Goal: Information Seeking & Learning: Learn about a topic

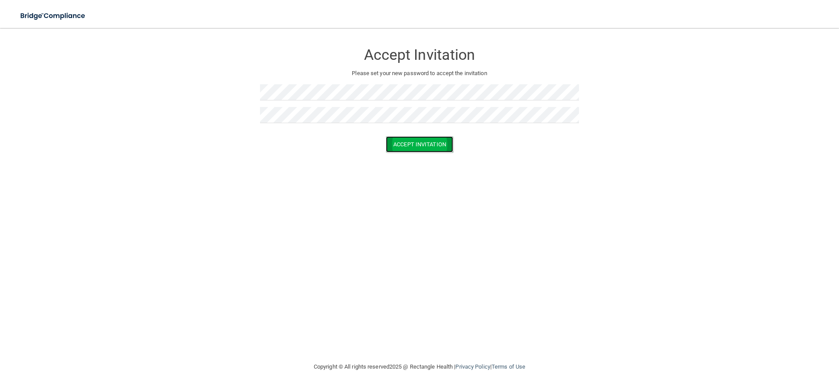
click at [401, 145] on button "Accept Invitation" at bounding box center [419, 144] width 67 height 16
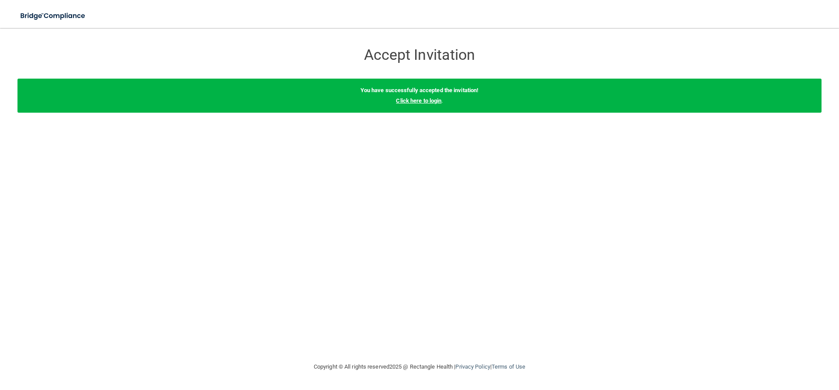
click at [412, 100] on link "Click here to login" at bounding box center [418, 100] width 45 height 7
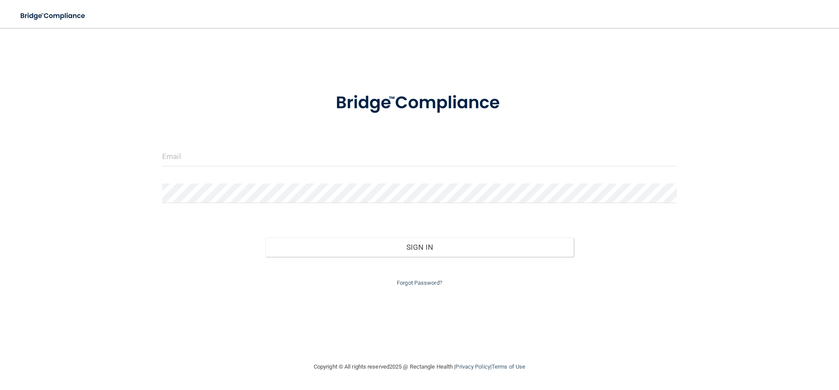
click at [162, 162] on div at bounding box center [420, 160] width 528 height 26
click at [171, 159] on input "email" at bounding box center [419, 157] width 515 height 20
paste input "[PERSON_NAME][EMAIL_ADDRESS][PERSON_NAME][DOMAIN_NAME]"
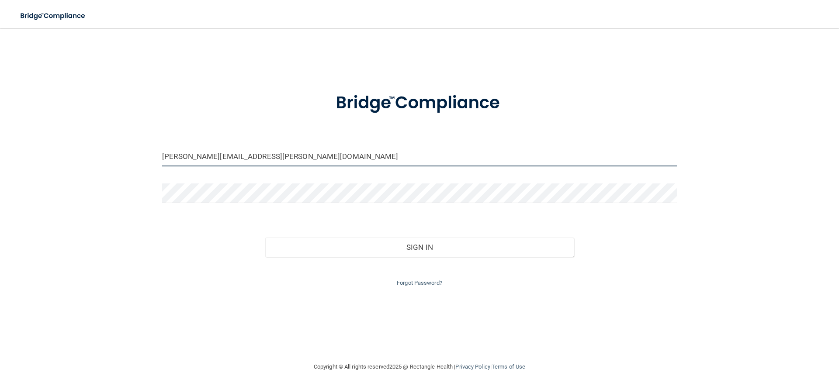
type input "[PERSON_NAME][EMAIL_ADDRESS][PERSON_NAME][DOMAIN_NAME]"
click at [114, 183] on div "dylan.ulferts@bebright.com Invalid email/password. You don't have permission to…" at bounding box center [419, 195] width 804 height 316
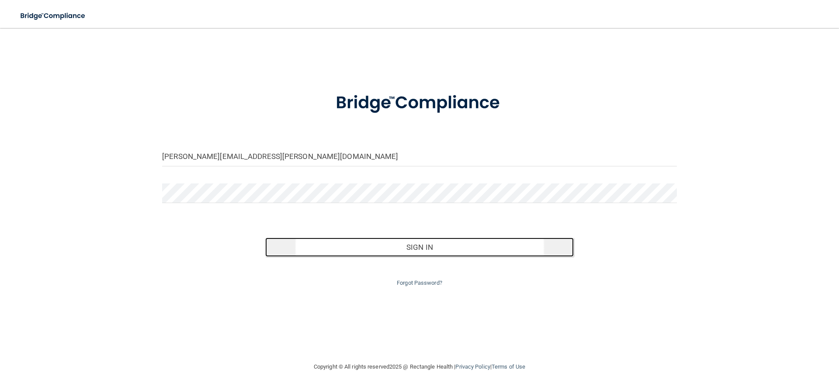
click at [375, 256] on button "Sign In" at bounding box center [419, 247] width 309 height 19
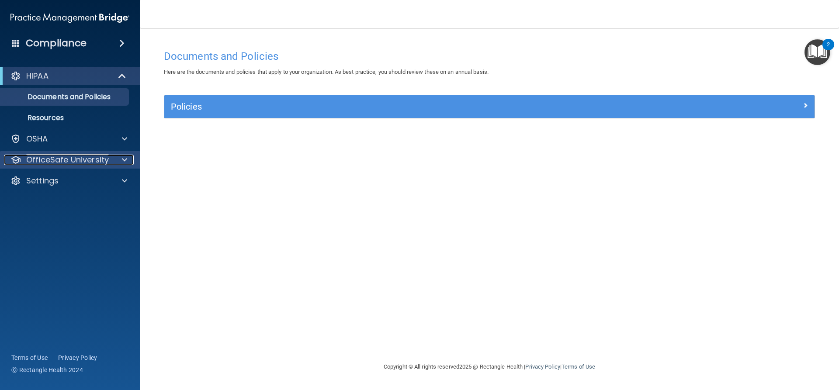
click at [46, 159] on p "OfficeSafe University" at bounding box center [67, 160] width 83 height 10
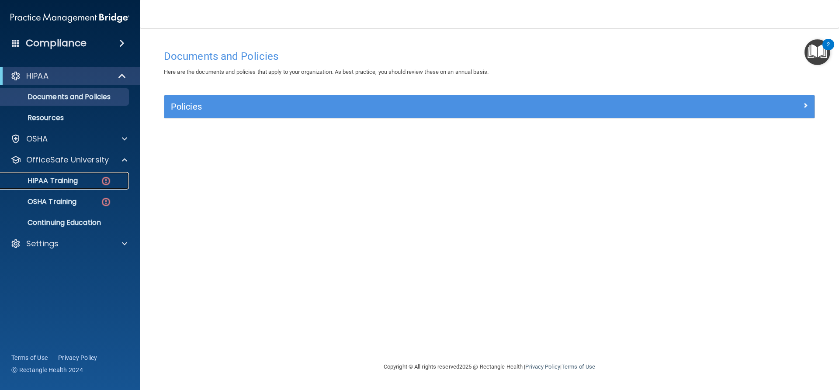
click at [61, 180] on p "HIPAA Training" at bounding box center [42, 180] width 72 height 9
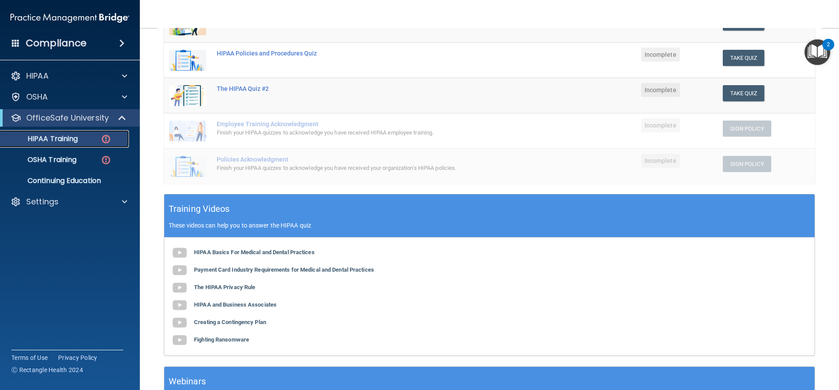
scroll to position [131, 0]
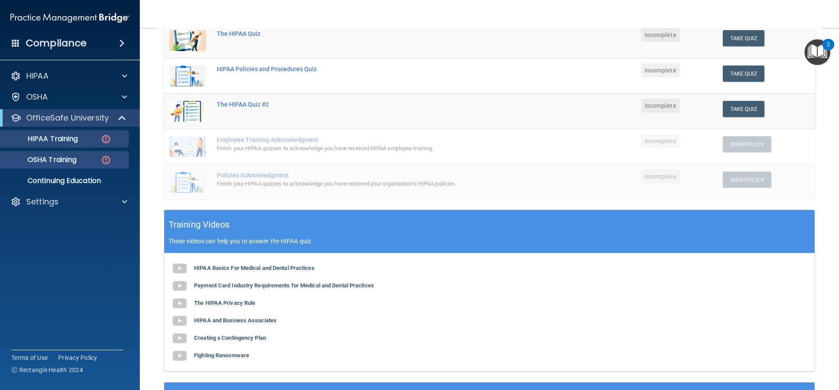
click at [76, 151] on ul "HIPAA Training OSHA Training Continuing Education" at bounding box center [70, 158] width 158 height 63
click at [87, 159] on div "OSHA Training" at bounding box center [65, 160] width 119 height 9
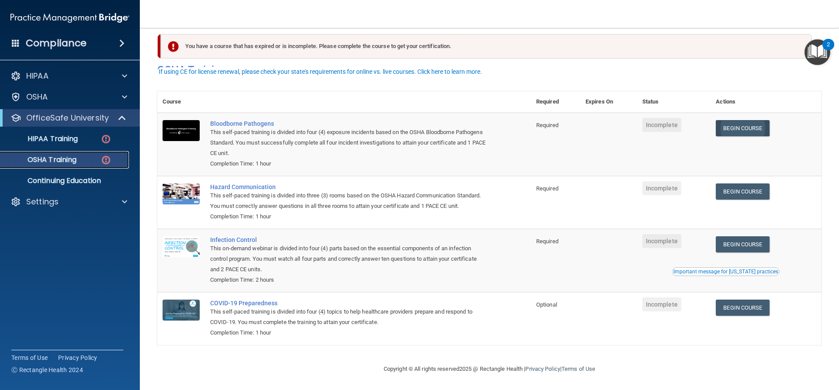
scroll to position [22, 0]
click at [55, 138] on p "HIPAA Training" at bounding box center [42, 139] width 72 height 9
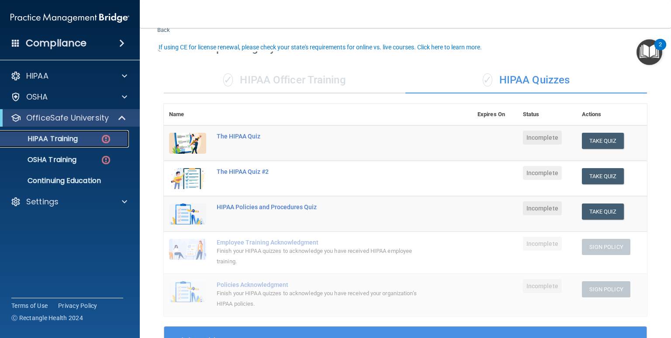
scroll to position [44, 0]
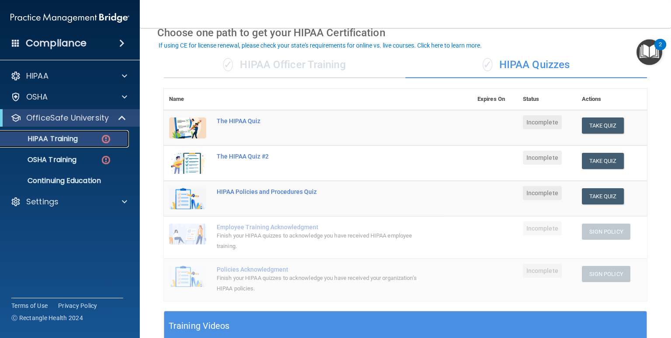
click at [75, 145] on link "HIPAA Training" at bounding box center [60, 138] width 138 height 17
click at [452, 132] on button "Take Quiz" at bounding box center [603, 126] width 42 height 16
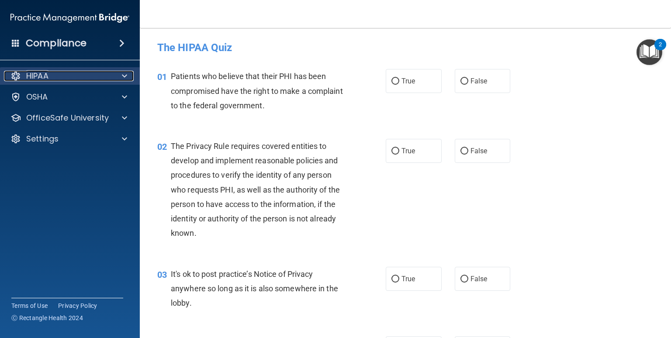
click at [80, 76] on div "HIPAA" at bounding box center [58, 76] width 108 height 10
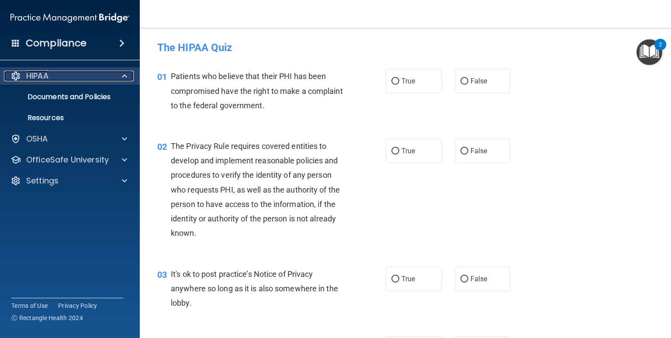
click at [80, 76] on div "HIPAA" at bounding box center [58, 76] width 108 height 10
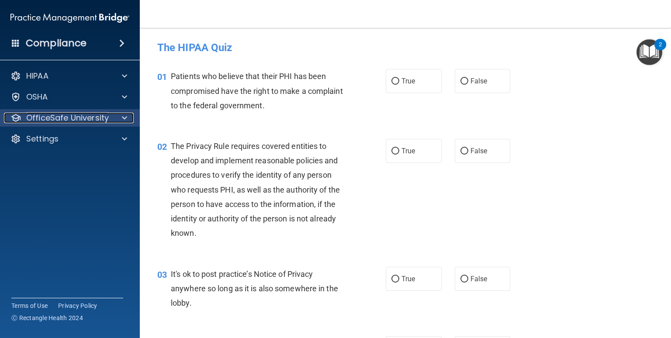
click at [74, 116] on p "OfficeSafe University" at bounding box center [67, 118] width 83 height 10
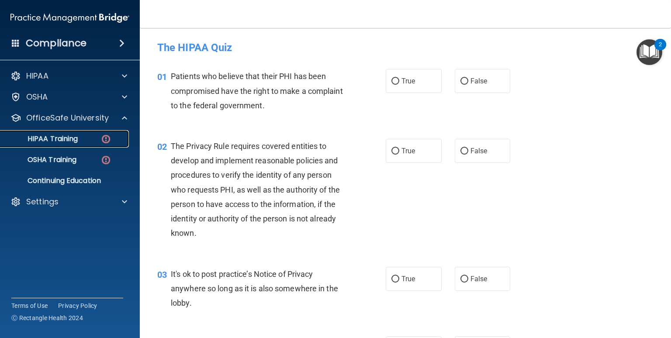
click at [65, 139] on p "HIPAA Training" at bounding box center [42, 139] width 72 height 9
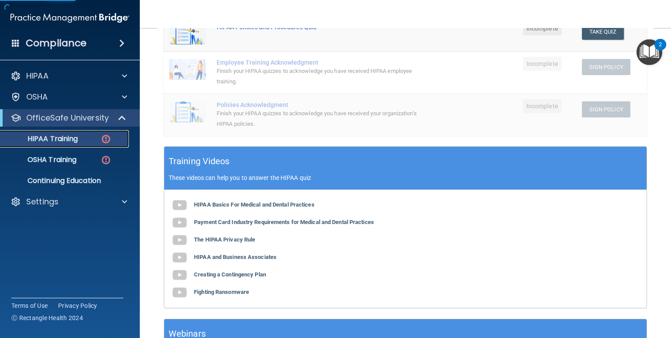
scroll to position [287, 0]
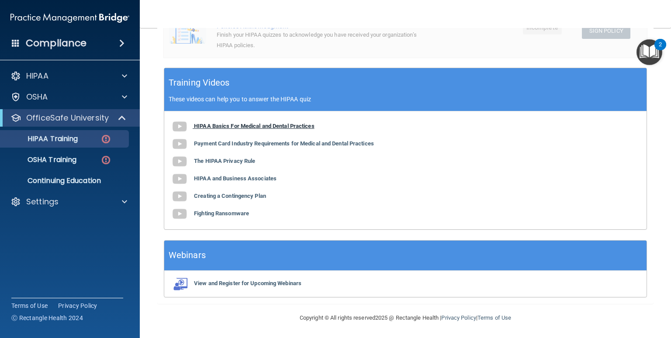
click at [249, 125] on b "HIPAA Basics For Medical and Dental Practices" at bounding box center [254, 126] width 121 height 7
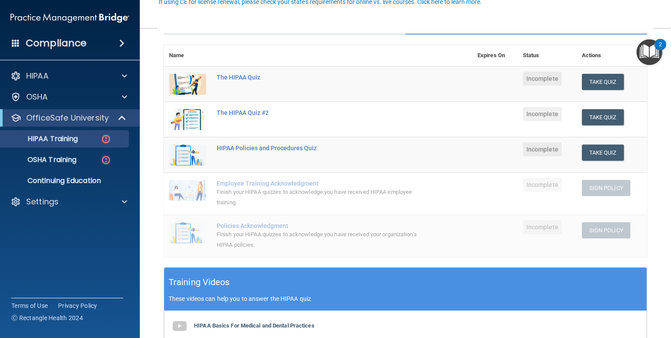
scroll to position [0, 0]
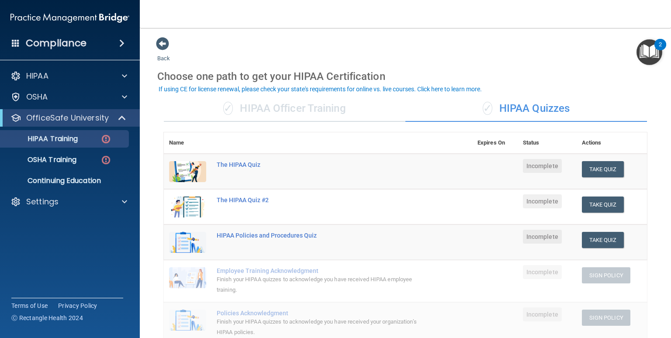
click at [282, 111] on div "✓ HIPAA Officer Training" at bounding box center [285, 109] width 242 height 26
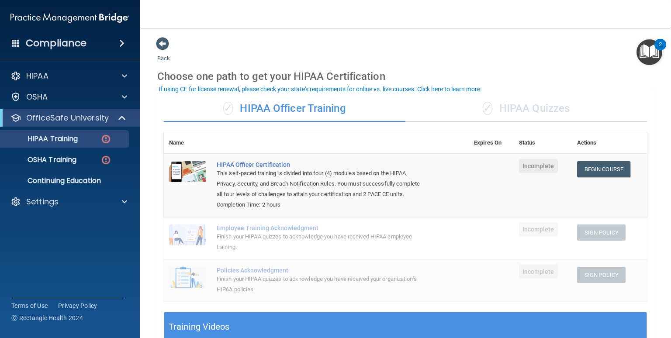
click at [452, 109] on div "✓ HIPAA Quizzes" at bounding box center [526, 109] width 242 height 26
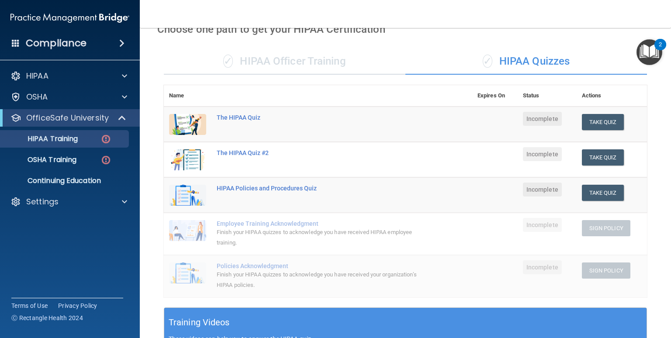
scroll to position [44, 0]
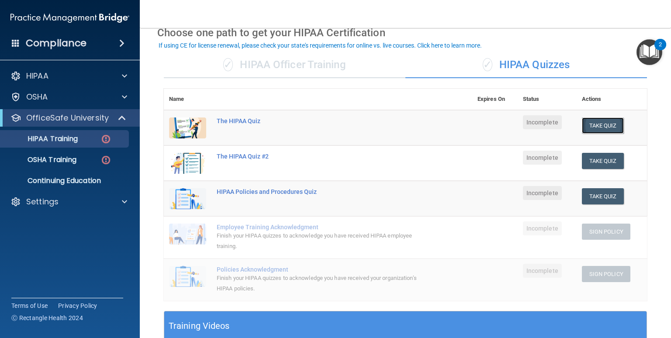
click at [452, 132] on button "Take Quiz" at bounding box center [603, 126] width 42 height 16
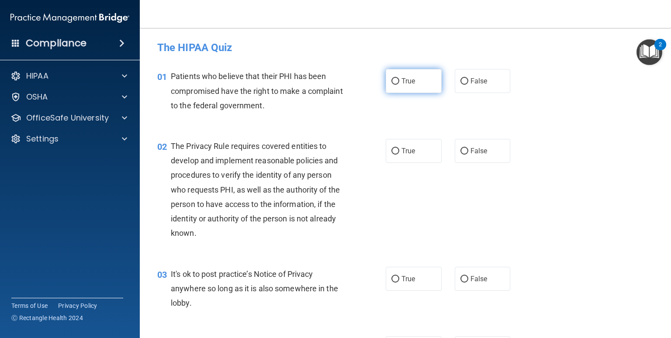
click at [411, 80] on span "True" at bounding box center [408, 81] width 14 height 8
click at [392, 84] on input "True" at bounding box center [395, 81] width 8 height 7
radio input "true"
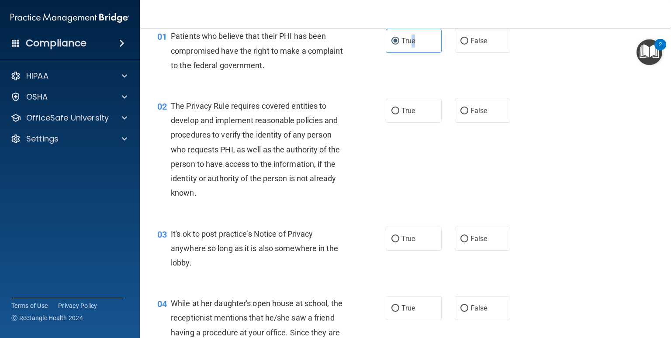
scroll to position [87, 0]
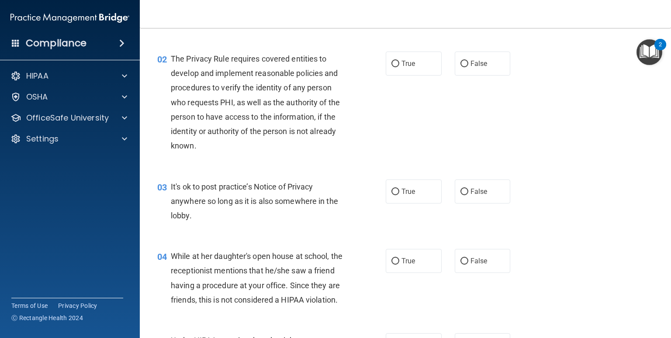
click at [355, 86] on div "02 The Privacy Rule requires covered entities to develop and implement reasonab…" at bounding box center [271, 105] width 255 height 106
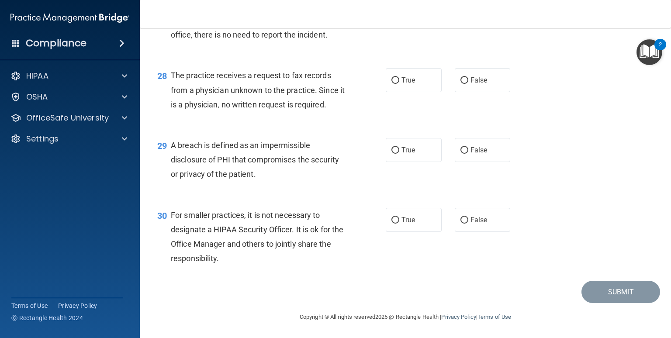
scroll to position [2073, 0]
click at [452, 222] on span "False" at bounding box center [479, 220] width 17 height 8
click at [452, 222] on input "False" at bounding box center [464, 220] width 8 height 7
radio input "true"
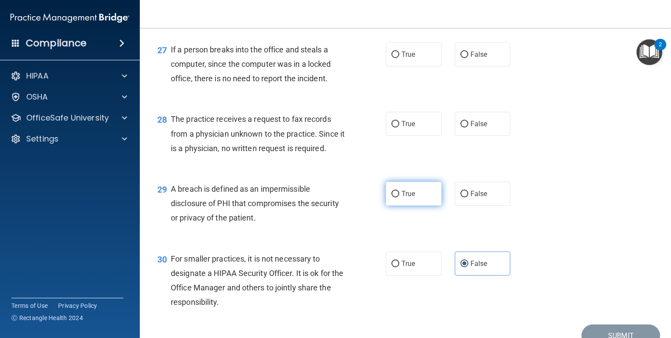
click at [396, 206] on label "True" at bounding box center [414, 194] width 56 height 24
click at [396, 197] on input "True" at bounding box center [395, 194] width 8 height 7
radio input "true"
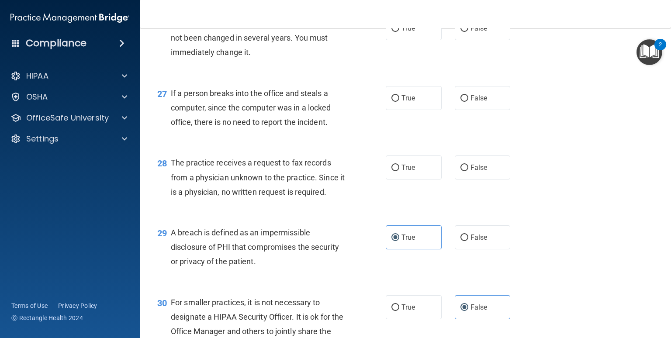
scroll to position [1898, 0]
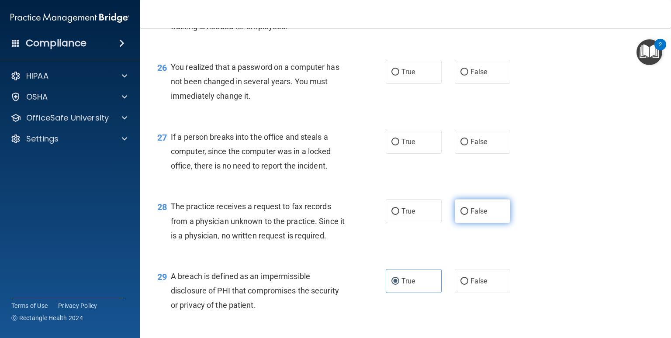
click at [452, 215] on span "False" at bounding box center [479, 211] width 17 height 8
click at [452, 215] on input "False" at bounding box center [464, 211] width 8 height 7
radio input "true"
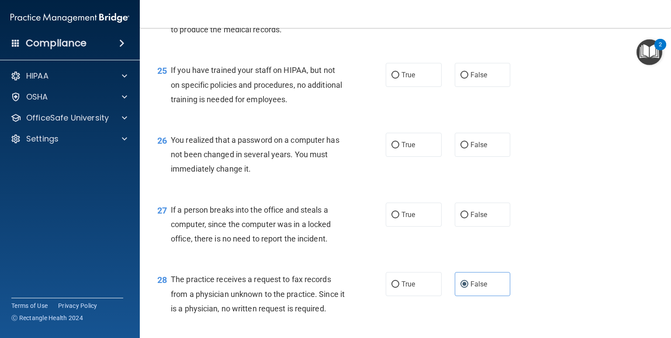
scroll to position [1811, 0]
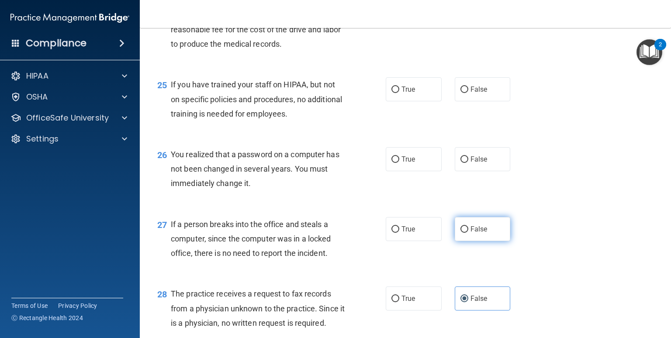
click at [452, 241] on label "False" at bounding box center [483, 229] width 56 height 24
click at [452, 233] on input "False" at bounding box center [464, 229] width 8 height 7
radio input "true"
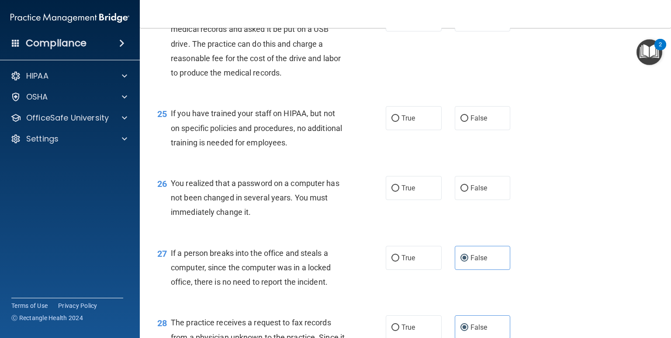
scroll to position [1767, 0]
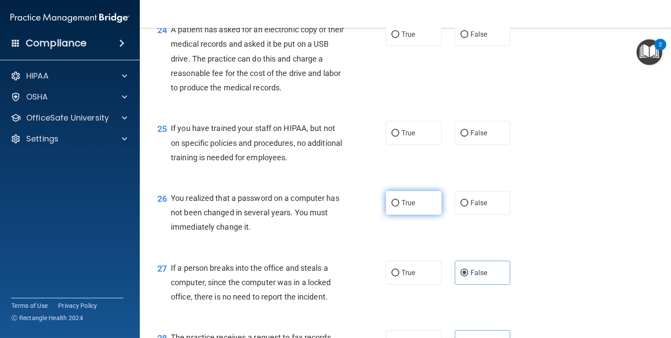
click at [410, 207] on span "True" at bounding box center [408, 203] width 14 height 8
click at [399, 207] on input "True" at bounding box center [395, 203] width 8 height 7
radio input "true"
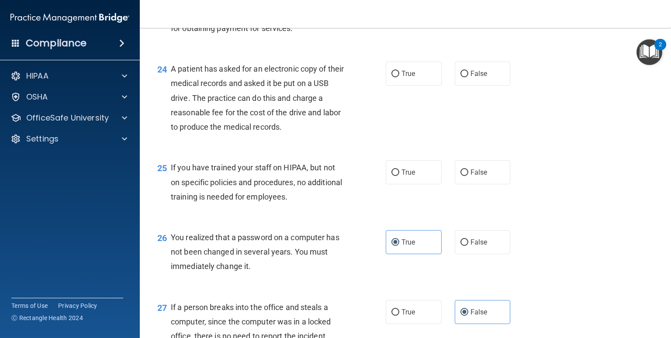
scroll to position [1723, 0]
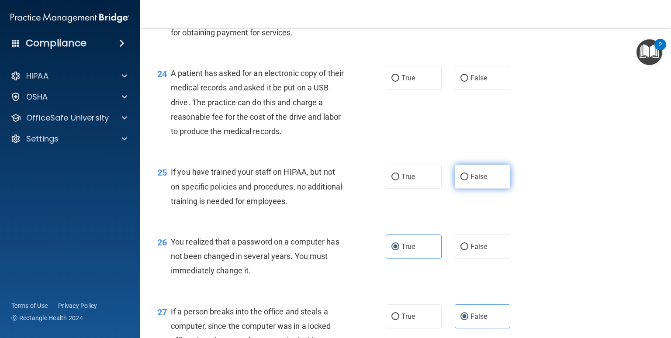
click at [452, 189] on label "False" at bounding box center [483, 177] width 56 height 24
click at [452, 180] on input "False" at bounding box center [464, 177] width 8 height 7
radio input "true"
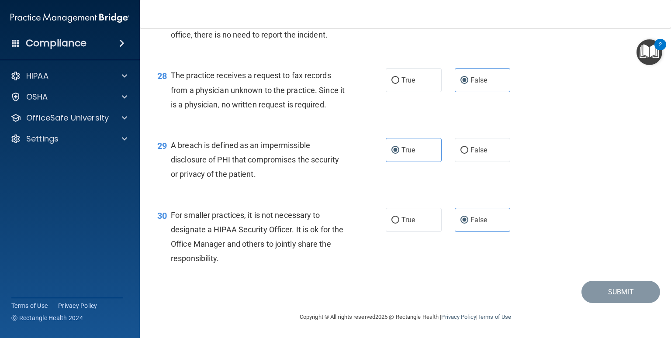
scroll to position [1767, 0]
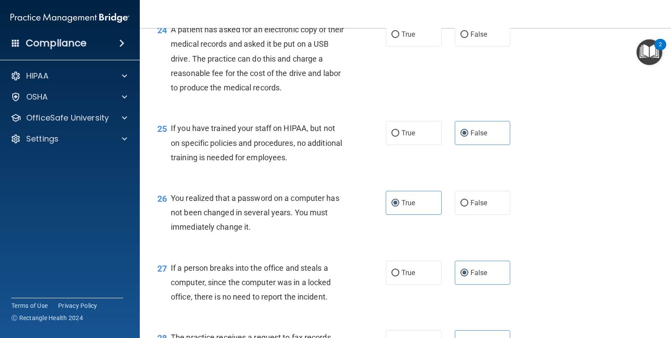
click at [385, 91] on div "24 A patient has asked for an electronic copy of their medical records and aske…" at bounding box center [271, 60] width 255 height 77
click at [392, 38] on input "True" at bounding box center [395, 34] width 8 height 7
radio input "true"
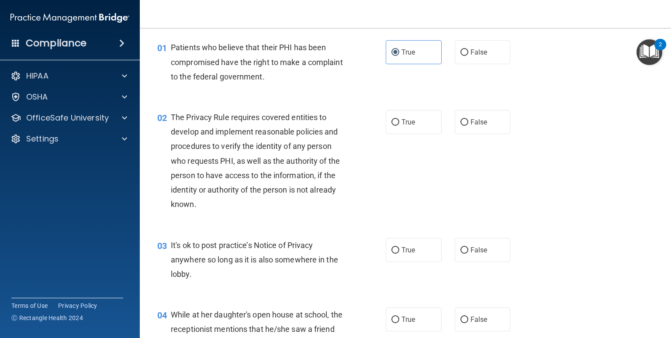
scroll to position [87, 0]
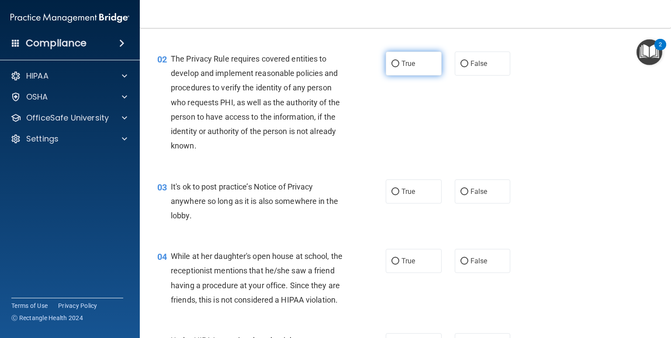
click at [395, 65] on input "True" at bounding box center [395, 64] width 8 height 7
radio input "true"
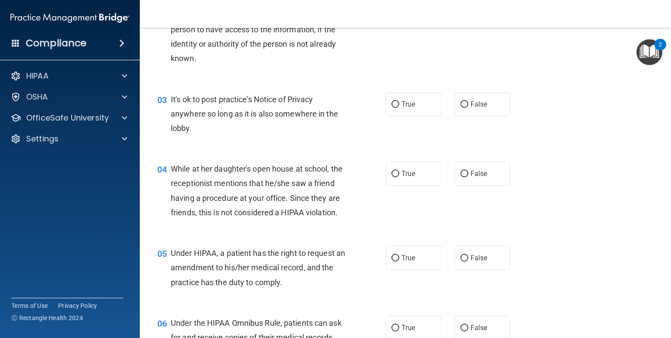
scroll to position [218, 0]
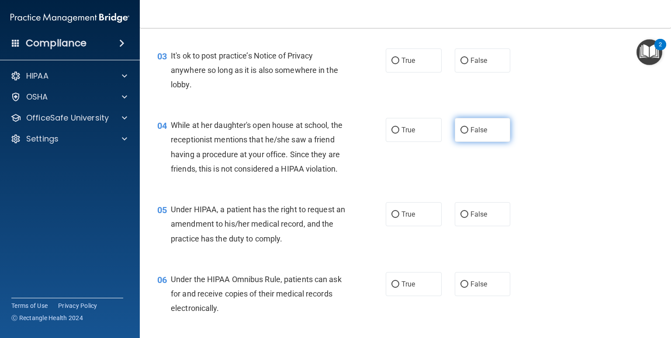
click at [452, 125] on label "False" at bounding box center [483, 130] width 56 height 24
click at [452, 127] on input "False" at bounding box center [464, 130] width 8 height 7
radio input "true"
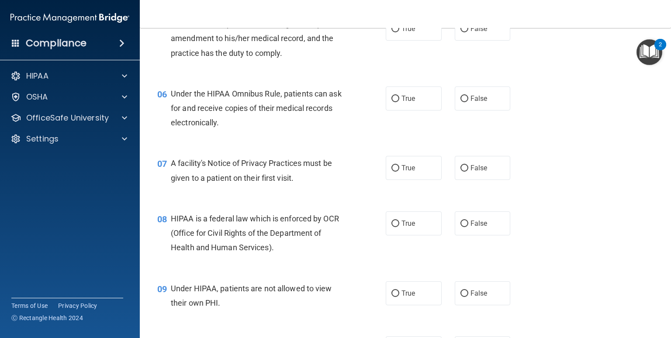
scroll to position [437, 0]
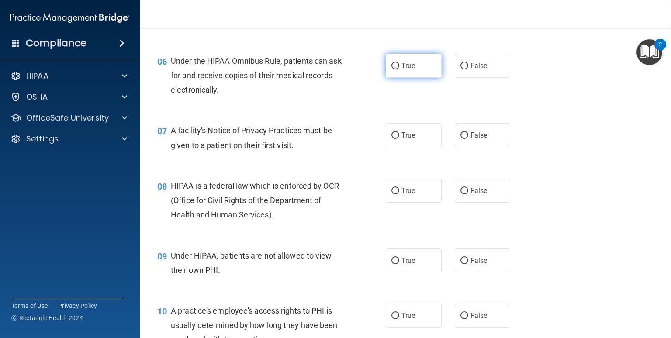
click at [387, 78] on label "True" at bounding box center [414, 66] width 56 height 24
click at [391, 69] on input "True" at bounding box center [395, 66] width 8 height 7
radio input "true"
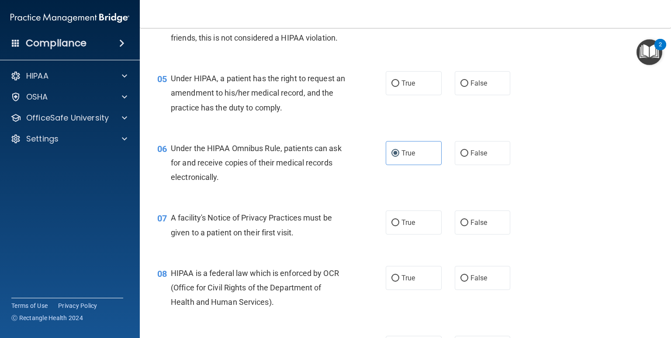
scroll to position [306, 0]
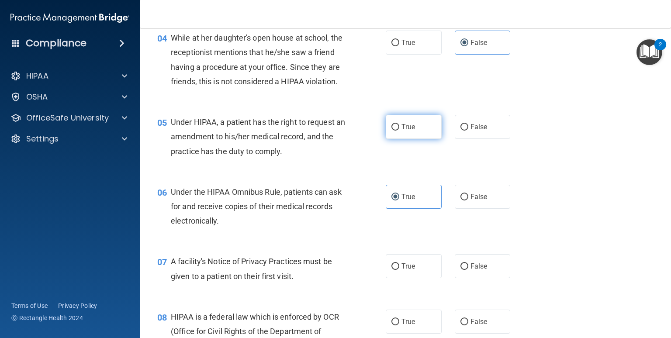
click at [404, 139] on label "True" at bounding box center [414, 127] width 56 height 24
click at [399, 131] on input "True" at bounding box center [395, 127] width 8 height 7
radio input "true"
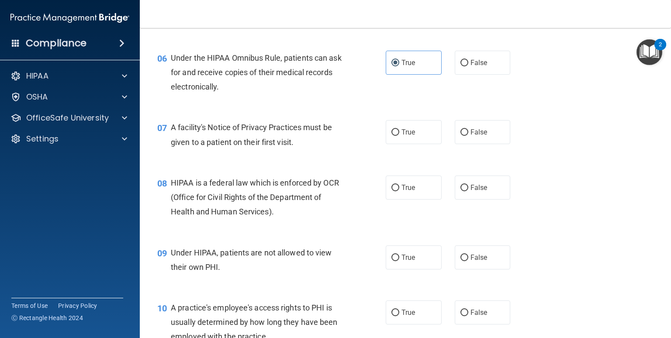
scroll to position [437, 0]
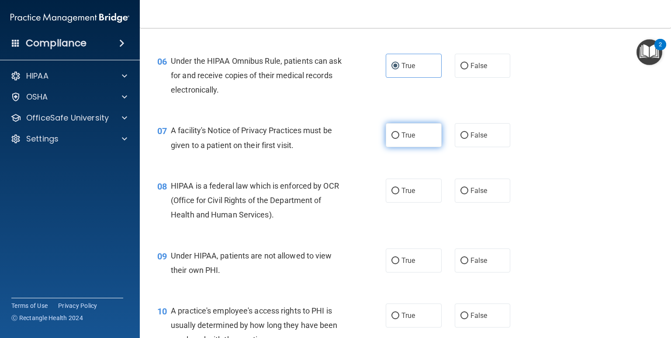
click at [410, 139] on span "True" at bounding box center [408, 135] width 14 height 8
click at [399, 139] on input "True" at bounding box center [395, 135] width 8 height 7
radio input "true"
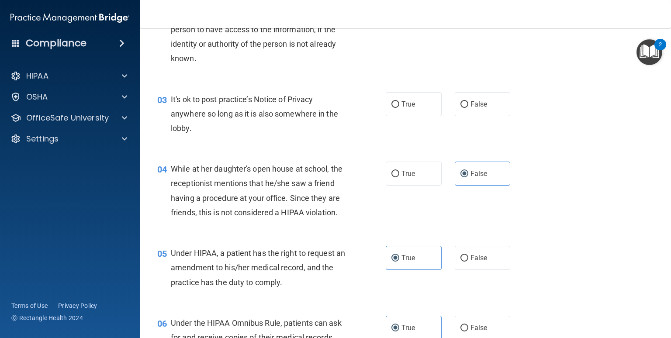
scroll to position [87, 0]
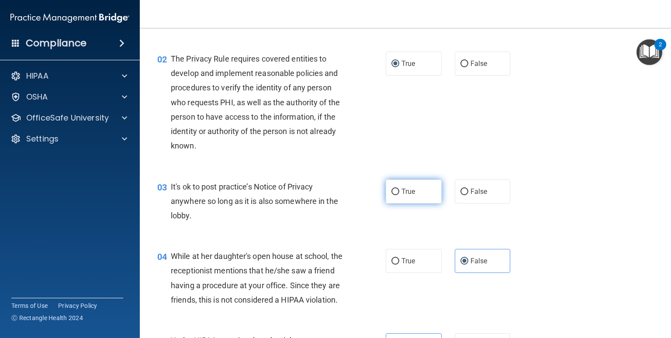
click at [401, 187] on span "True" at bounding box center [408, 191] width 14 height 8
click at [399, 189] on input "True" at bounding box center [395, 192] width 8 height 7
radio input "true"
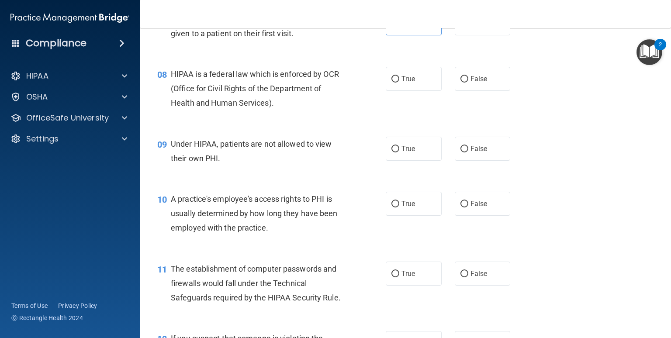
scroll to position [568, 0]
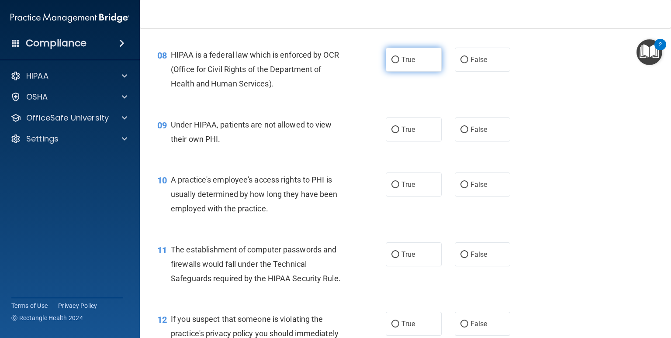
click at [418, 72] on label "True" at bounding box center [414, 60] width 56 height 24
click at [399, 63] on input "True" at bounding box center [395, 60] width 8 height 7
radio input "true"
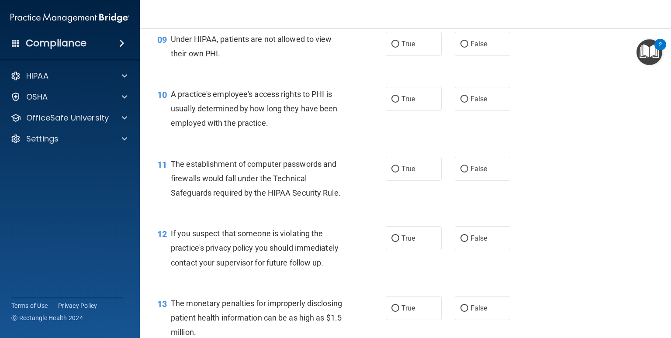
scroll to position [655, 0]
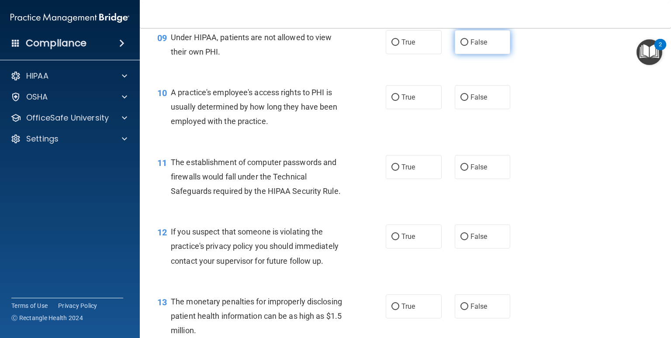
click at [452, 54] on label "False" at bounding box center [483, 42] width 56 height 24
click at [452, 46] on input "False" at bounding box center [464, 42] width 8 height 7
radio input "true"
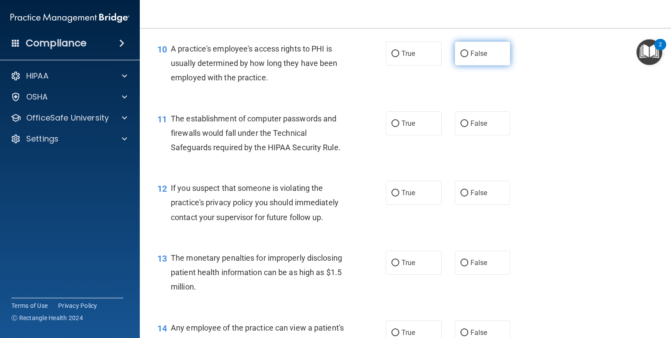
click at [452, 66] on label "False" at bounding box center [483, 54] width 56 height 24
click at [452, 57] on input "False" at bounding box center [464, 54] width 8 height 7
radio input "true"
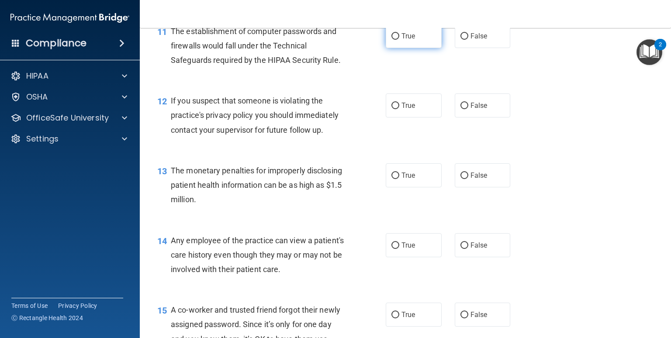
click at [410, 48] on label "True" at bounding box center [414, 36] width 56 height 24
click at [399, 40] on input "True" at bounding box center [395, 36] width 8 height 7
radio input "true"
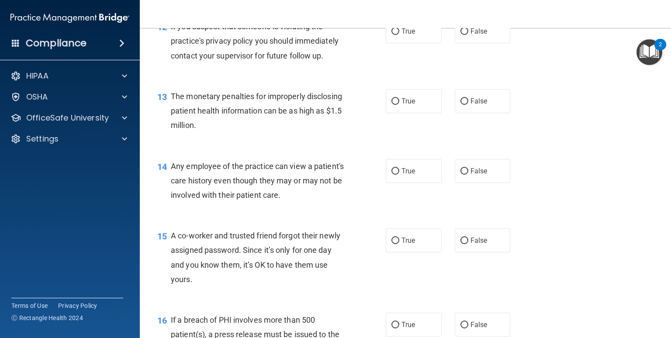
scroll to position [874, 0]
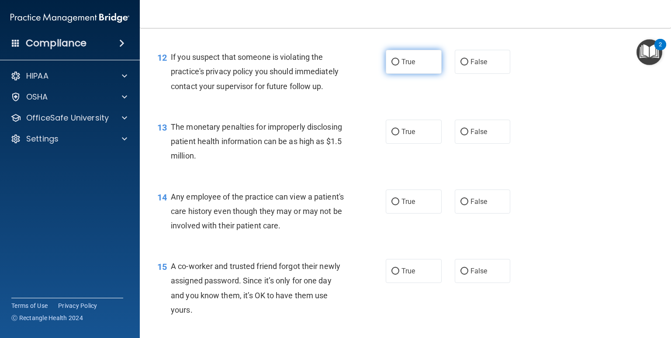
click at [410, 66] on span "True" at bounding box center [408, 62] width 14 height 8
click at [399, 66] on input "True" at bounding box center [395, 62] width 8 height 7
radio input "true"
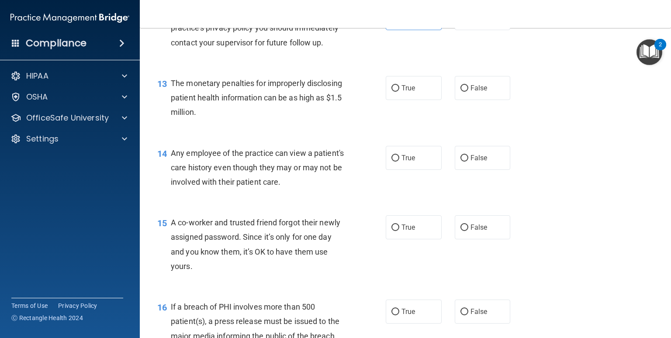
scroll to position [917, 0]
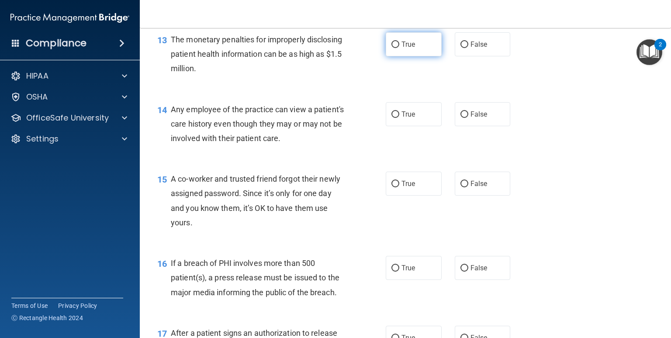
click at [386, 56] on label "True" at bounding box center [414, 44] width 56 height 24
click at [391, 48] on input "True" at bounding box center [395, 45] width 8 height 7
radio input "true"
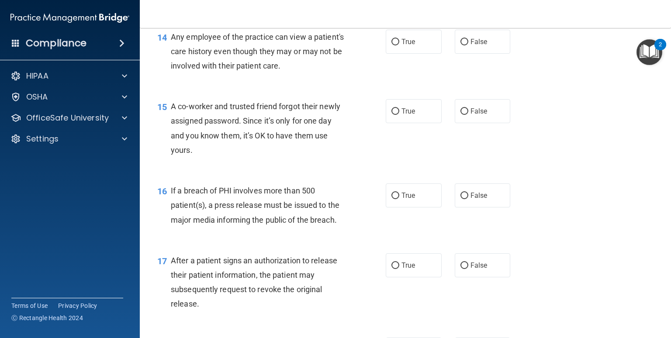
scroll to position [1005, 0]
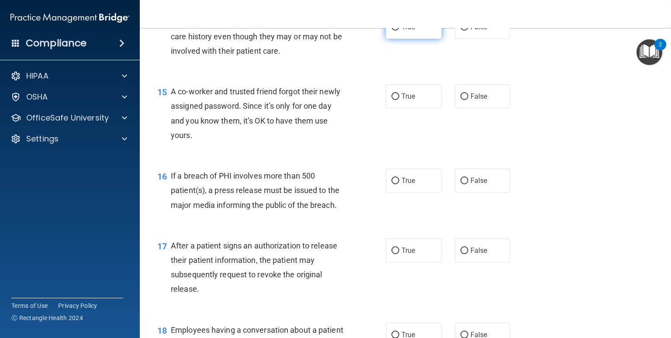
click at [393, 39] on label "True" at bounding box center [414, 27] width 56 height 24
click at [393, 31] on input "True" at bounding box center [395, 27] width 8 height 7
radio input "true"
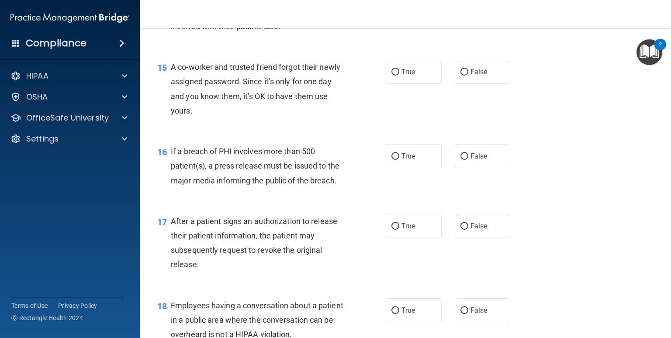
scroll to position [1049, 0]
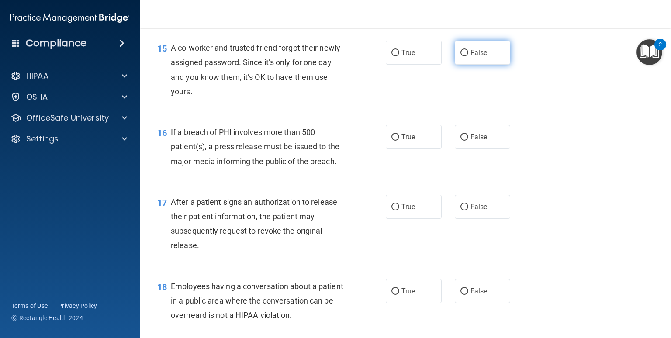
click at [452, 65] on label "False" at bounding box center [483, 53] width 56 height 24
click at [452, 56] on input "False" at bounding box center [464, 53] width 8 height 7
radio input "true"
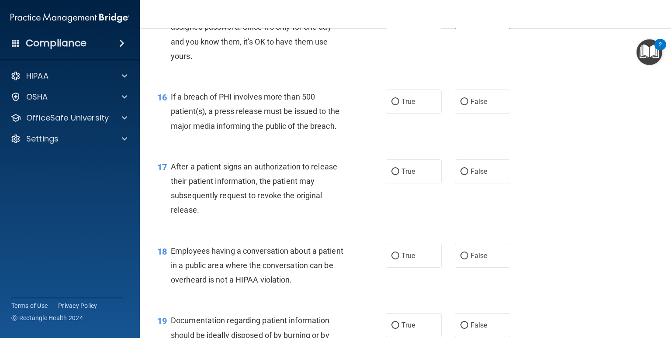
scroll to position [1136, 0]
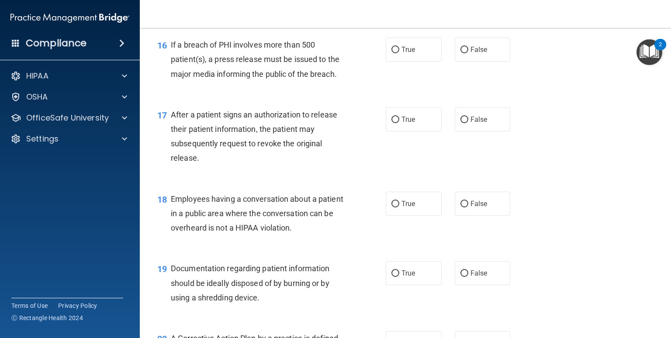
click at [381, 73] on div "16 If a breach of PHI involves more than 500 patient(s), a press release must b…" at bounding box center [271, 62] width 255 height 48
click at [391, 62] on label "True" at bounding box center [414, 50] width 56 height 24
click at [391, 53] on input "True" at bounding box center [395, 50] width 8 height 7
radio input "true"
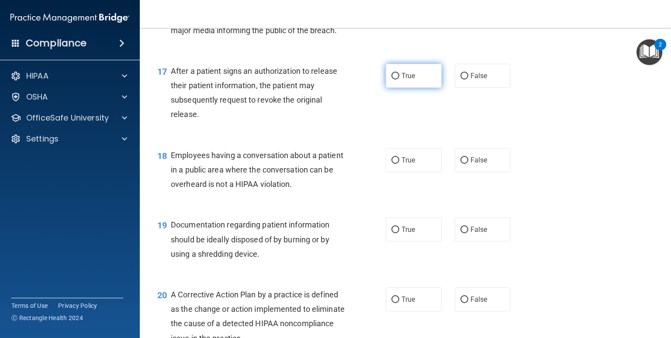
click at [419, 88] on label "True" at bounding box center [414, 76] width 56 height 24
click at [399, 80] on input "True" at bounding box center [395, 76] width 8 height 7
radio input "true"
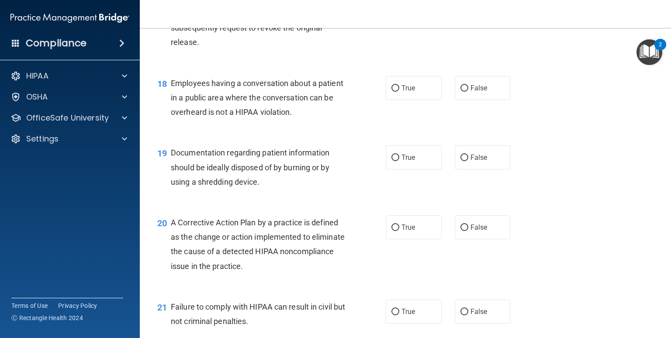
scroll to position [1267, 0]
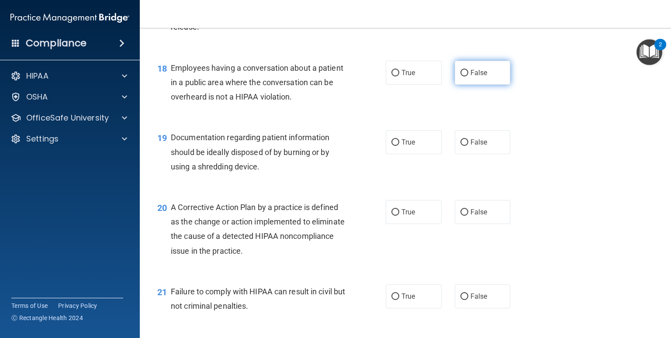
click at [452, 85] on label "False" at bounding box center [483, 73] width 56 height 24
click at [452, 76] on input "False" at bounding box center [464, 73] width 8 height 7
radio input "true"
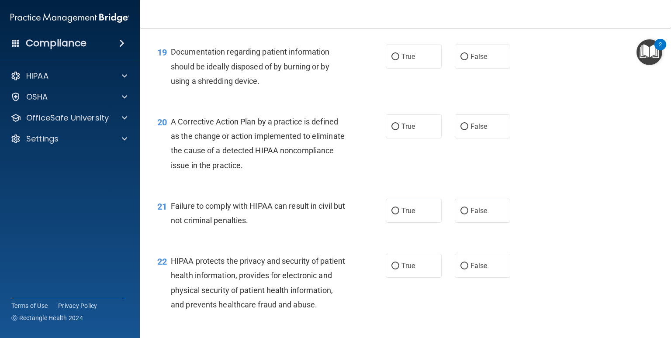
scroll to position [1354, 0]
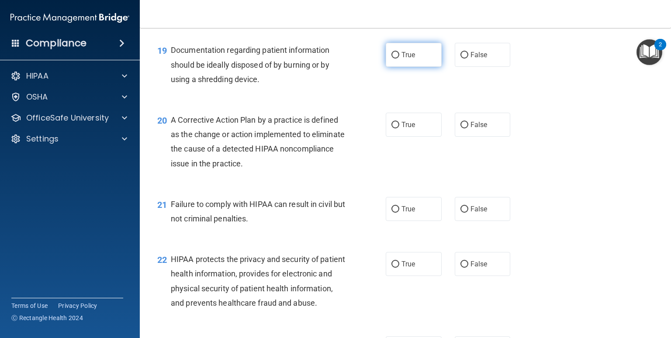
click at [401, 67] on label "True" at bounding box center [414, 55] width 56 height 24
click at [399, 59] on input "True" at bounding box center [395, 55] width 8 height 7
radio input "true"
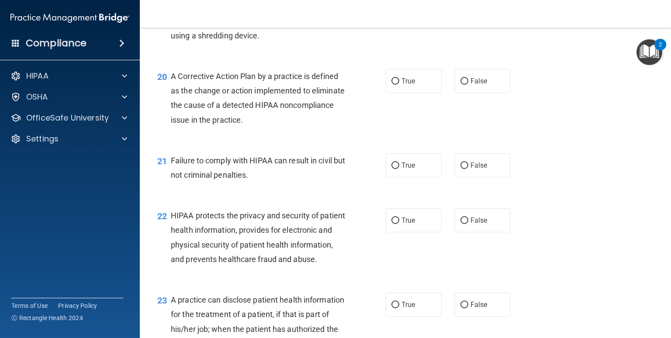
scroll to position [1442, 0]
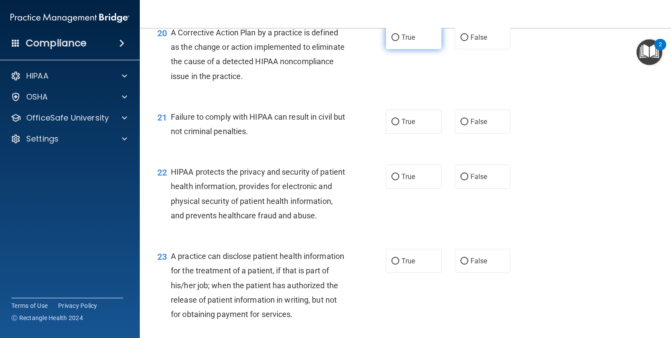
click at [402, 42] on span "True" at bounding box center [408, 37] width 14 height 8
click at [399, 41] on input "True" at bounding box center [395, 38] width 8 height 7
radio input "true"
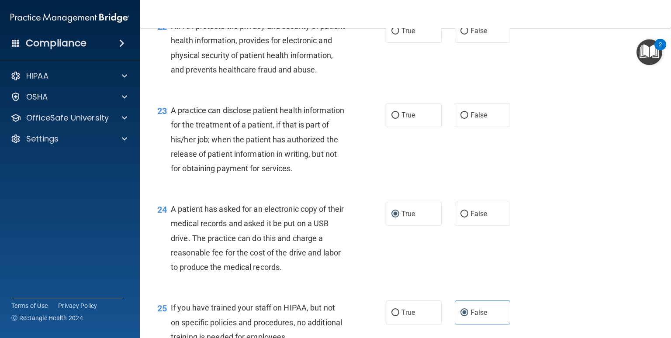
scroll to position [1573, 0]
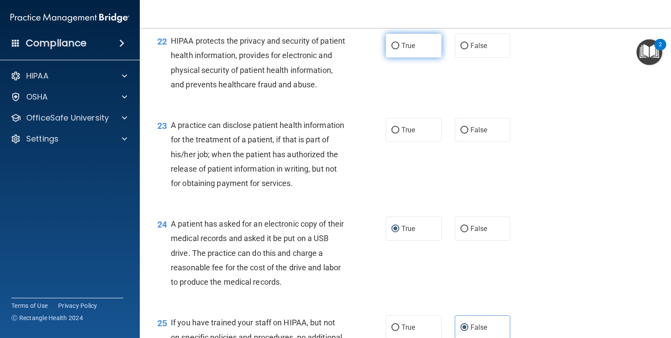
click at [399, 58] on label "True" at bounding box center [414, 46] width 56 height 24
click at [399, 49] on input "True" at bounding box center [395, 46] width 8 height 7
radio input "true"
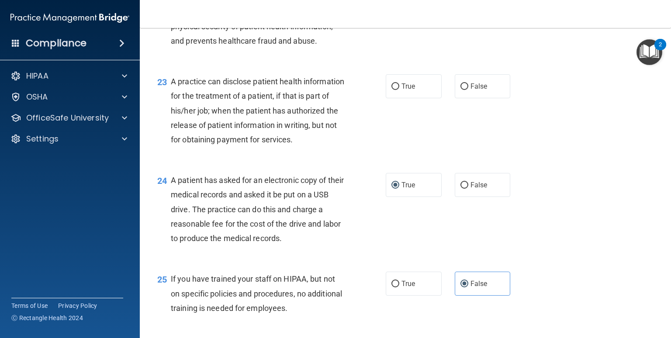
scroll to position [1660, 0]
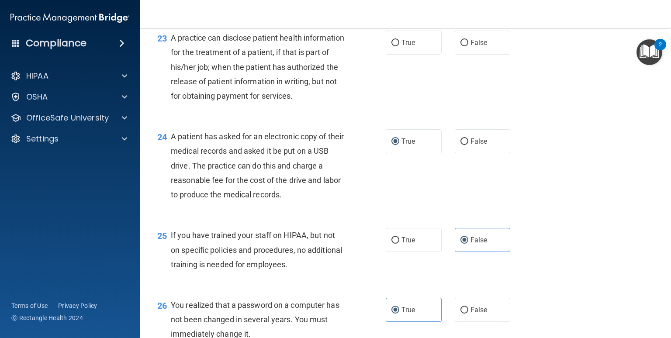
click at [377, 83] on div "23 A practice can disclose patient health information for the treatment of a pa…" at bounding box center [271, 69] width 255 height 77
click at [386, 55] on label "True" at bounding box center [414, 43] width 56 height 24
click at [391, 46] on input "True" at bounding box center [395, 43] width 8 height 7
radio input "true"
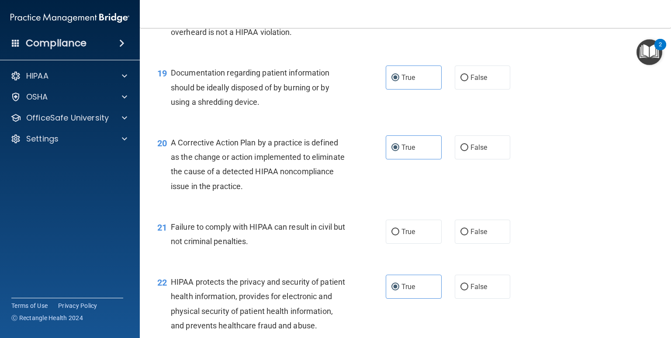
scroll to position [1330, 0]
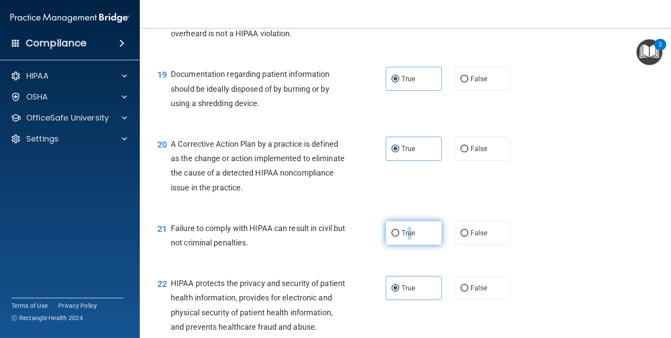
click at [404, 237] on span "True" at bounding box center [408, 233] width 14 height 8
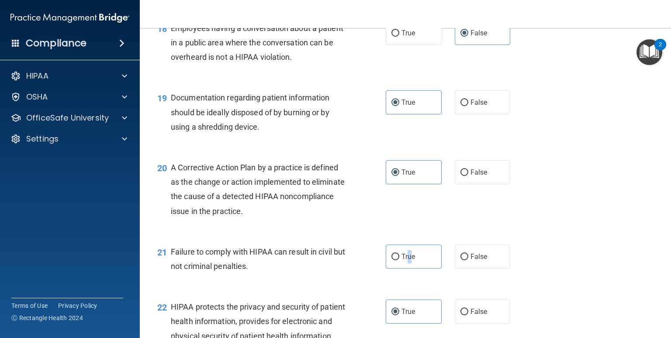
scroll to position [1287, 0]
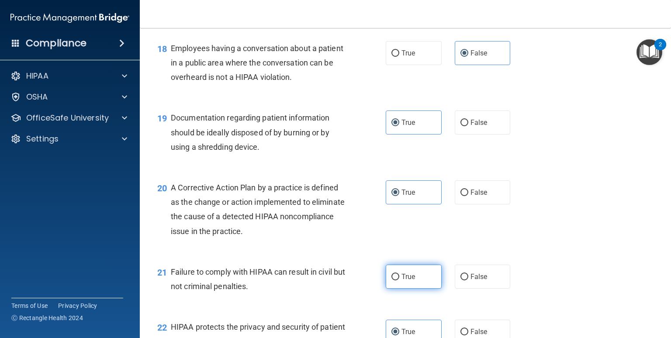
click at [391, 284] on label "True" at bounding box center [414, 277] width 56 height 24
click at [391, 280] on input "True" at bounding box center [395, 277] width 8 height 7
radio input "true"
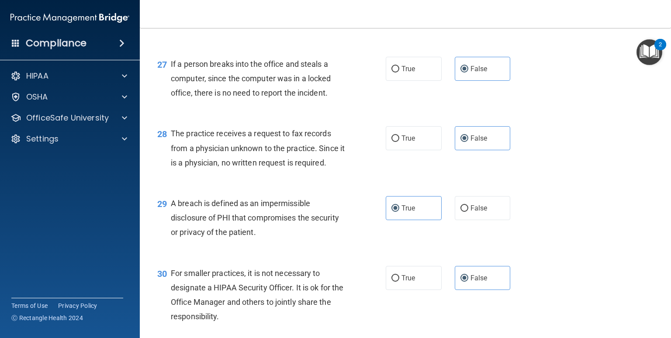
scroll to position [2073, 0]
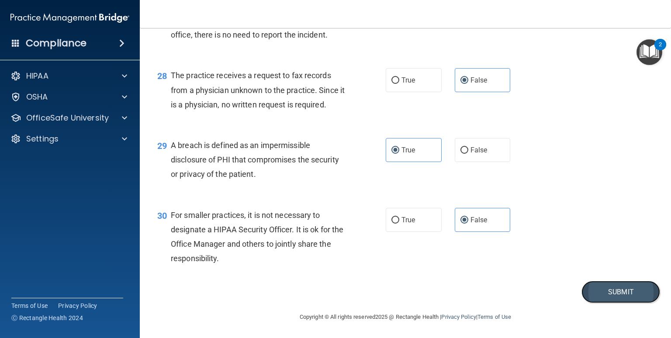
click at [452, 290] on button "Submit" at bounding box center [620, 292] width 79 height 22
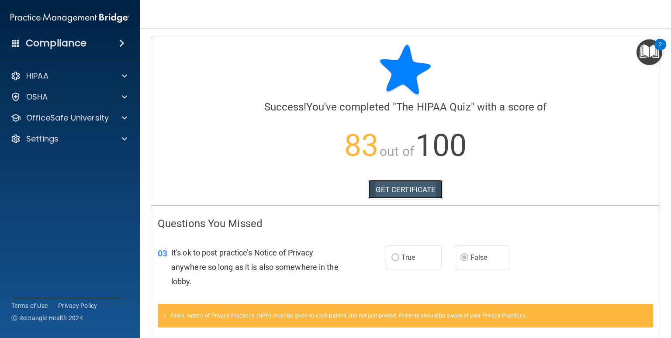
click at [398, 187] on link "GET CERTIFICATE" at bounding box center [405, 189] width 75 height 19
click at [57, 113] on p "OfficeSafe University" at bounding box center [67, 118] width 83 height 10
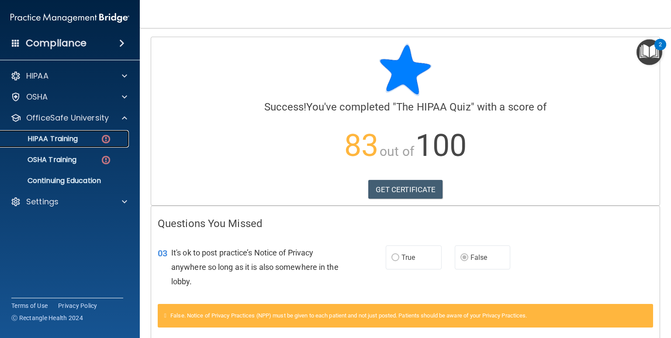
click at [60, 139] on p "HIPAA Training" at bounding box center [42, 139] width 72 height 9
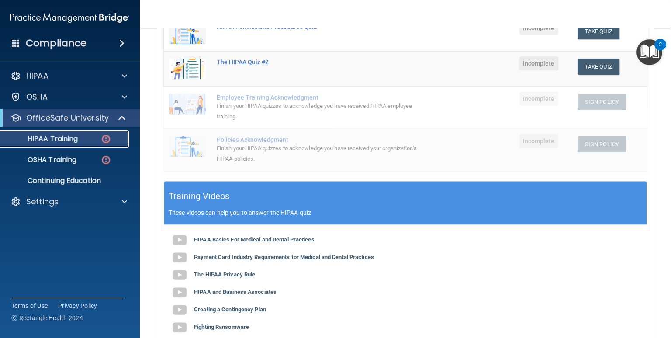
scroll to position [262, 0]
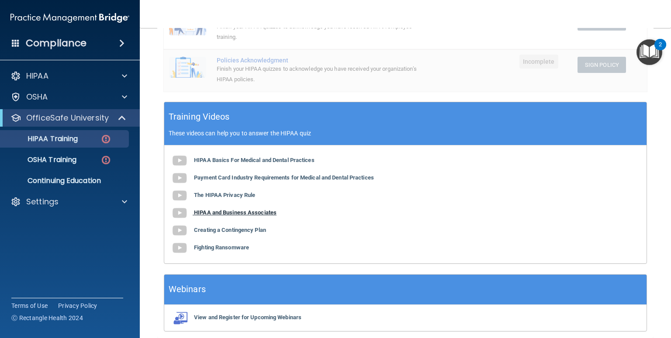
click at [248, 215] on b "HIPAA and Business Associates" at bounding box center [235, 212] width 83 height 7
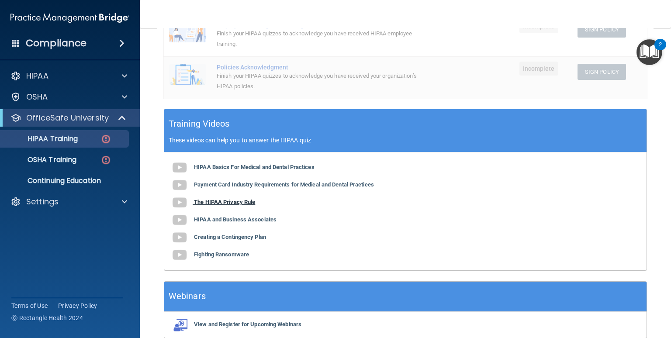
scroll to position [209, 0]
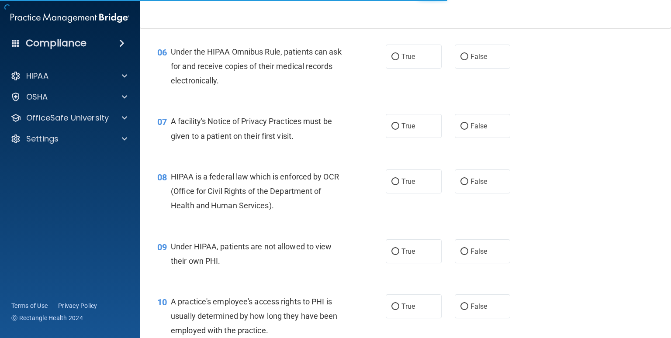
scroll to position [481, 0]
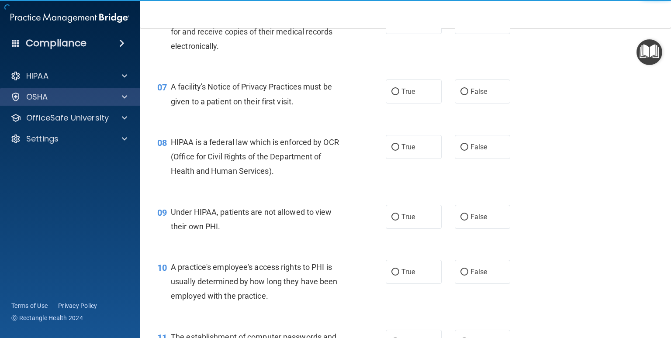
click at [74, 88] on div "OSHA" at bounding box center [70, 96] width 140 height 17
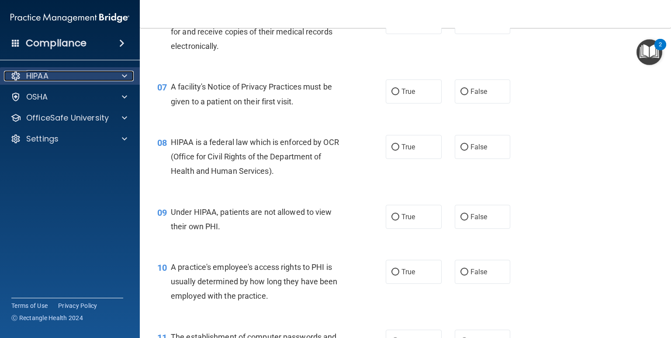
click at [77, 80] on div "HIPAA" at bounding box center [58, 76] width 108 height 10
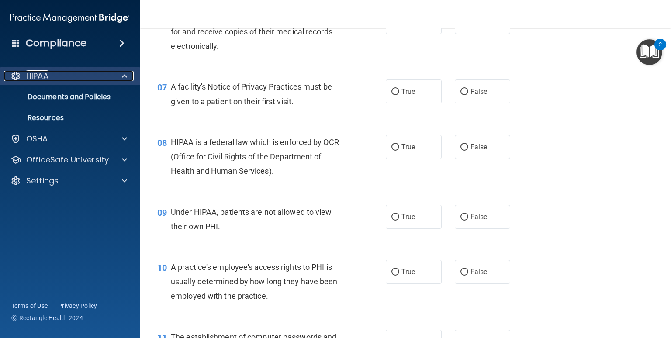
click at [73, 81] on div "HIPAA" at bounding box center [58, 76] width 108 height 10
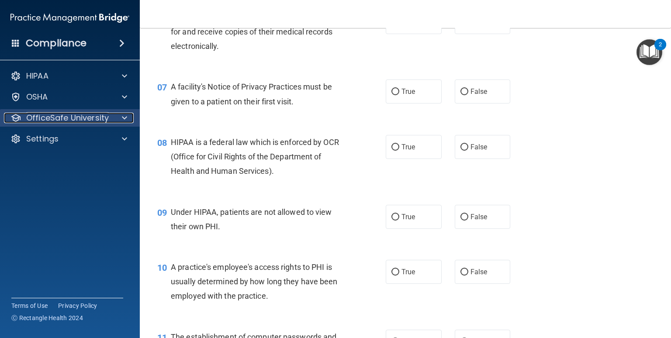
click at [73, 116] on p "OfficeSafe University" at bounding box center [67, 118] width 83 height 10
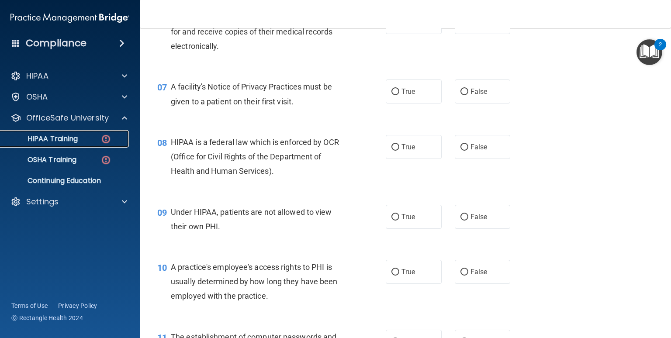
click at [85, 135] on div "HIPAA Training" at bounding box center [65, 139] width 119 height 9
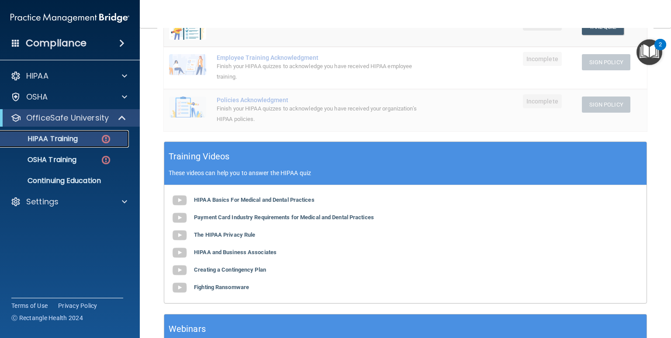
scroll to position [262, 0]
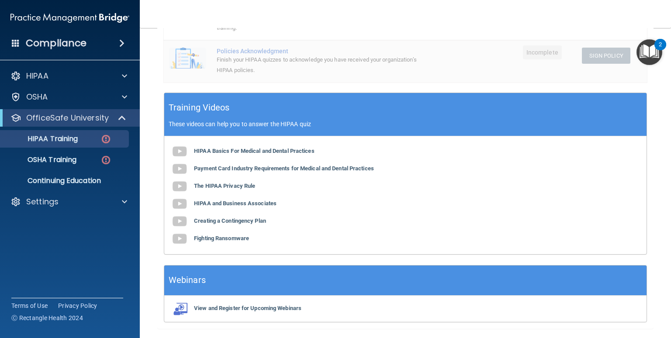
click at [232, 189] on div "HIPAA Basics For Medical and Dental Practices Payment Card Industry Requirement…" at bounding box center [405, 195] width 482 height 118
click at [232, 185] on b "The HIPAA Privacy Rule" at bounding box center [224, 186] width 61 height 7
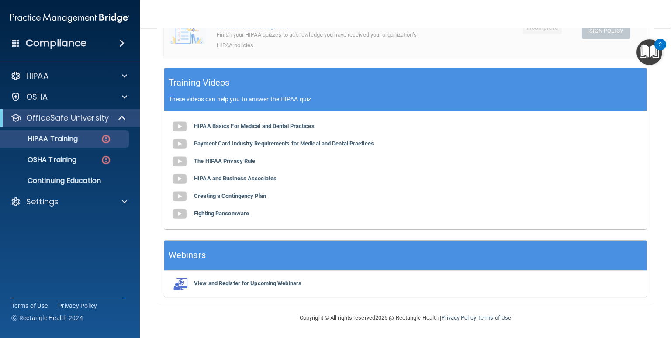
scroll to position [0, 0]
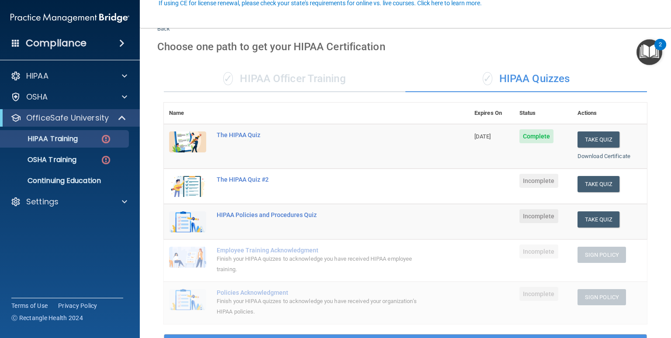
scroll to position [87, 0]
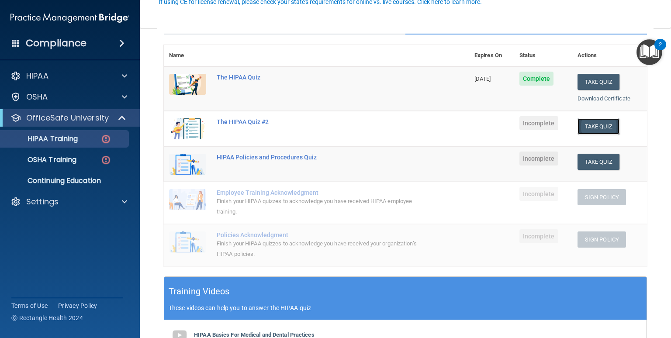
click at [593, 126] on button "Take Quiz" at bounding box center [599, 126] width 42 height 16
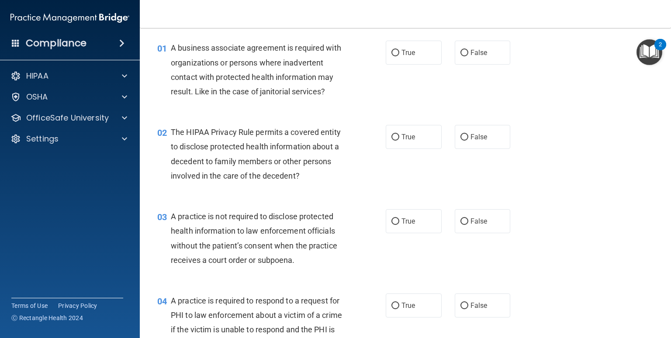
scroll to position [44, 0]
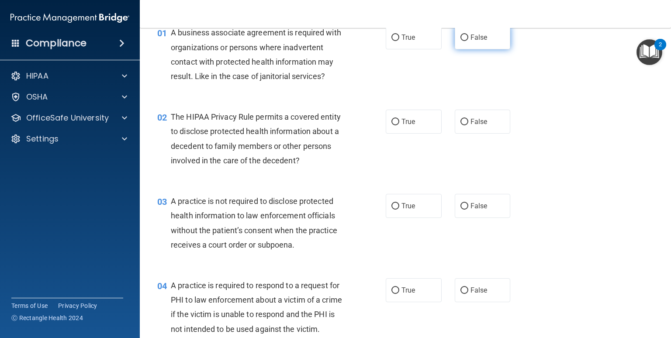
click at [463, 41] on label "False" at bounding box center [483, 37] width 56 height 24
click at [463, 41] on input "False" at bounding box center [464, 38] width 8 height 7
radio input "true"
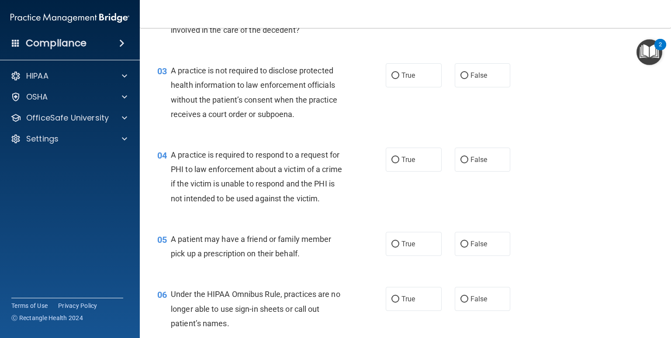
scroll to position [175, 0]
click at [401, 80] on label "True" at bounding box center [414, 75] width 56 height 24
click at [399, 79] on input "True" at bounding box center [395, 75] width 8 height 7
radio input "true"
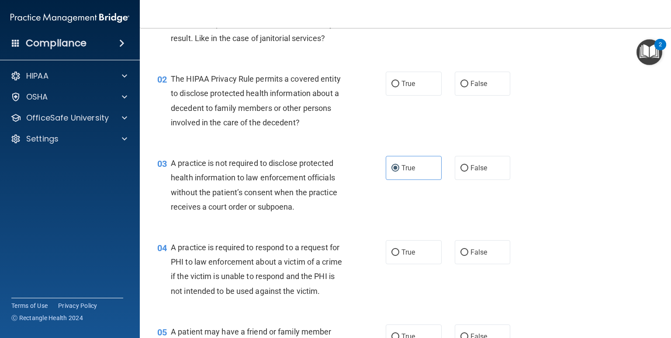
scroll to position [87, 0]
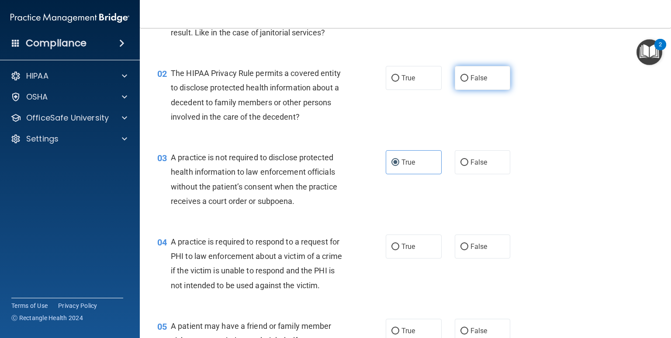
click at [473, 80] on span "False" at bounding box center [479, 78] width 17 height 8
click at [468, 80] on input "False" at bounding box center [464, 78] width 8 height 7
radio input "true"
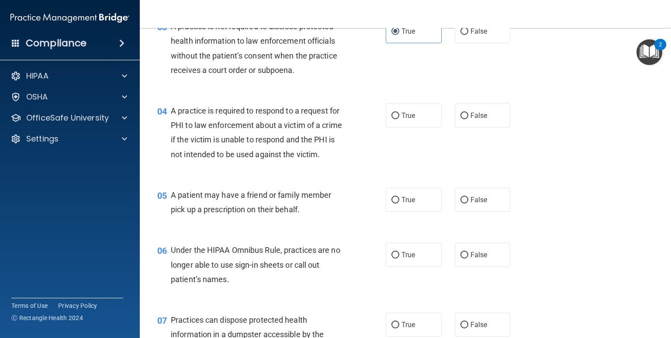
scroll to position [262, 0]
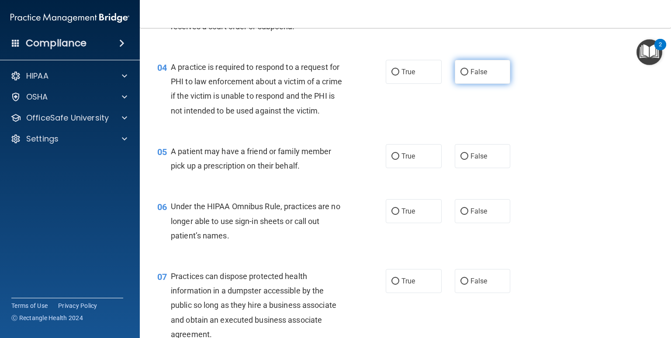
click at [470, 80] on label "False" at bounding box center [483, 72] width 56 height 24
click at [468, 76] on input "False" at bounding box center [464, 72] width 8 height 7
radio input "true"
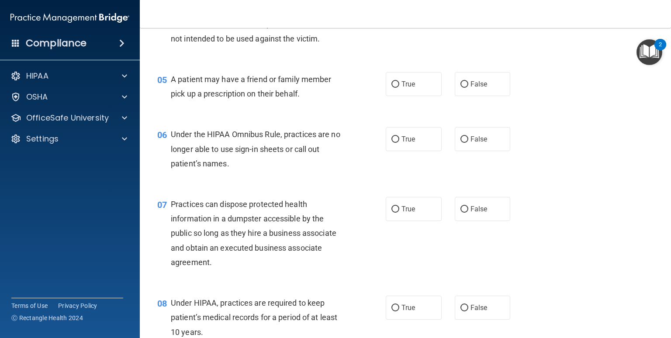
scroll to position [350, 0]
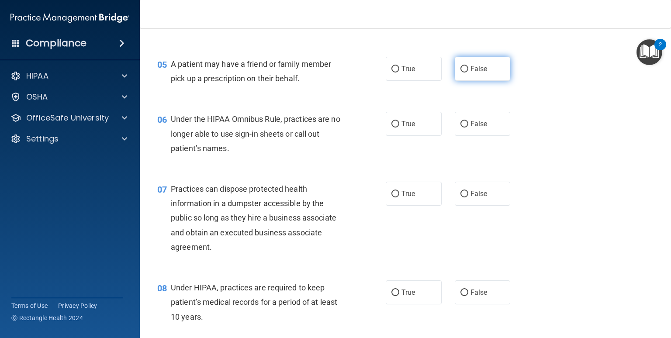
click at [474, 81] on label "False" at bounding box center [483, 69] width 56 height 24
click at [468, 73] on input "False" at bounding box center [464, 69] width 8 height 7
radio input "true"
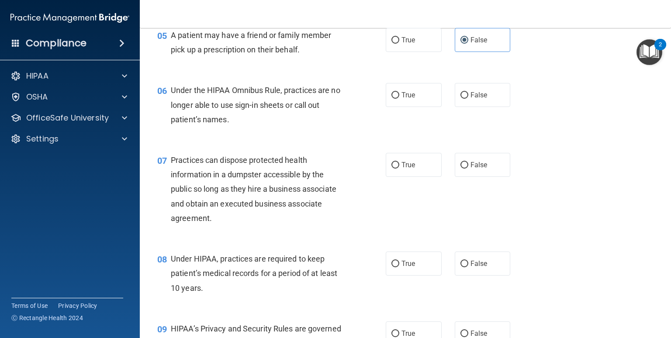
scroll to position [393, 0]
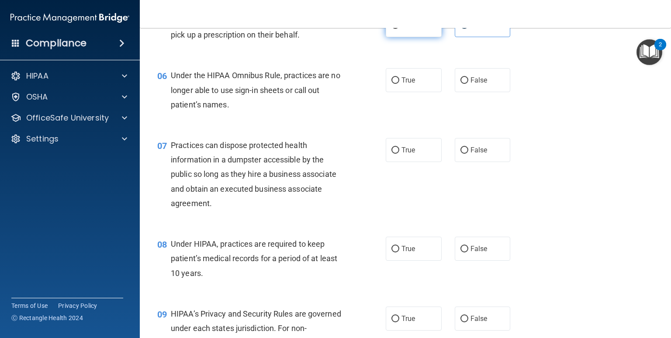
click at [396, 37] on label "True" at bounding box center [414, 25] width 56 height 24
click at [396, 29] on input "True" at bounding box center [395, 25] width 8 height 7
radio input "true"
radio input "false"
click at [460, 77] on div "06 Under the HIPAA Omnibus Rule, practices are no longer able to use sign-in sh…" at bounding box center [405, 92] width 509 height 70
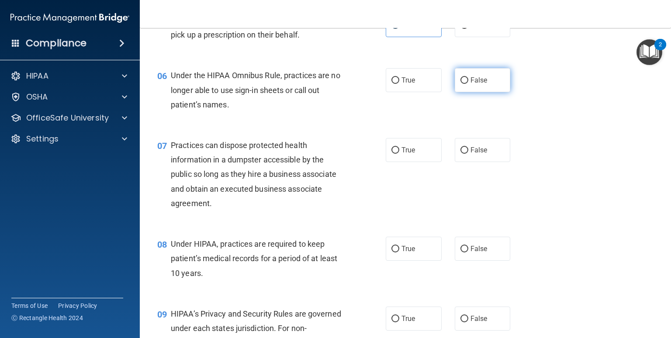
click at [460, 87] on label "False" at bounding box center [483, 80] width 56 height 24
click at [460, 84] on input "False" at bounding box center [464, 80] width 8 height 7
radio input "true"
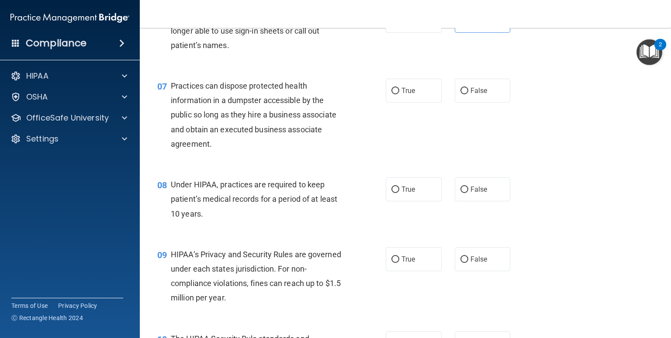
scroll to position [437, 0]
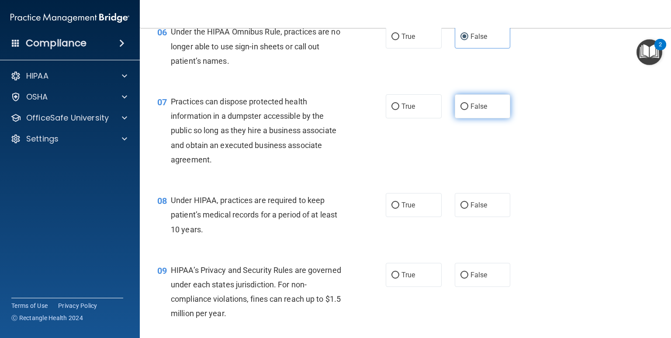
click at [481, 118] on label "False" at bounding box center [483, 106] width 56 height 24
click at [468, 110] on input "False" at bounding box center [464, 107] width 8 height 7
radio input "true"
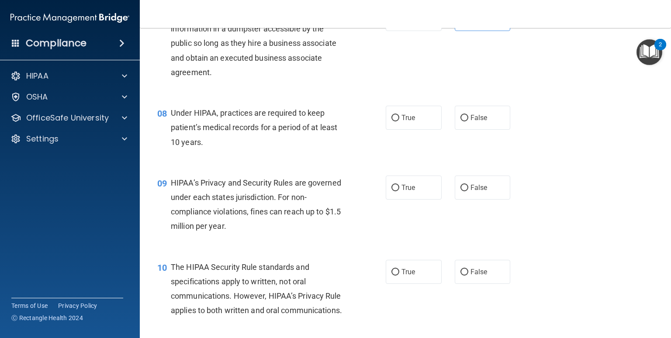
scroll to position [612, 0]
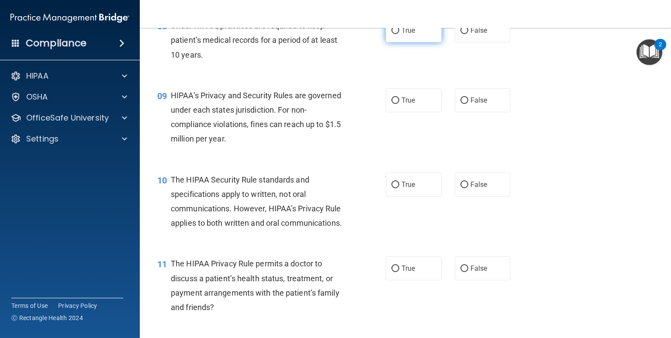
click at [403, 42] on label "True" at bounding box center [414, 30] width 56 height 24
click at [399, 34] on input "True" at bounding box center [395, 31] width 8 height 7
radio input "true"
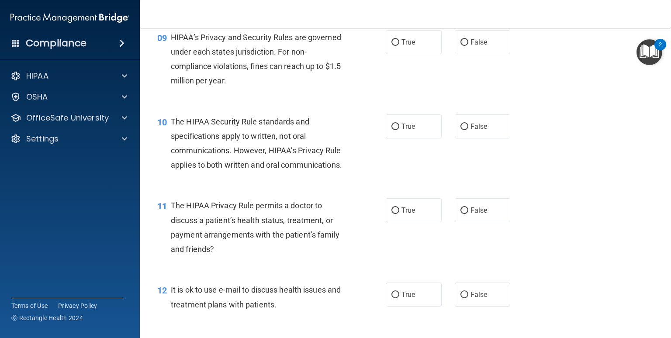
scroll to position [655, 0]
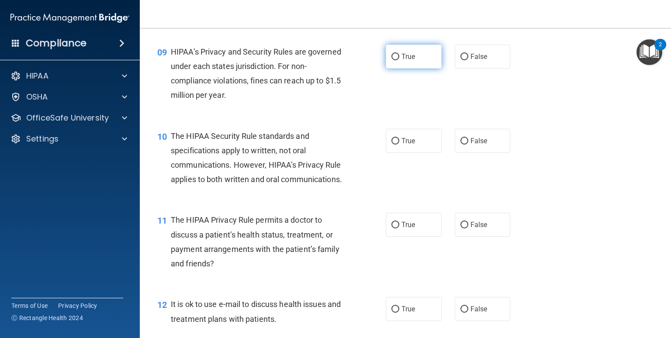
click at [401, 61] on span "True" at bounding box center [408, 56] width 14 height 8
click at [399, 60] on input "True" at bounding box center [395, 57] width 8 height 7
radio input "true"
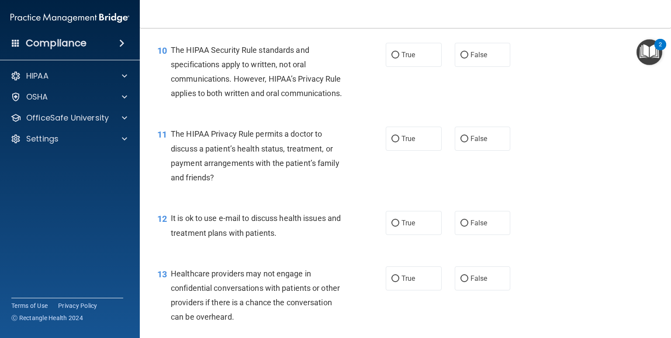
scroll to position [743, 0]
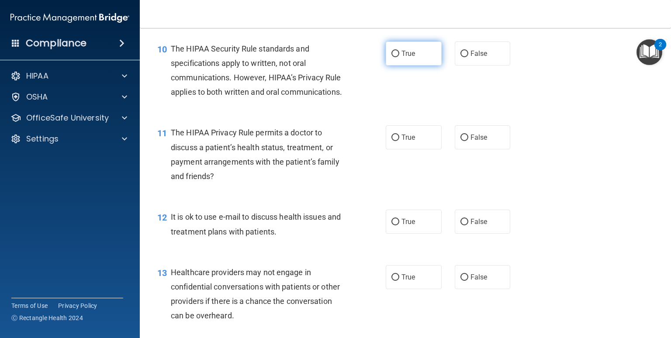
click at [403, 58] on span "True" at bounding box center [408, 53] width 14 height 8
click at [399, 57] on input "True" at bounding box center [395, 54] width 8 height 7
radio input "true"
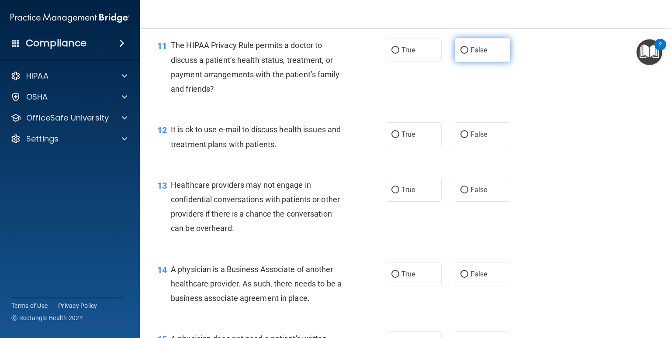
click at [468, 62] on label "False" at bounding box center [483, 50] width 56 height 24
click at [468, 54] on input "False" at bounding box center [464, 50] width 8 height 7
radio input "true"
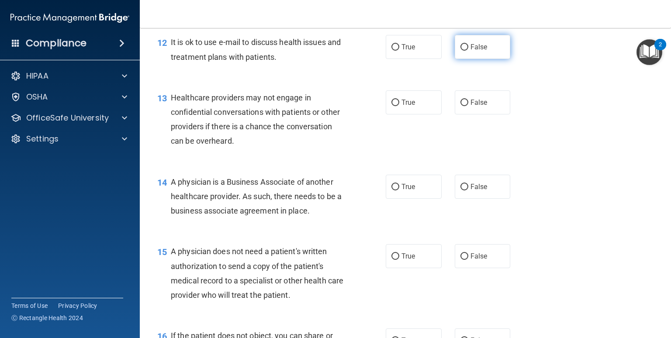
click at [471, 51] on span "False" at bounding box center [479, 47] width 17 height 8
click at [468, 51] on input "False" at bounding box center [464, 47] width 8 height 7
radio input "true"
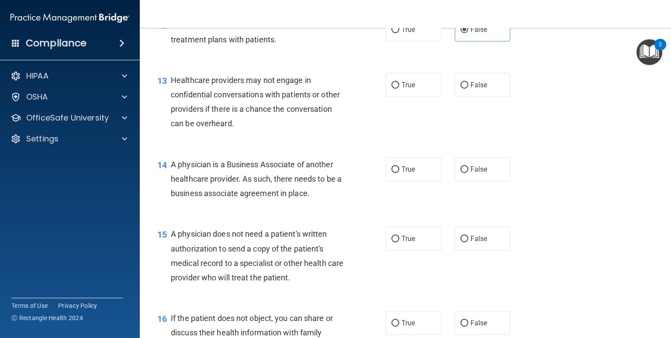
scroll to position [961, 0]
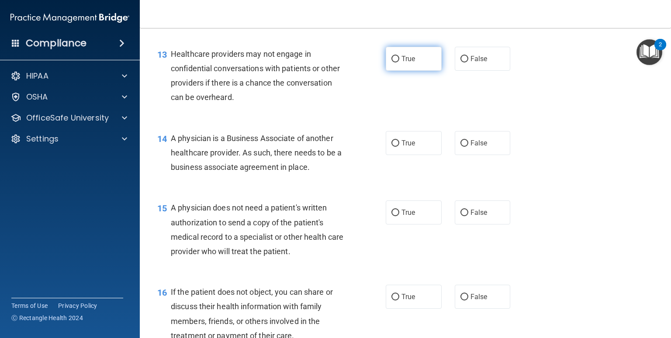
click at [412, 71] on label "True" at bounding box center [414, 59] width 56 height 24
click at [399, 62] on input "True" at bounding box center [395, 59] width 8 height 7
radio input "true"
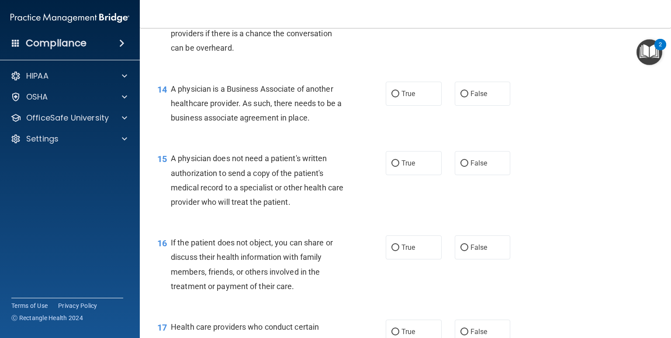
scroll to position [1049, 0]
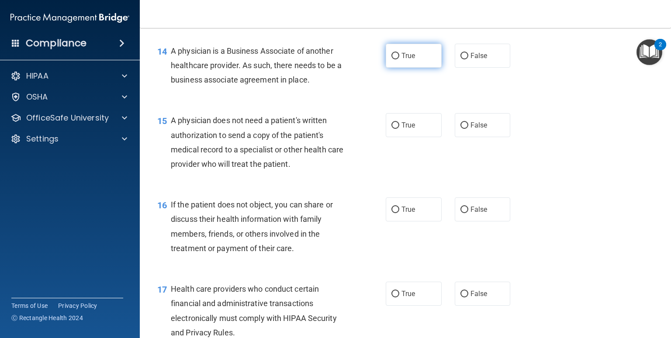
click at [397, 68] on label "True" at bounding box center [414, 56] width 56 height 24
click at [397, 59] on input "True" at bounding box center [395, 56] width 8 height 7
radio input "true"
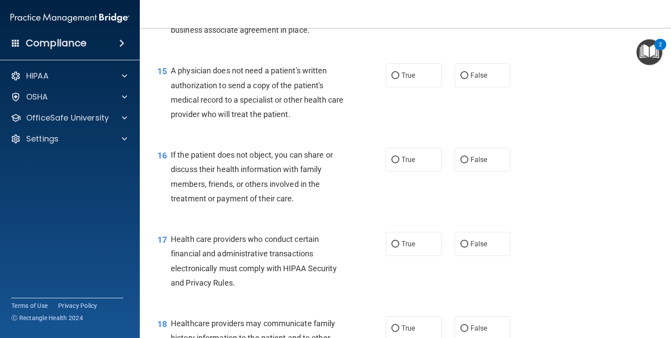
scroll to position [1136, 0]
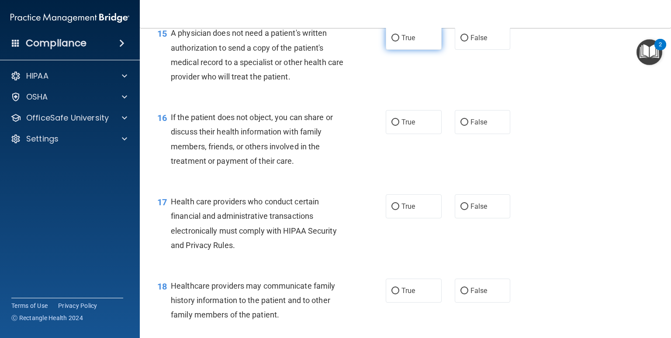
click at [405, 50] on label "True" at bounding box center [414, 38] width 56 height 24
click at [399, 42] on input "True" at bounding box center [395, 38] width 8 height 7
radio input "true"
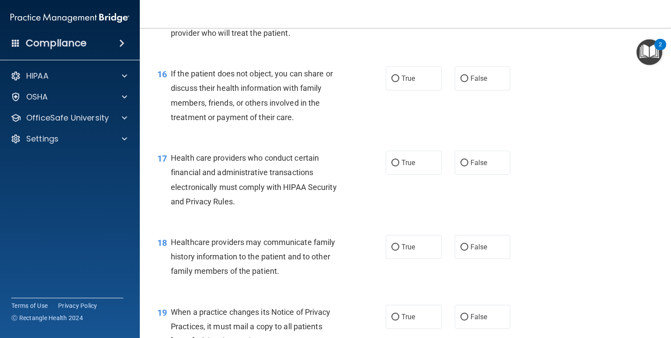
scroll to position [1223, 0]
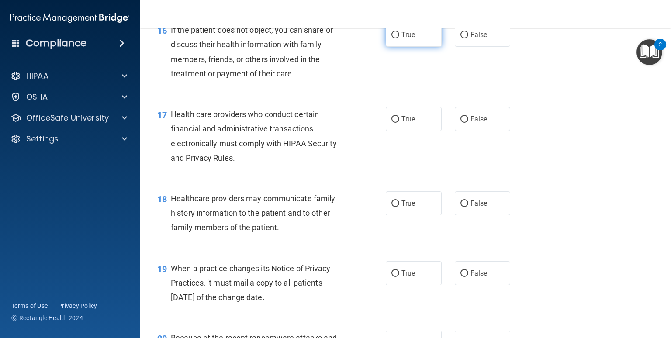
click at [391, 47] on label "True" at bounding box center [414, 35] width 56 height 24
click at [391, 38] on input "True" at bounding box center [395, 35] width 8 height 7
radio input "true"
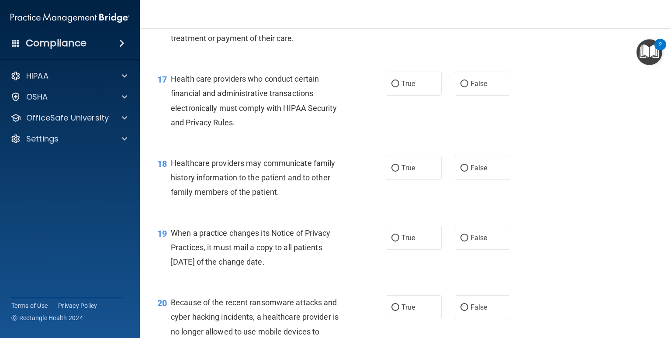
scroll to position [1311, 0]
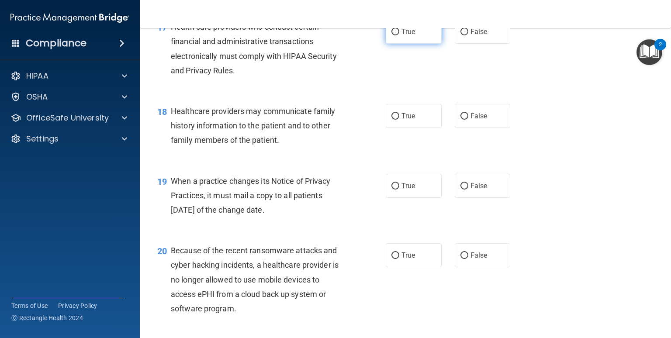
click at [390, 44] on label "True" at bounding box center [414, 32] width 56 height 24
click at [391, 35] on input "True" at bounding box center [395, 32] width 8 height 7
radio input "true"
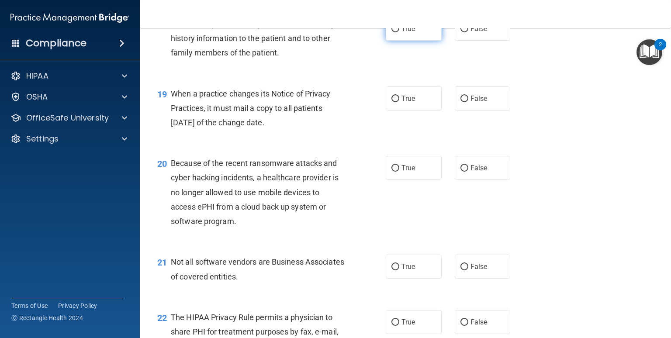
click at [403, 33] on span "True" at bounding box center [408, 28] width 14 height 8
click at [399, 32] on input "True" at bounding box center [395, 29] width 8 height 7
radio input "true"
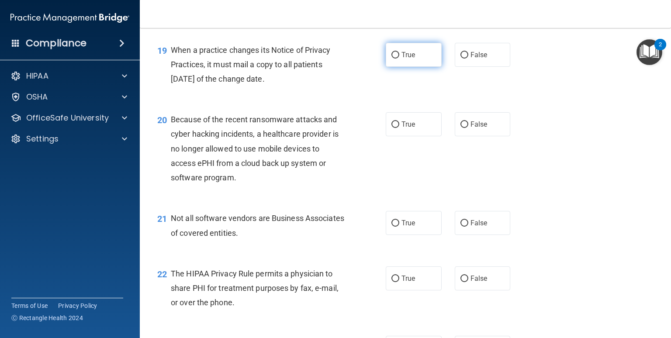
click at [410, 67] on label "True" at bounding box center [414, 55] width 56 height 24
click at [399, 59] on input "True" at bounding box center [395, 55] width 8 height 7
radio input "true"
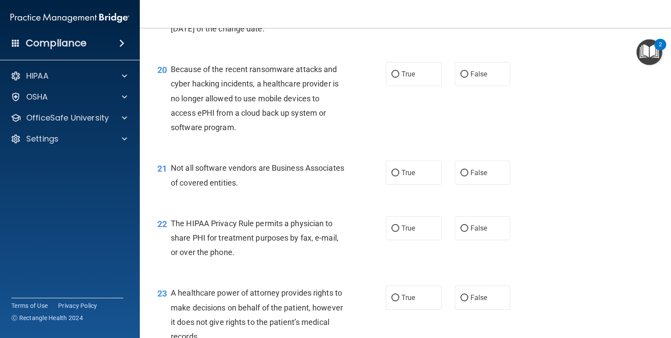
scroll to position [1529, 0]
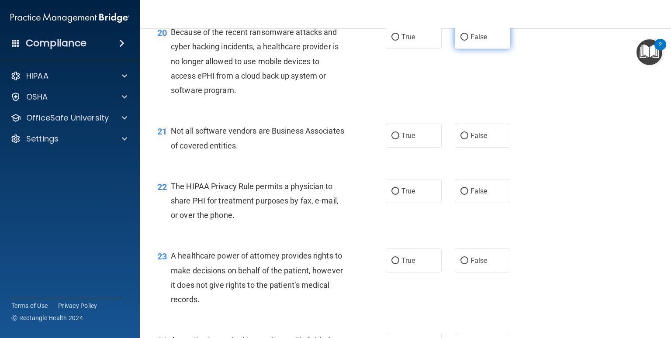
click at [479, 49] on label "False" at bounding box center [483, 37] width 56 height 24
click at [468, 41] on input "False" at bounding box center [464, 37] width 8 height 7
radio input "true"
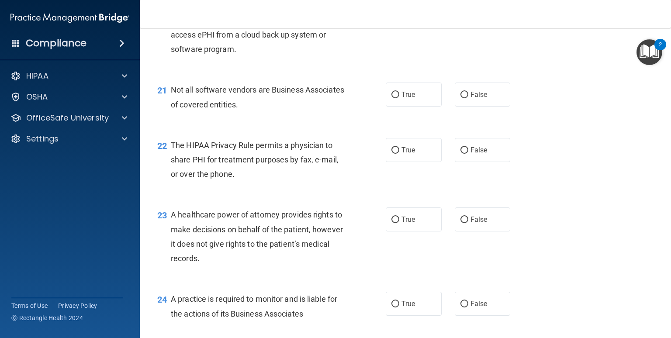
scroll to position [1616, 0]
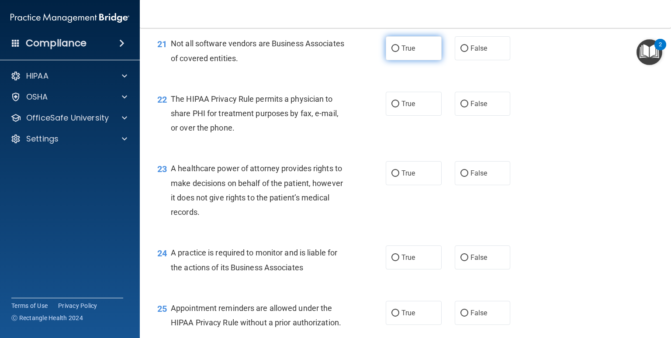
click at [435, 60] on label "True" at bounding box center [414, 48] width 56 height 24
click at [399, 52] on input "True" at bounding box center [395, 48] width 8 height 7
radio input "true"
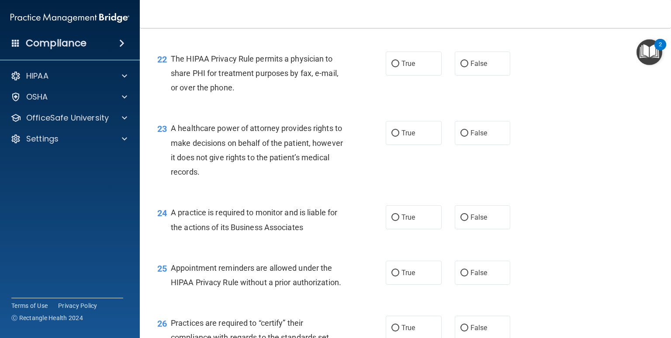
scroll to position [1704, 0]
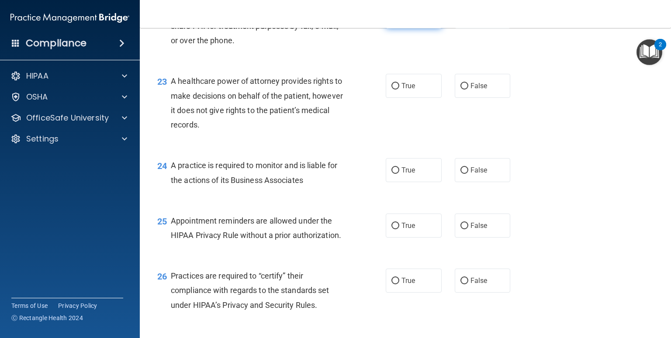
click at [398, 28] on label "True" at bounding box center [414, 16] width 56 height 24
click at [398, 20] on input "True" at bounding box center [395, 17] width 8 height 7
radio input "true"
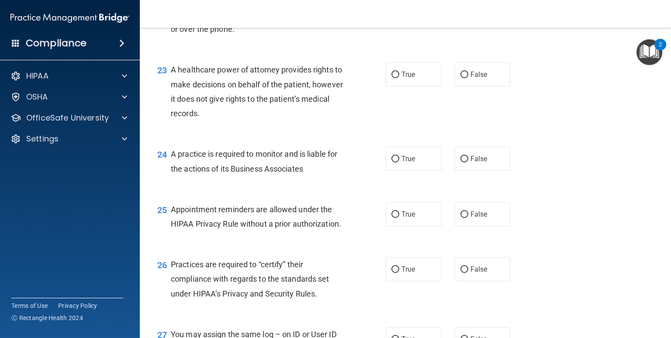
scroll to position [1748, 0]
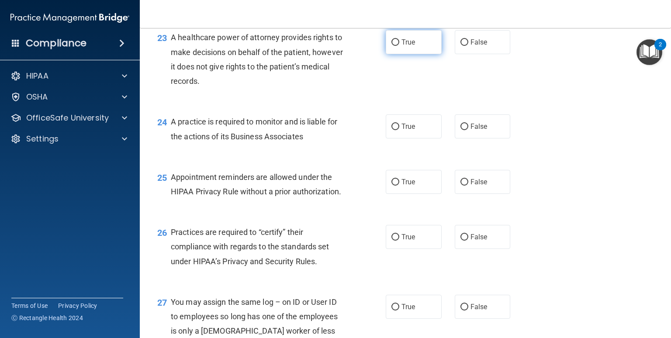
click at [395, 46] on input "True" at bounding box center [395, 42] width 8 height 7
radio input "true"
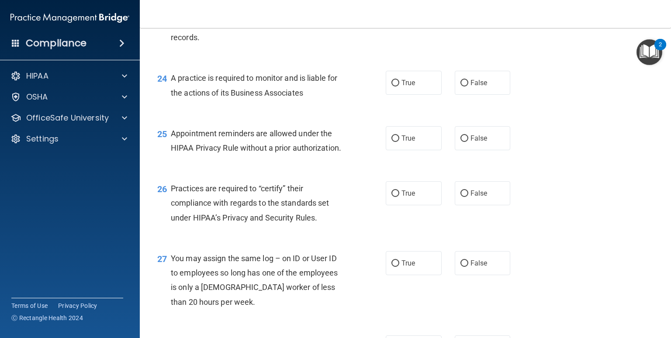
scroll to position [1835, 0]
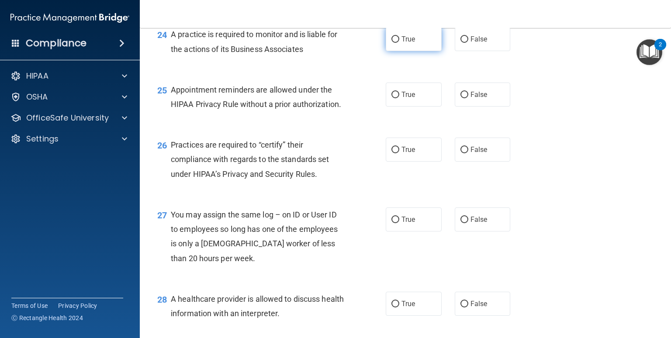
click at [401, 43] on span "True" at bounding box center [408, 39] width 14 height 8
click at [399, 43] on input "True" at bounding box center [395, 39] width 8 height 7
radio input "true"
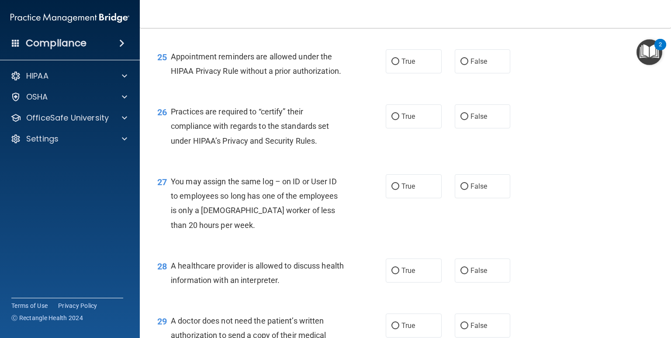
scroll to position [1922, 0]
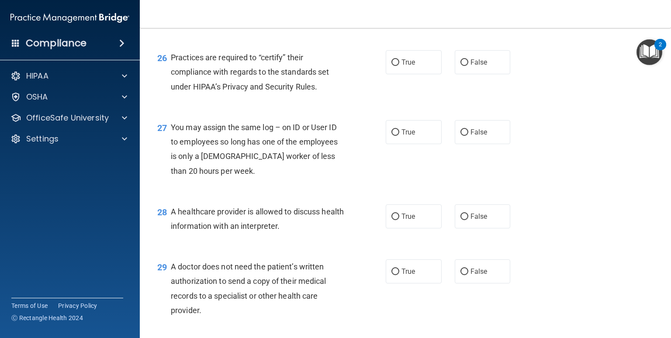
click at [405, 19] on label "True" at bounding box center [414, 7] width 56 height 24
click at [399, 11] on input "True" at bounding box center [395, 7] width 8 height 7
radio input "true"
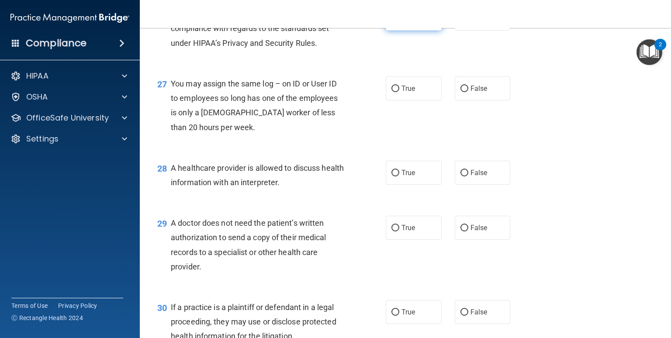
click at [386, 31] on label "True" at bounding box center [414, 19] width 56 height 24
click at [391, 22] on input "True" at bounding box center [395, 19] width 8 height 7
radio input "true"
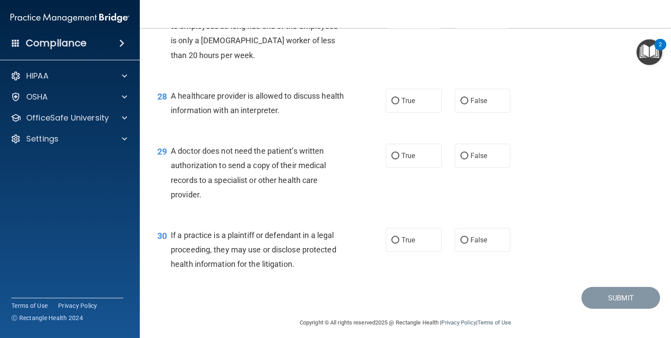
scroll to position [2053, 0]
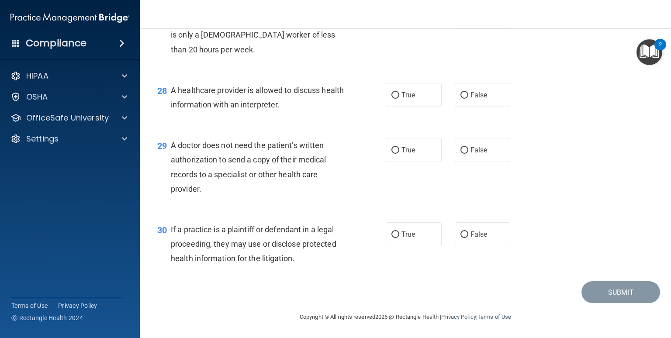
click at [482, 23] on label "False" at bounding box center [483, 11] width 56 height 24
click at [468, 14] on input "False" at bounding box center [464, 11] width 8 height 7
radio input "true"
click at [411, 98] on label "True" at bounding box center [414, 95] width 56 height 24
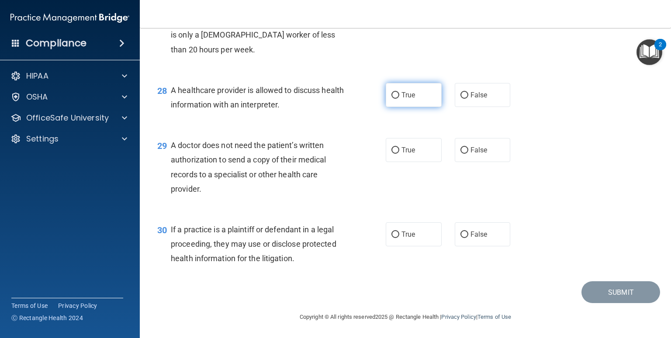
click at [399, 98] on input "True" at bounding box center [395, 95] width 8 height 7
radio input "true"
drag, startPoint x: 375, startPoint y: 156, endPoint x: 392, endPoint y: 158, distance: 17.1
click at [376, 157] on div "29 A doctor does not need the patient’s written authorization to send a copy of…" at bounding box center [271, 169] width 255 height 62
click at [409, 157] on label "True" at bounding box center [414, 150] width 56 height 24
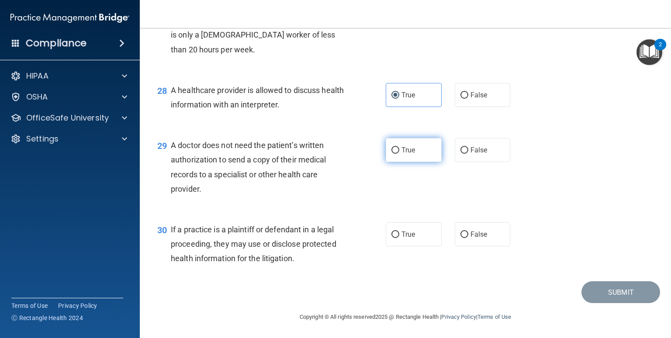
click at [399, 154] on input "True" at bounding box center [395, 150] width 8 height 7
radio input "true"
click at [464, 243] on label "False" at bounding box center [483, 234] width 56 height 24
click at [464, 238] on input "False" at bounding box center [464, 235] width 8 height 7
radio input "true"
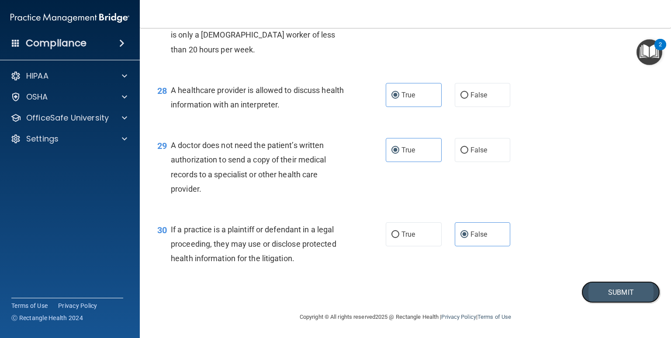
click at [585, 287] on button "Submit" at bounding box center [620, 292] width 79 height 22
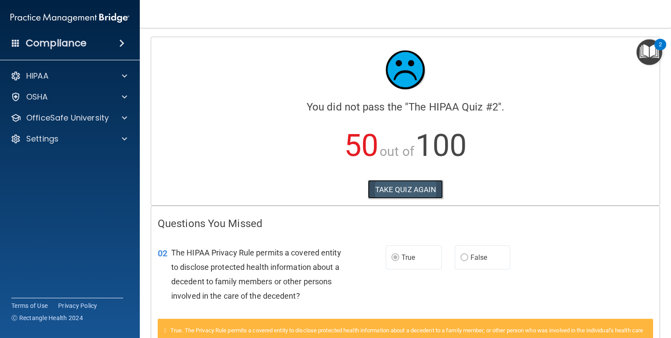
click at [385, 187] on button "TAKE QUIZ AGAIN" at bounding box center [406, 189] width 76 height 19
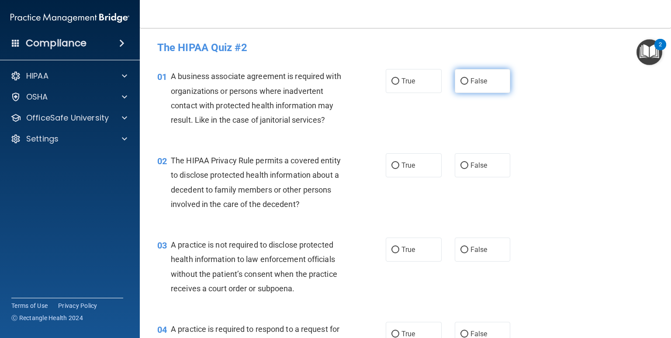
click at [464, 83] on label "False" at bounding box center [483, 81] width 56 height 24
click at [464, 83] on input "False" at bounding box center [464, 81] width 8 height 7
radio input "true"
click at [471, 84] on span "False" at bounding box center [479, 81] width 17 height 8
click at [467, 84] on input "False" at bounding box center [464, 81] width 8 height 7
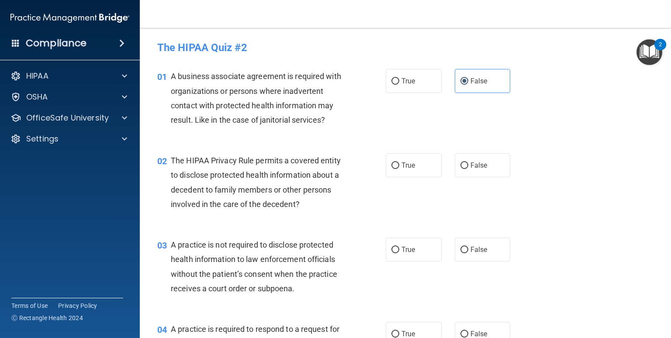
click at [557, 86] on div "01 A business associate agreement is required with organizations or persons whe…" at bounding box center [405, 100] width 509 height 84
click at [294, 58] on div "01 A business associate agreement is required with organizations or persons whe…" at bounding box center [405, 100] width 509 height 84
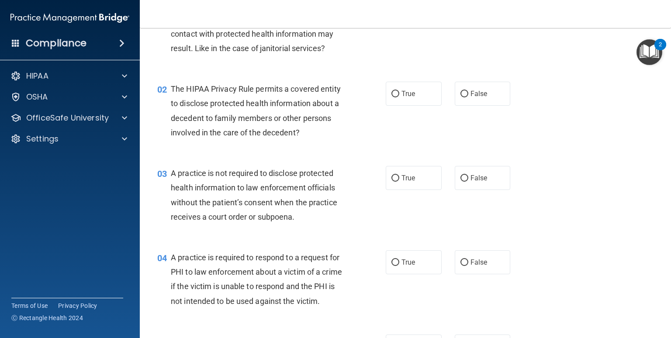
scroll to position [87, 0]
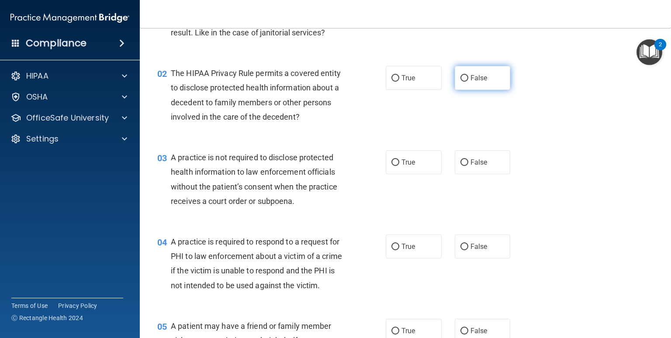
click at [462, 85] on label "False" at bounding box center [483, 78] width 56 height 24
click at [462, 82] on input "False" at bounding box center [464, 78] width 8 height 7
radio input "true"
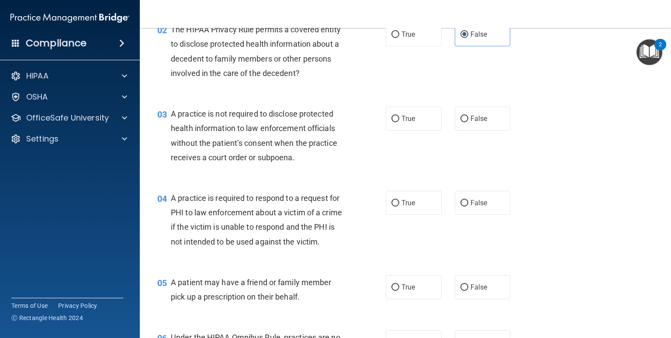
scroll to position [175, 0]
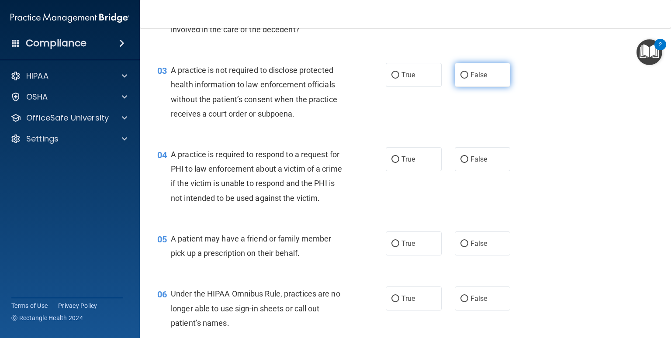
click at [462, 80] on label "False" at bounding box center [483, 75] width 56 height 24
click at [462, 79] on input "False" at bounding box center [464, 75] width 8 height 7
radio input "true"
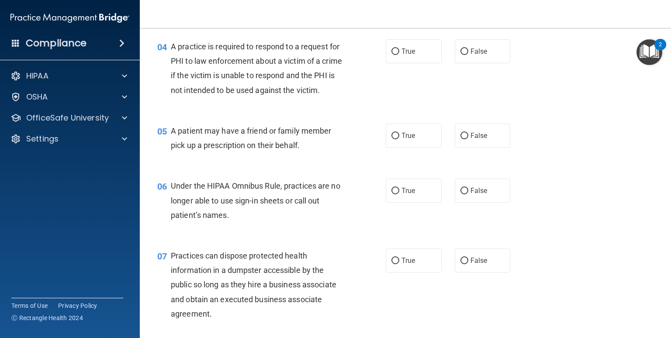
scroll to position [262, 0]
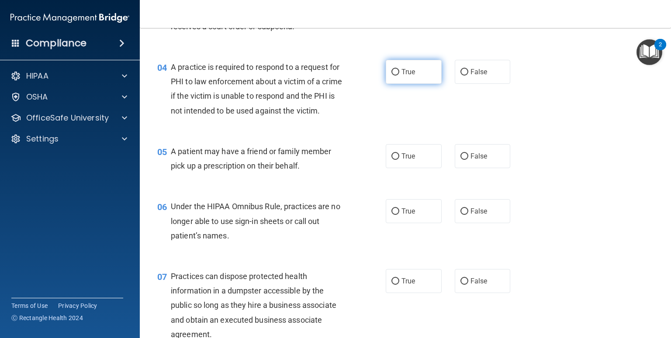
click at [407, 78] on label "True" at bounding box center [414, 72] width 56 height 24
click at [399, 76] on input "True" at bounding box center [395, 72] width 8 height 7
radio input "true"
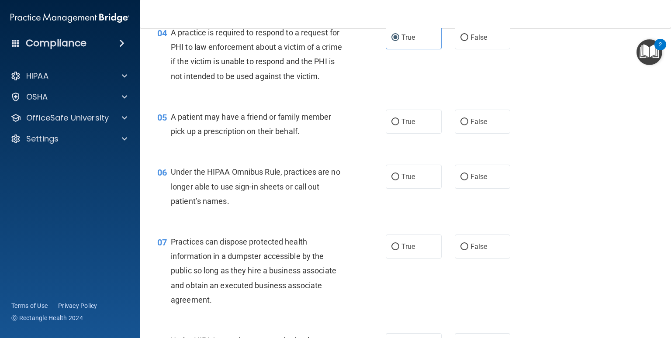
scroll to position [350, 0]
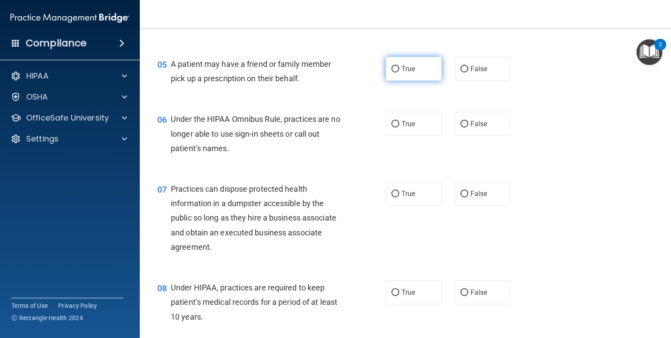
click at [395, 73] on input "True" at bounding box center [395, 69] width 8 height 7
radio input "true"
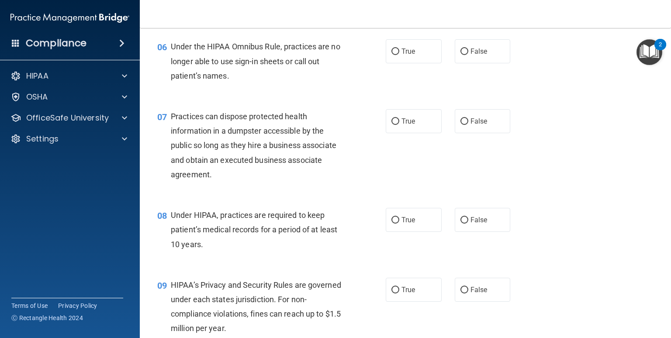
scroll to position [437, 0]
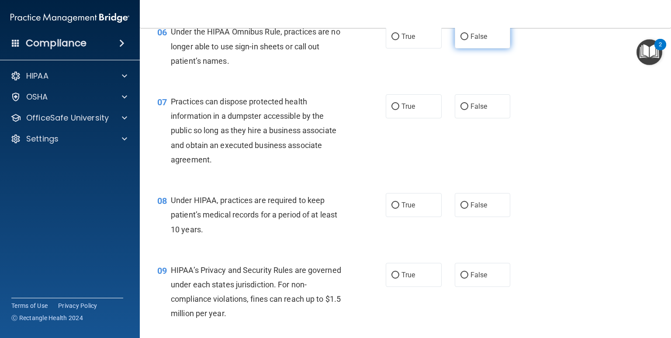
click at [461, 48] on label "False" at bounding box center [483, 36] width 56 height 24
click at [461, 40] on input "False" at bounding box center [464, 37] width 8 height 7
radio input "true"
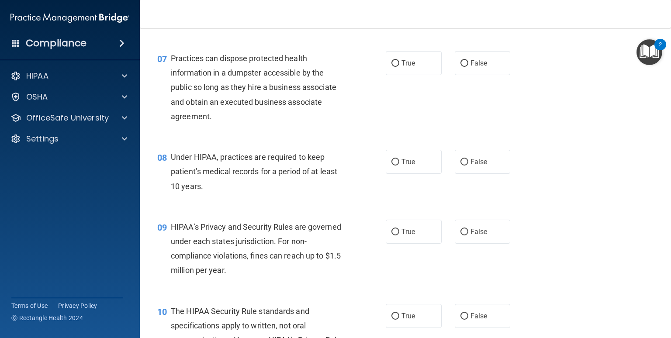
scroll to position [481, 0]
click at [465, 75] on label "False" at bounding box center [483, 63] width 56 height 24
click at [465, 66] on input "False" at bounding box center [464, 63] width 8 height 7
radio input "true"
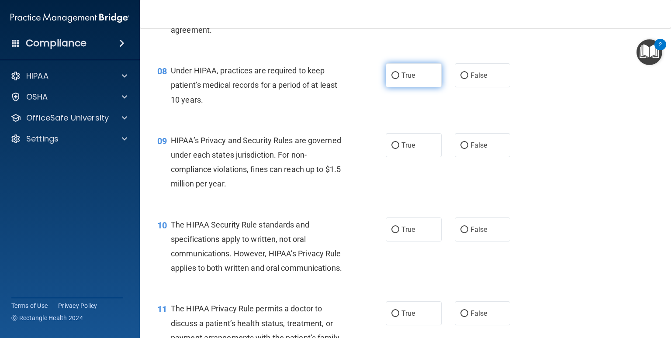
scroll to position [568, 0]
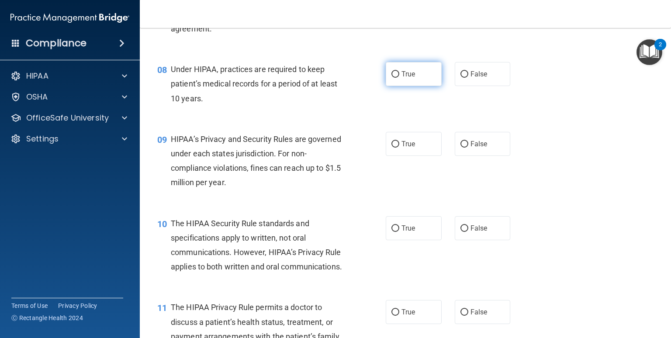
click at [395, 78] on input "True" at bounding box center [395, 74] width 8 height 7
radio input "true"
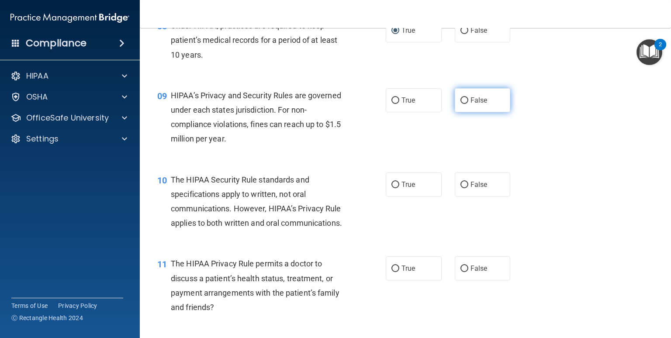
click at [488, 110] on label "False" at bounding box center [483, 100] width 56 height 24
click at [468, 104] on input "False" at bounding box center [464, 100] width 8 height 7
radio input "true"
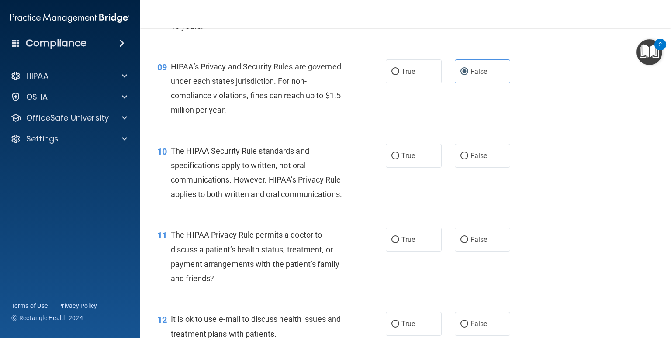
scroll to position [743, 0]
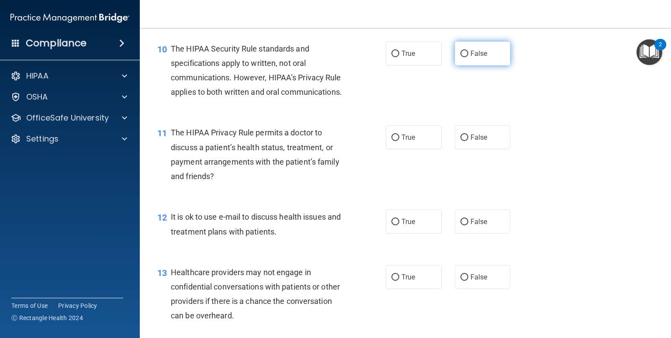
click at [459, 66] on label "False" at bounding box center [483, 54] width 56 height 24
click at [460, 57] on input "False" at bounding box center [464, 54] width 8 height 7
radio input "true"
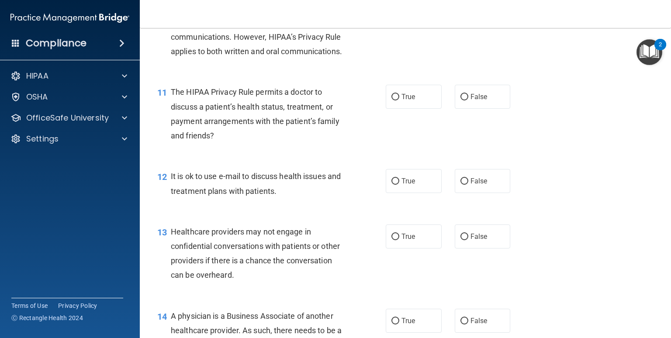
scroll to position [830, 0]
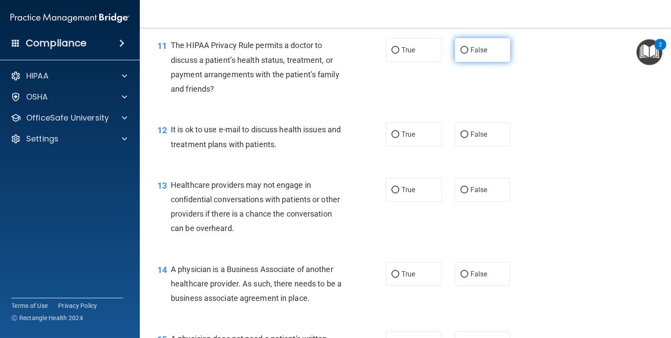
click at [455, 62] on label "False" at bounding box center [483, 50] width 56 height 24
click at [460, 54] on input "False" at bounding box center [464, 50] width 8 height 7
radio input "true"
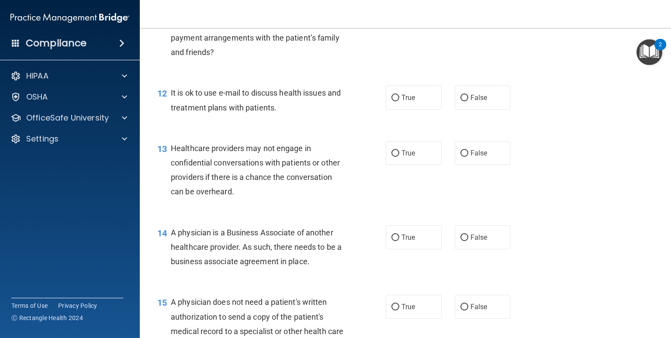
scroll to position [917, 0]
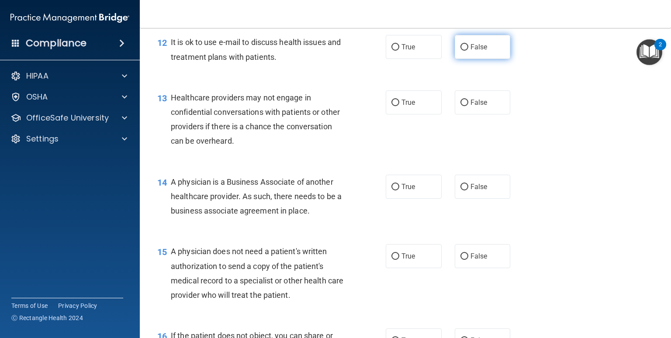
click at [462, 59] on label "False" at bounding box center [483, 47] width 56 height 24
click at [462, 51] on input "False" at bounding box center [464, 47] width 8 height 7
radio input "true"
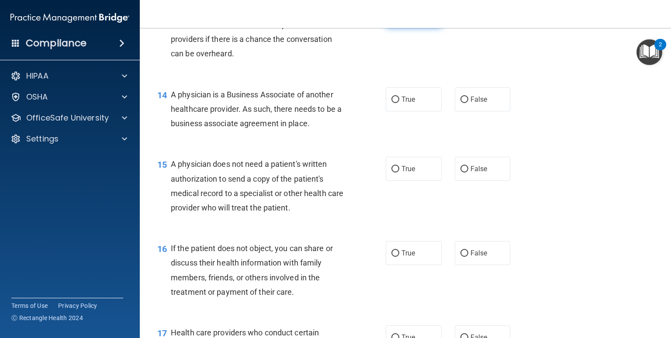
click at [391, 19] on input "True" at bounding box center [395, 15] width 8 height 7
radio input "true"
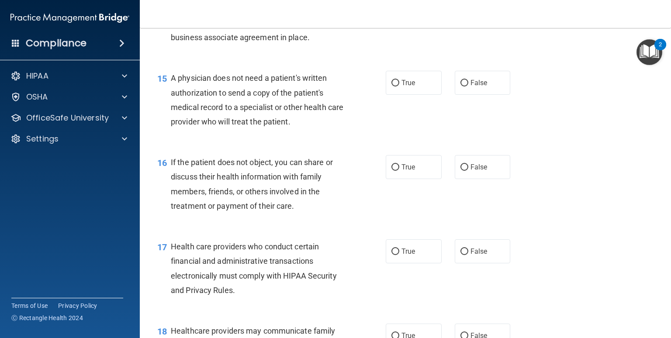
scroll to position [1092, 0]
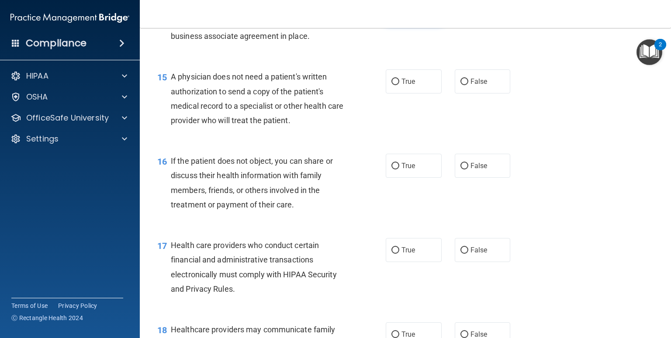
click at [409, 24] on label "True" at bounding box center [414, 12] width 56 height 24
click at [399, 16] on input "True" at bounding box center [395, 12] width 8 height 7
radio input "true"
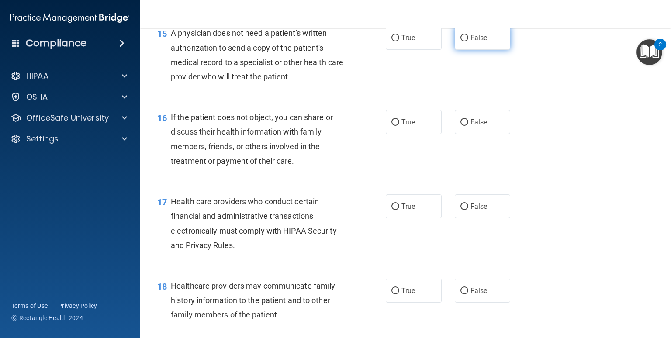
click at [457, 50] on label "False" at bounding box center [483, 38] width 56 height 24
click at [460, 42] on input "False" at bounding box center [464, 38] width 8 height 7
radio input "true"
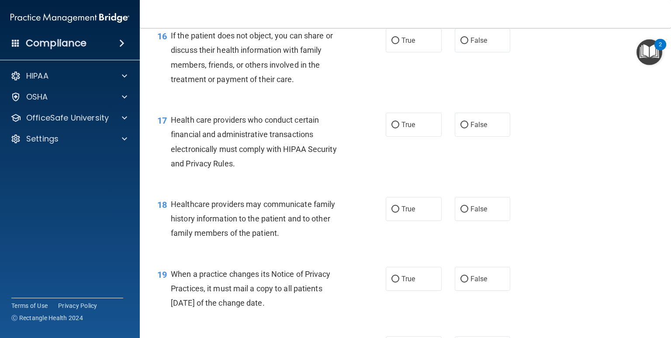
scroll to position [1223, 0]
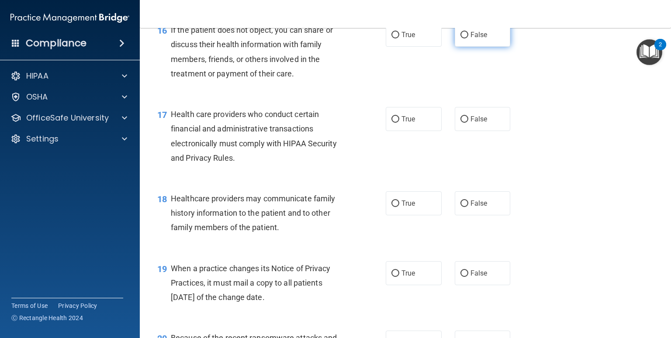
click at [472, 47] on label "False" at bounding box center [483, 35] width 56 height 24
click at [468, 38] on input "False" at bounding box center [464, 35] width 8 height 7
radio input "true"
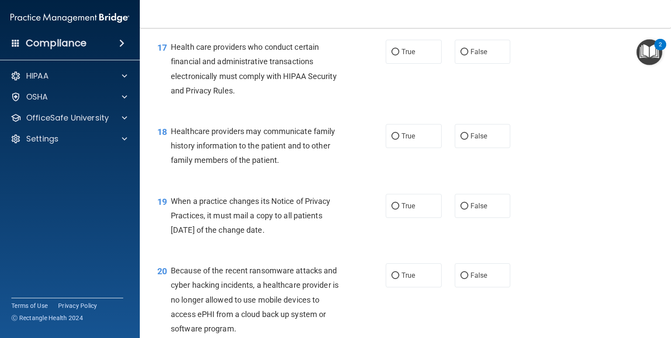
scroll to position [1311, 0]
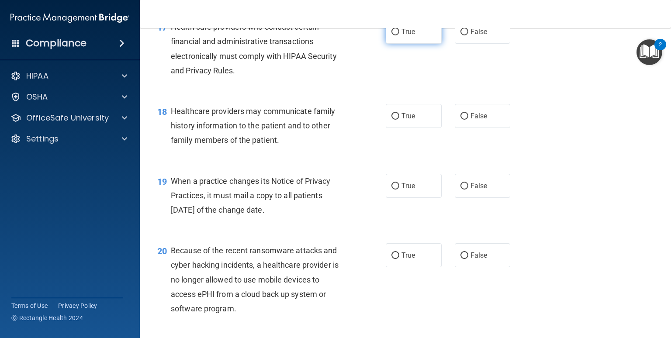
click at [402, 44] on label "True" at bounding box center [414, 32] width 56 height 24
click at [399, 35] on input "True" at bounding box center [395, 32] width 8 height 7
radio input "true"
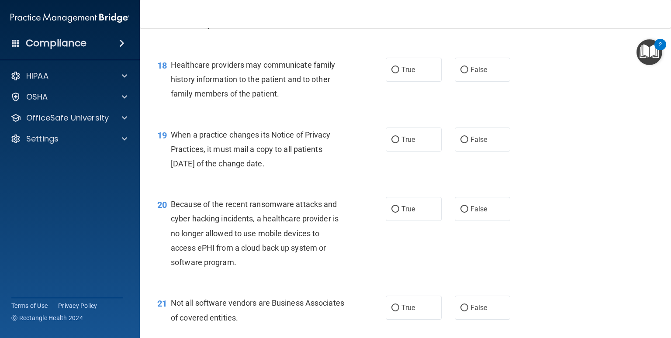
scroll to position [1398, 0]
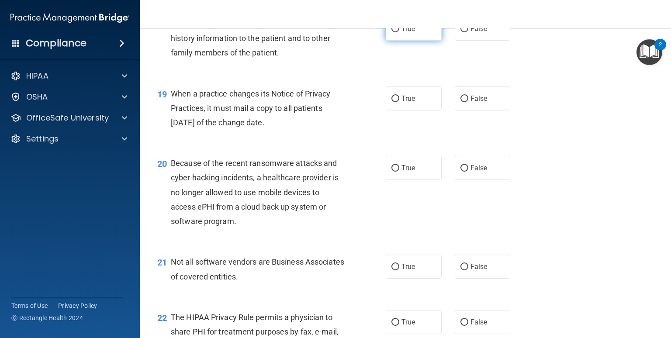
click at [405, 41] on label "True" at bounding box center [414, 29] width 56 height 24
click at [399, 32] on input "True" at bounding box center [395, 29] width 8 height 7
radio input "true"
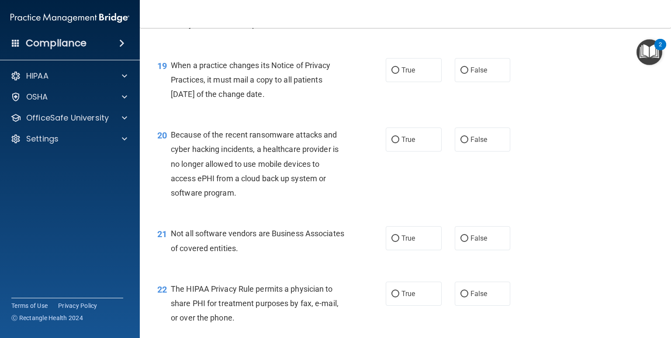
scroll to position [1442, 0]
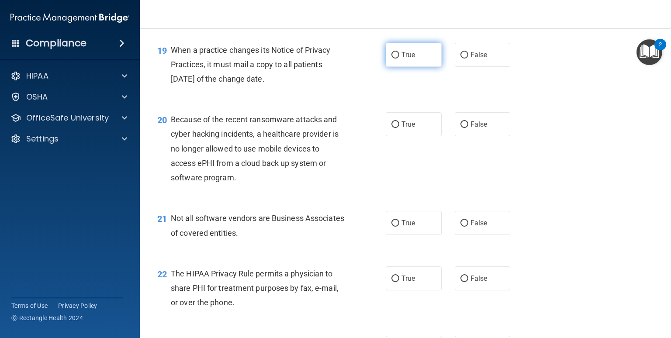
click at [404, 59] on span "True" at bounding box center [408, 55] width 14 height 8
click at [399, 59] on input "True" at bounding box center [395, 55] width 8 height 7
radio input "true"
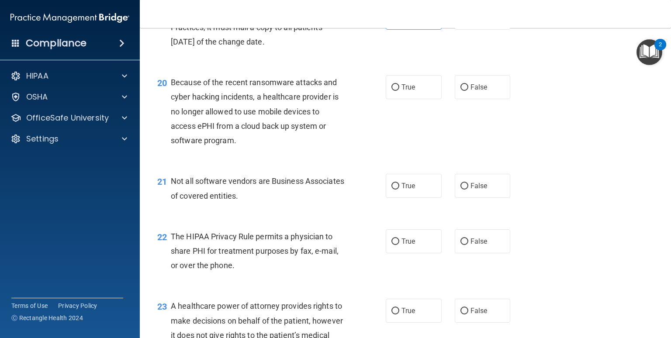
scroll to position [1529, 0]
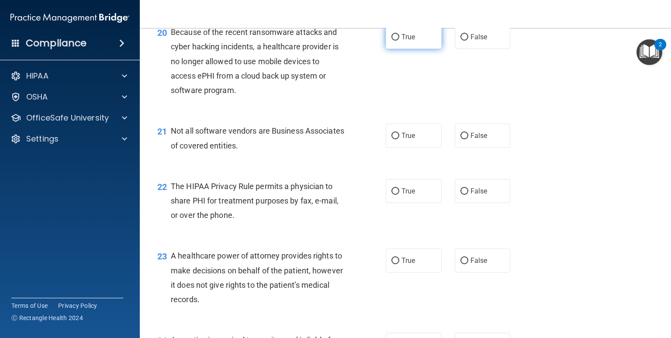
click at [403, 49] on label "True" at bounding box center [414, 37] width 56 height 24
click at [399, 41] on input "True" at bounding box center [395, 37] width 8 height 7
radio input "true"
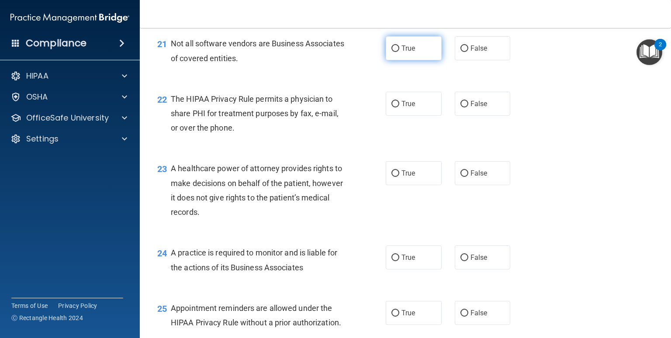
click at [409, 52] on span "True" at bounding box center [408, 48] width 14 height 8
click at [399, 52] on input "True" at bounding box center [395, 48] width 8 height 7
radio input "true"
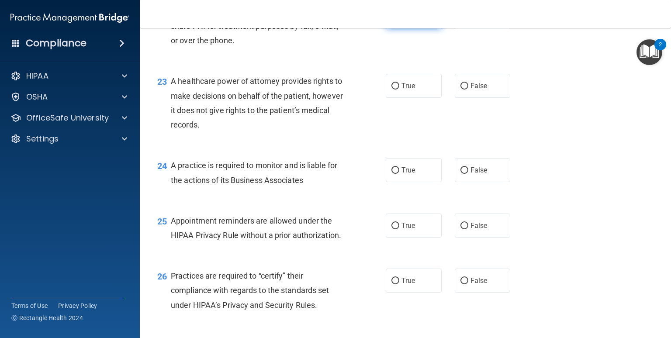
click at [417, 28] on label "True" at bounding box center [414, 16] width 56 height 24
click at [399, 20] on input "True" at bounding box center [395, 17] width 8 height 7
radio input "true"
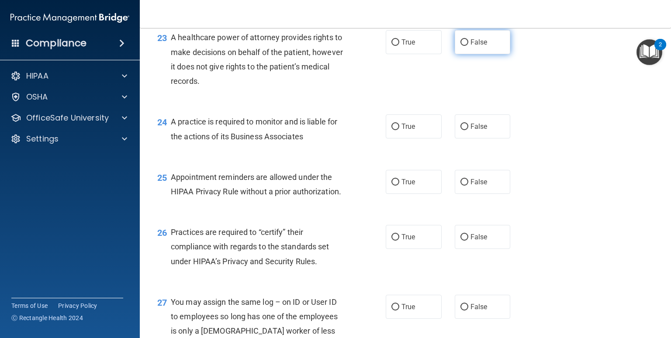
click at [484, 54] on label "False" at bounding box center [483, 42] width 56 height 24
click at [468, 46] on input "False" at bounding box center [464, 42] width 8 height 7
radio input "true"
click at [415, 138] on label "True" at bounding box center [414, 126] width 56 height 24
click at [399, 130] on input "True" at bounding box center [395, 127] width 8 height 7
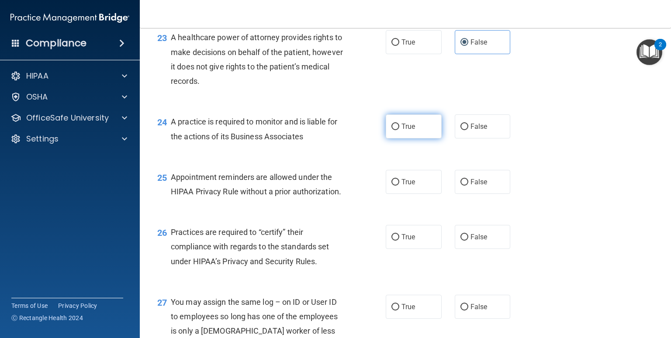
radio input "true"
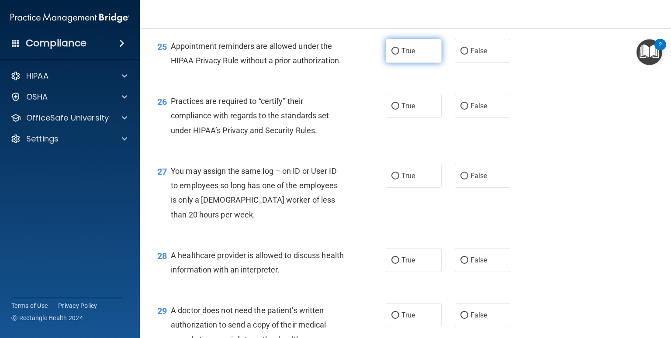
click at [418, 63] on label "True" at bounding box center [414, 51] width 56 height 24
click at [399, 55] on input "True" at bounding box center [395, 51] width 8 height 7
radio input "true"
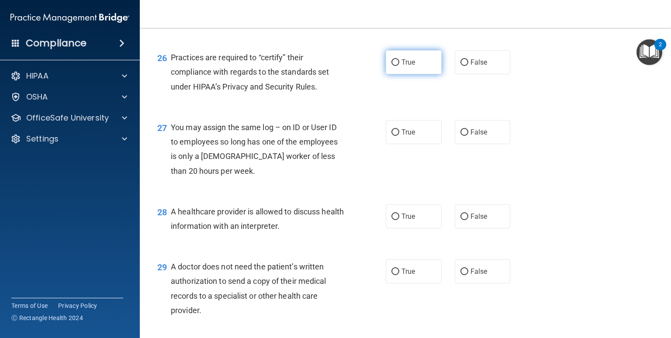
click at [411, 74] on label "True" at bounding box center [414, 62] width 56 height 24
click at [399, 66] on input "True" at bounding box center [395, 62] width 8 height 7
radio input "true"
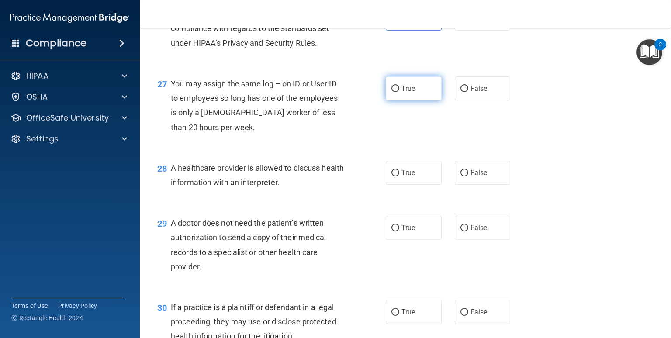
scroll to position [2010, 0]
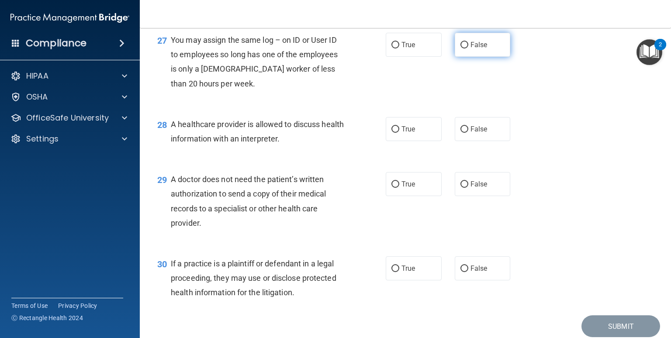
click at [459, 57] on label "False" at bounding box center [483, 45] width 56 height 24
click at [460, 48] on input "False" at bounding box center [464, 45] width 8 height 7
radio input "true"
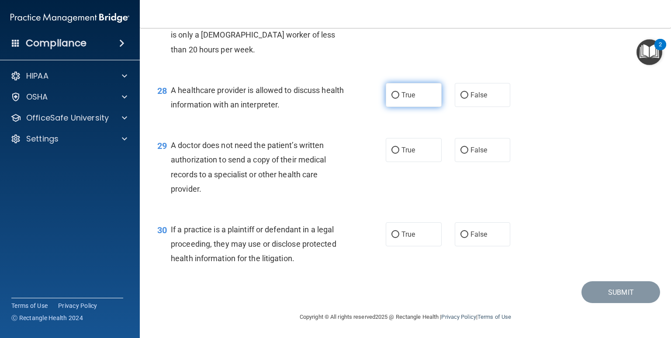
scroll to position [2073, 0]
click at [419, 97] on label "True" at bounding box center [414, 95] width 56 height 24
click at [399, 97] on input "True" at bounding box center [395, 95] width 8 height 7
radio input "true"
click at [488, 153] on label "False" at bounding box center [483, 150] width 56 height 24
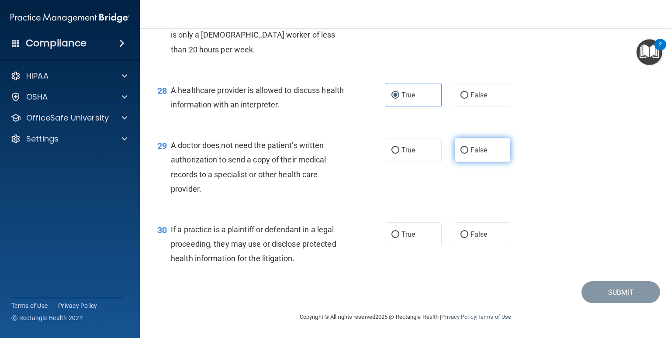
click at [468, 153] on input "False" at bounding box center [464, 150] width 8 height 7
radio input "true"
click at [481, 235] on span "False" at bounding box center [479, 234] width 17 height 8
click at [468, 235] on input "False" at bounding box center [464, 235] width 8 height 7
radio input "true"
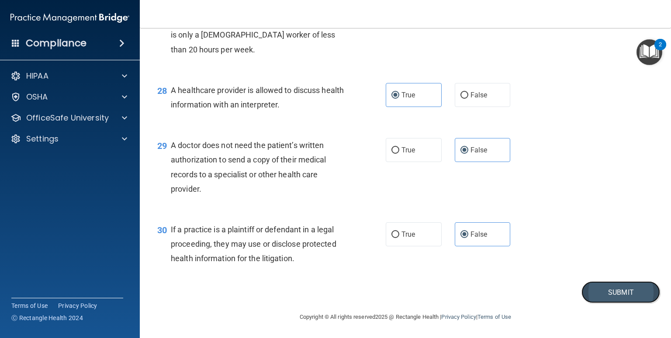
click at [596, 289] on button "Submit" at bounding box center [620, 292] width 79 height 22
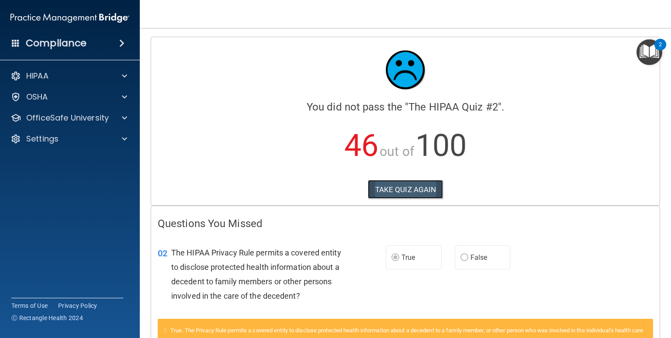
click at [409, 191] on button "TAKE QUIZ AGAIN" at bounding box center [406, 189] width 76 height 19
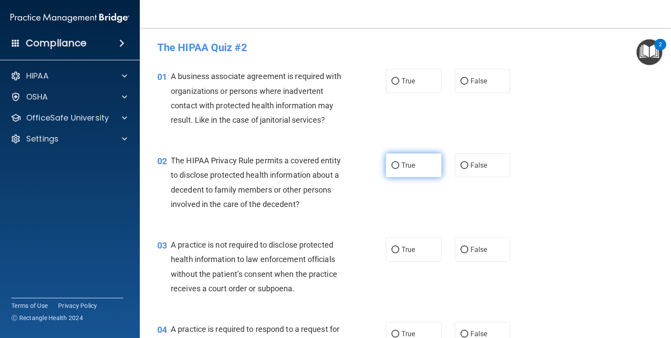
click at [408, 160] on label "True" at bounding box center [414, 165] width 56 height 24
click at [399, 163] on input "True" at bounding box center [395, 166] width 8 height 7
radio input "true"
click at [473, 91] on label "False" at bounding box center [483, 81] width 56 height 24
click at [468, 85] on input "False" at bounding box center [464, 81] width 8 height 7
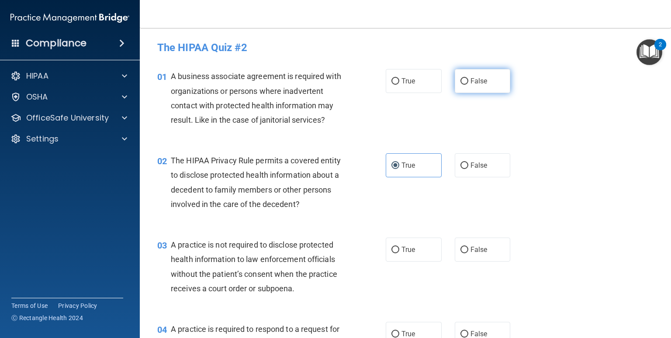
radio input "true"
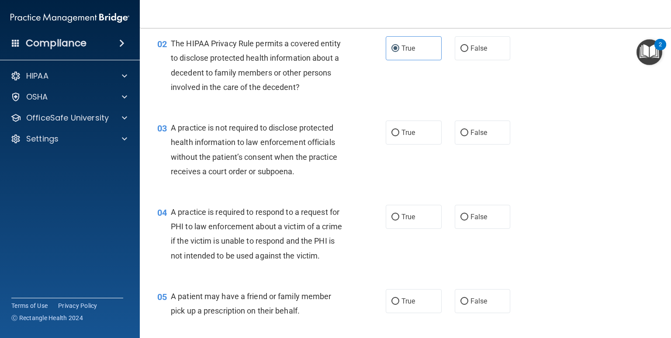
scroll to position [131, 0]
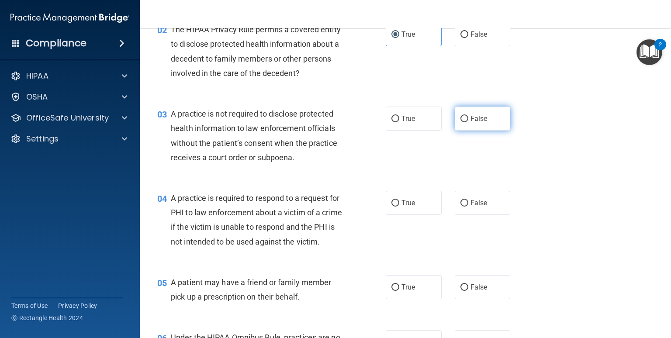
click at [471, 121] on span "False" at bounding box center [479, 118] width 17 height 8
click at [468, 121] on input "False" at bounding box center [464, 119] width 8 height 7
radio input "true"
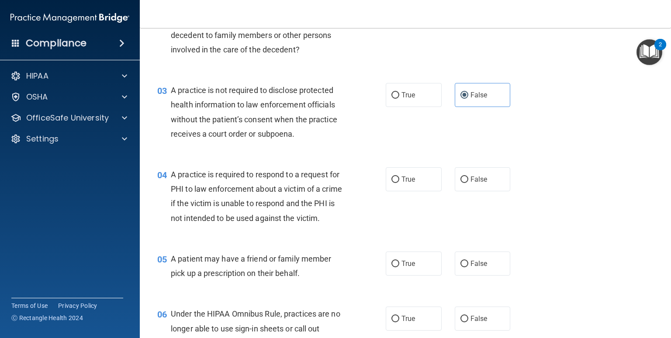
scroll to position [218, 0]
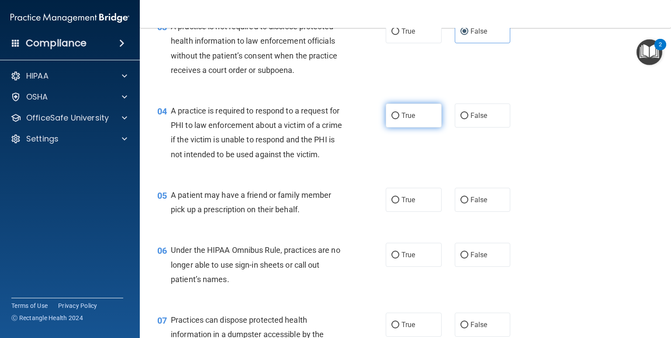
click at [412, 117] on label "True" at bounding box center [414, 116] width 56 height 24
click at [399, 117] on input "True" at bounding box center [395, 116] width 8 height 7
radio input "true"
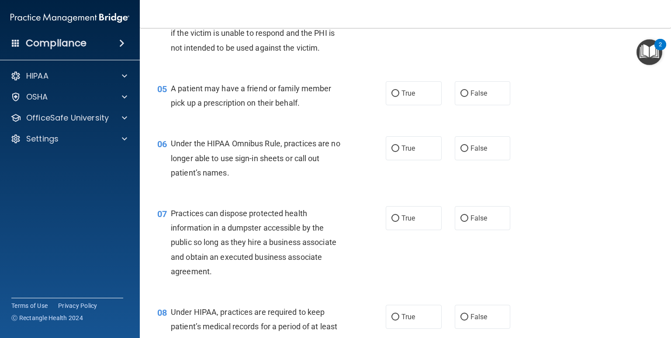
scroll to position [350, 0]
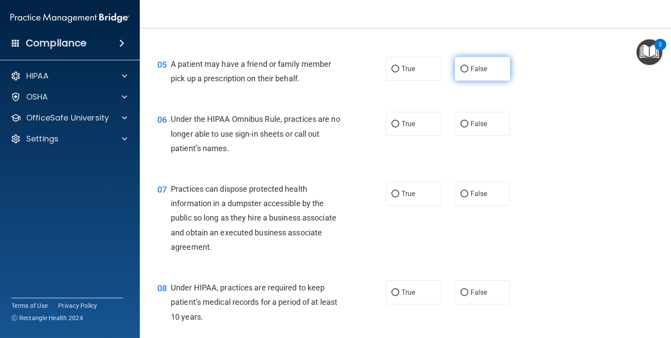
click at [467, 81] on label "False" at bounding box center [483, 69] width 56 height 24
click at [467, 73] on input "False" at bounding box center [464, 69] width 8 height 7
radio input "true"
click at [473, 128] on span "False" at bounding box center [479, 124] width 17 height 8
click at [468, 128] on input "False" at bounding box center [464, 124] width 8 height 7
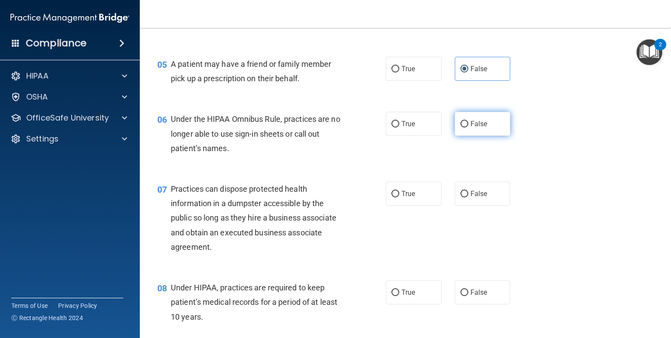
radio input "true"
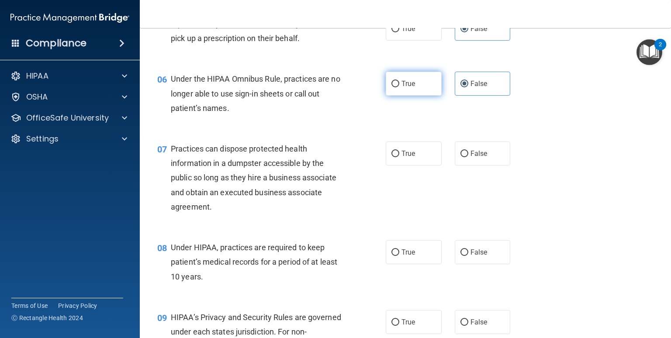
scroll to position [437, 0]
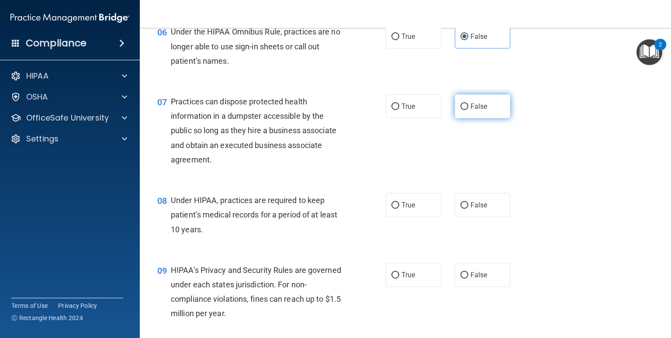
click at [488, 118] on label "False" at bounding box center [483, 106] width 56 height 24
click at [468, 110] on input "False" at bounding box center [464, 107] width 8 height 7
radio input "true"
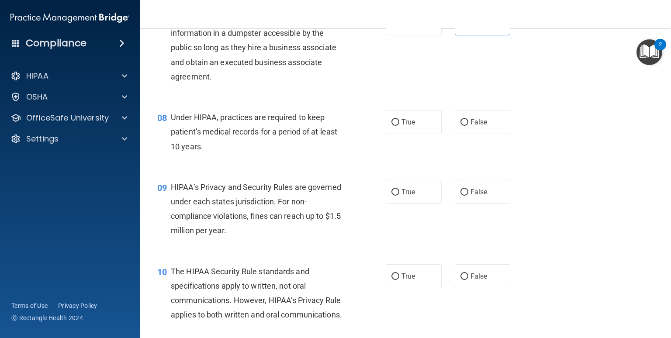
scroll to position [524, 0]
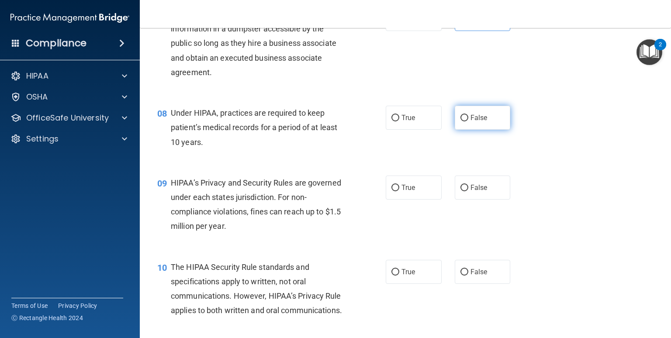
click at [471, 122] on span "False" at bounding box center [479, 118] width 17 height 8
click at [468, 121] on input "False" at bounding box center [464, 118] width 8 height 7
radio input "true"
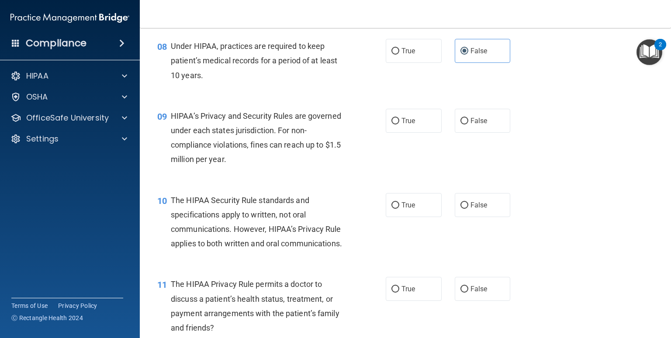
scroll to position [612, 0]
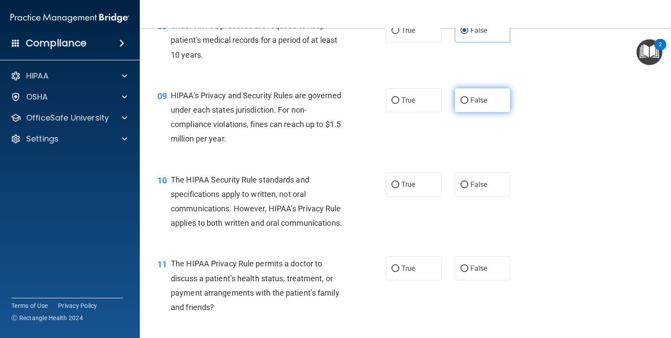
click at [475, 112] on label "False" at bounding box center [483, 100] width 56 height 24
click at [468, 104] on input "False" at bounding box center [464, 100] width 8 height 7
radio input "true"
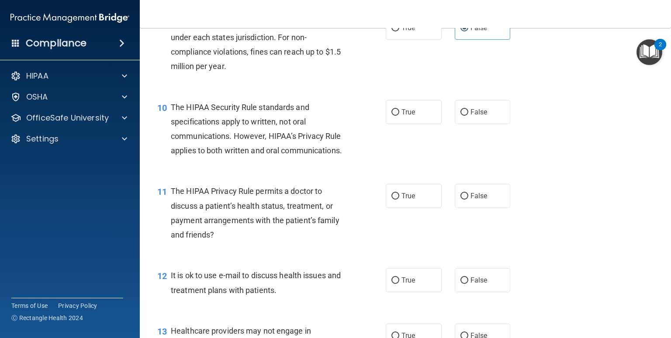
scroll to position [699, 0]
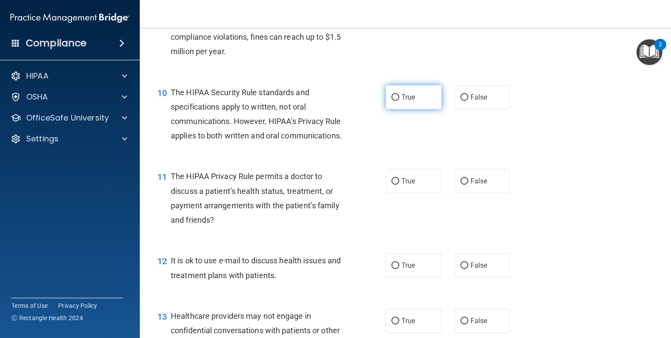
click at [404, 101] on span "True" at bounding box center [408, 97] width 14 height 8
click at [399, 101] on input "True" at bounding box center [395, 97] width 8 height 7
radio input "true"
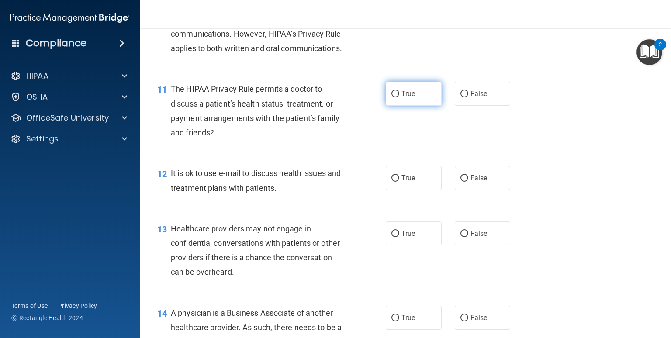
click at [395, 97] on input "True" at bounding box center [395, 94] width 8 height 7
radio input "true"
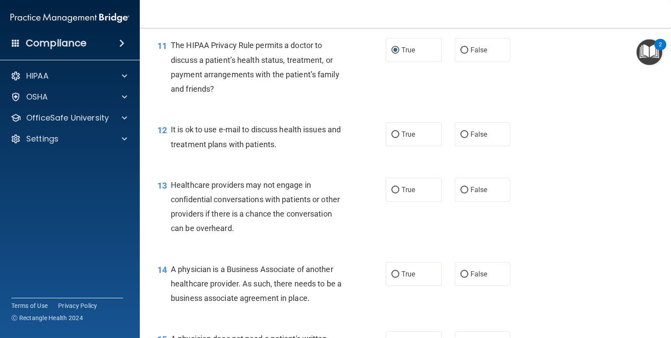
scroll to position [874, 0]
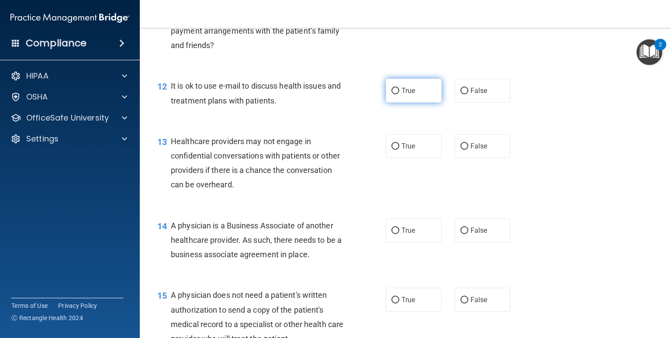
click at [392, 103] on label "True" at bounding box center [414, 91] width 56 height 24
click at [392, 94] on input "True" at bounding box center [395, 91] width 8 height 7
radio input "true"
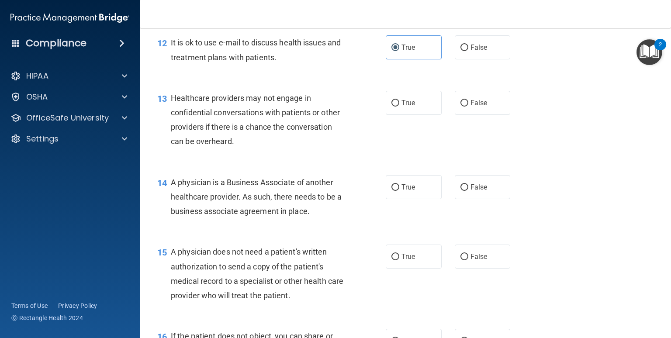
scroll to position [917, 0]
click at [468, 114] on label "False" at bounding box center [483, 102] width 56 height 24
click at [468, 106] on input "False" at bounding box center [464, 103] width 8 height 7
radio input "true"
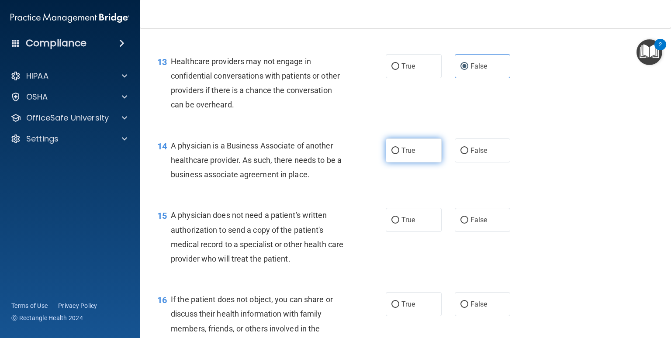
scroll to position [1005, 0]
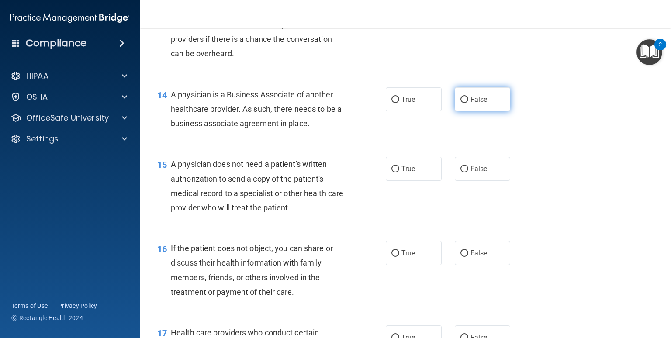
click at [464, 111] on label "False" at bounding box center [483, 99] width 56 height 24
click at [464, 103] on input "False" at bounding box center [464, 100] width 8 height 7
radio input "true"
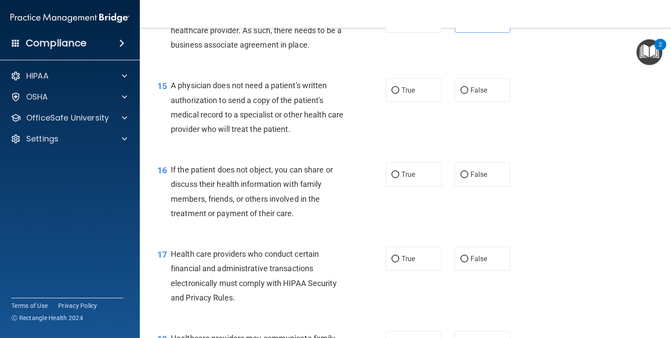
scroll to position [1092, 0]
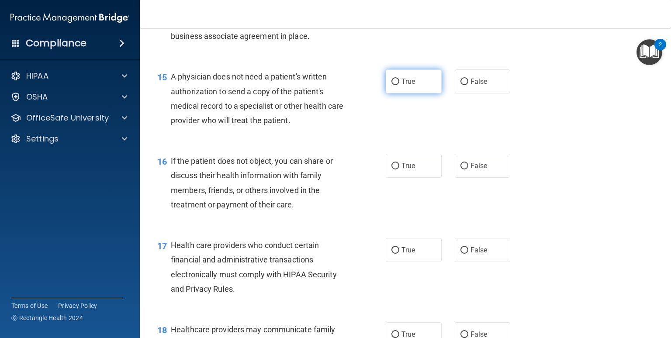
click at [391, 93] on label "True" at bounding box center [414, 81] width 56 height 24
click at [391, 85] on input "True" at bounding box center [395, 82] width 8 height 7
radio input "true"
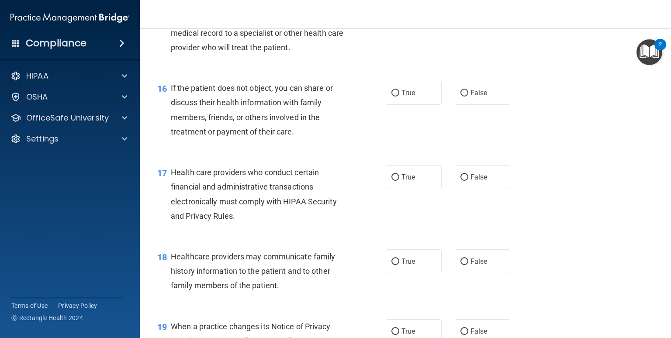
scroll to position [1180, 0]
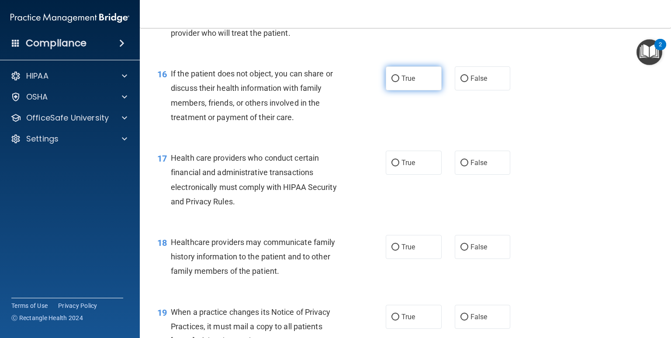
click at [391, 82] on input "True" at bounding box center [395, 79] width 8 height 7
radio input "true"
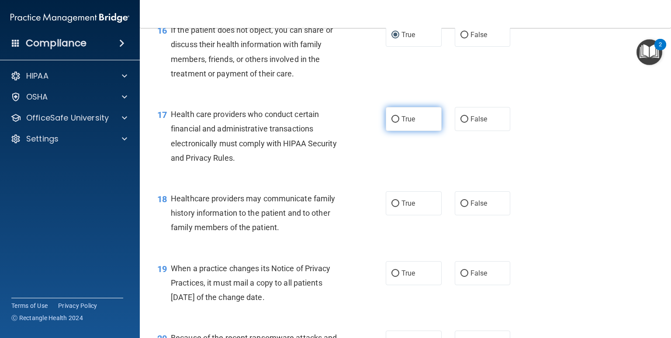
click at [402, 123] on span "True" at bounding box center [408, 119] width 14 height 8
click at [399, 123] on input "True" at bounding box center [395, 119] width 8 height 7
radio input "true"
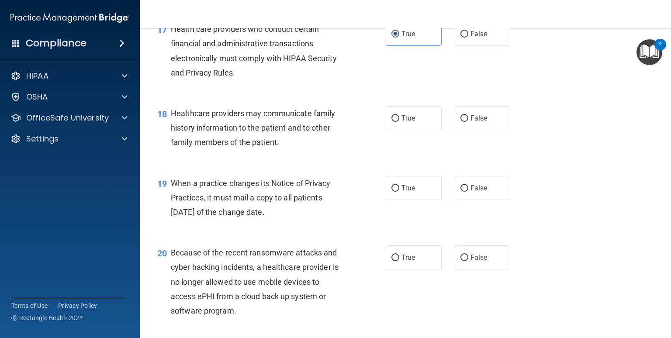
scroll to position [1311, 0]
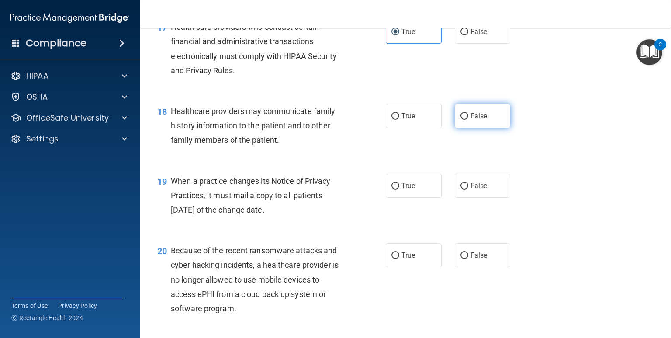
click at [472, 120] on span "False" at bounding box center [479, 116] width 17 height 8
click at [468, 120] on input "False" at bounding box center [464, 116] width 8 height 7
radio input "true"
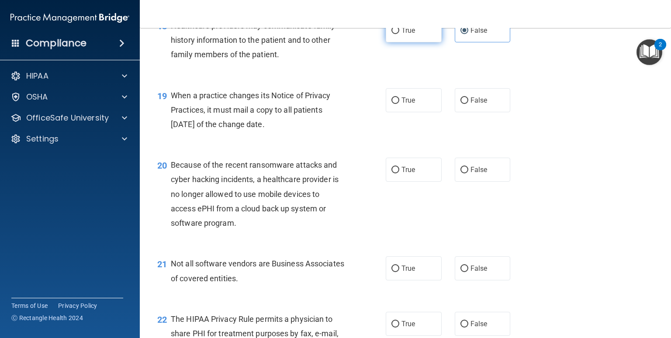
scroll to position [1398, 0]
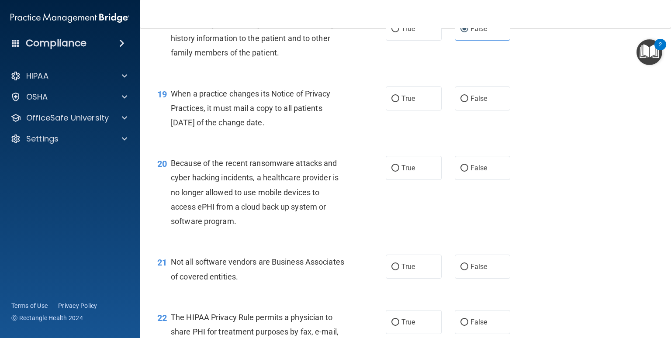
click at [444, 111] on div "True False" at bounding box center [453, 99] width 134 height 24
click at [472, 103] on span "False" at bounding box center [479, 98] width 17 height 8
click at [468, 102] on input "False" at bounding box center [464, 99] width 8 height 7
radio input "true"
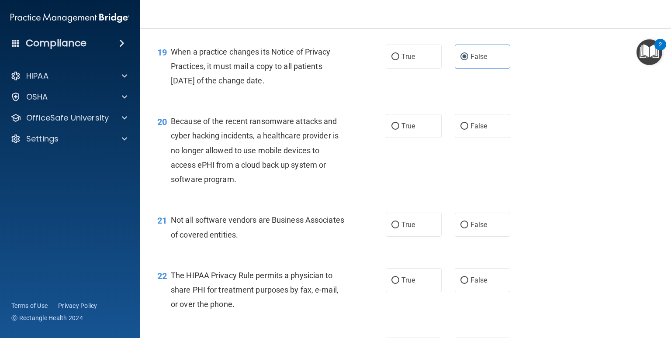
scroll to position [1485, 0]
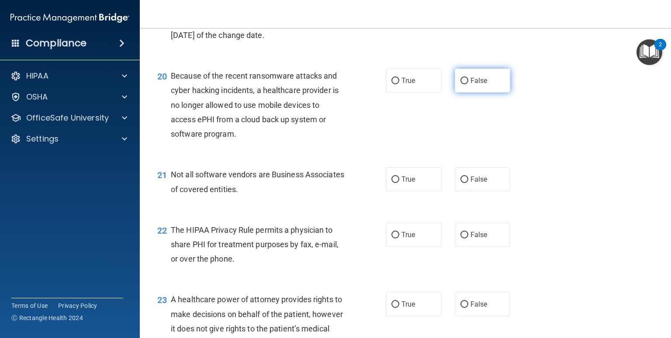
click at [465, 93] on label "False" at bounding box center [483, 81] width 56 height 24
click at [465, 84] on input "False" at bounding box center [464, 81] width 8 height 7
radio input "true"
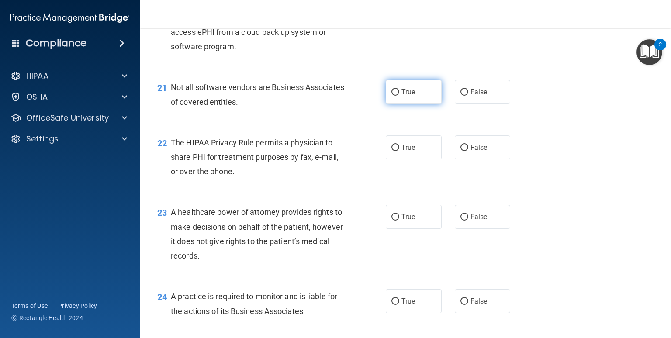
click at [412, 104] on label "True" at bounding box center [414, 92] width 56 height 24
click at [399, 96] on input "True" at bounding box center [395, 92] width 8 height 7
radio input "true"
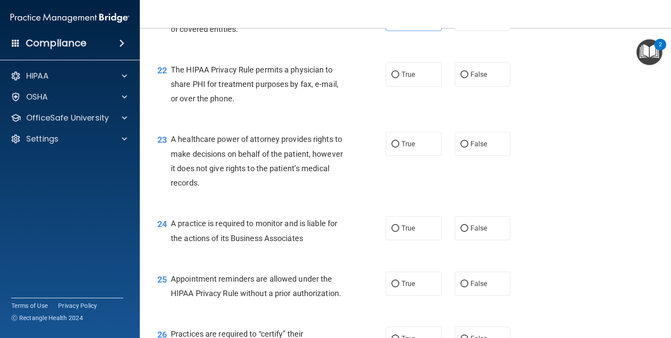
scroll to position [1660, 0]
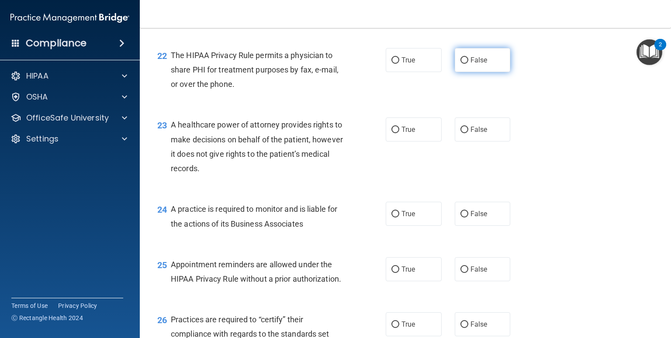
click at [465, 72] on label "False" at bounding box center [483, 60] width 56 height 24
click at [465, 64] on input "False" at bounding box center [464, 60] width 8 height 7
radio input "true"
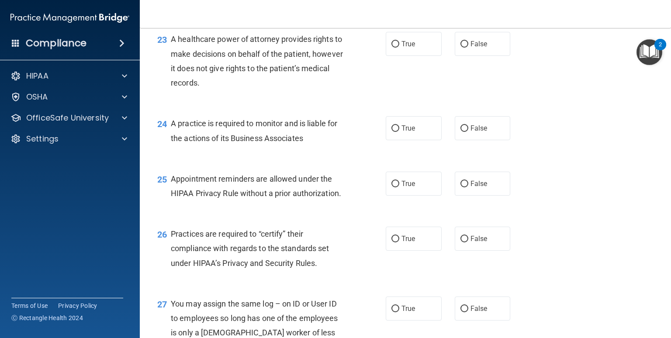
scroll to position [1748, 0]
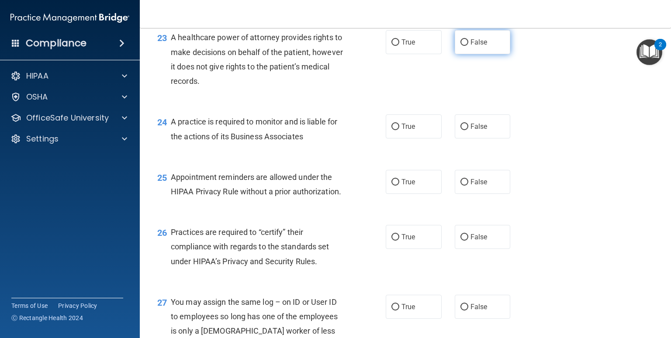
click at [471, 46] on span "False" at bounding box center [479, 42] width 17 height 8
click at [468, 46] on input "False" at bounding box center [464, 42] width 8 height 7
radio input "true"
click at [411, 46] on span "True" at bounding box center [408, 42] width 14 height 8
click at [399, 46] on input "True" at bounding box center [395, 42] width 8 height 7
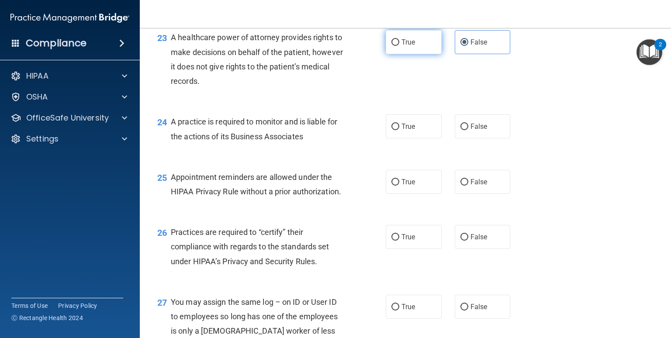
radio input "true"
radio input "false"
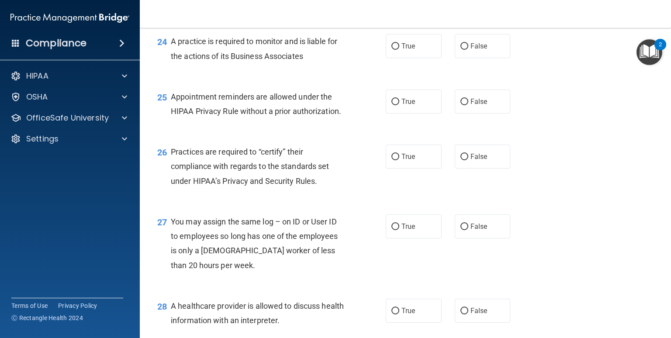
scroll to position [1835, 0]
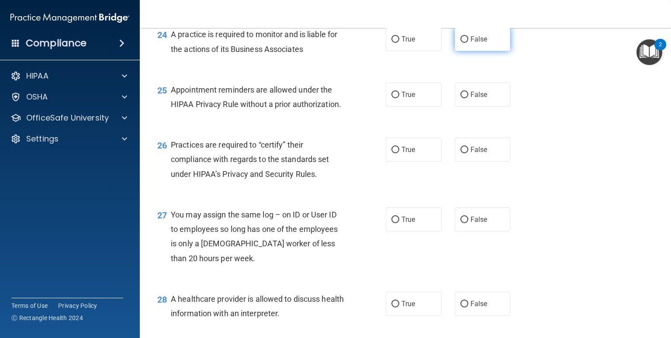
click at [471, 43] on span "False" at bounding box center [479, 39] width 17 height 8
click at [468, 43] on input "False" at bounding box center [464, 39] width 8 height 7
radio input "true"
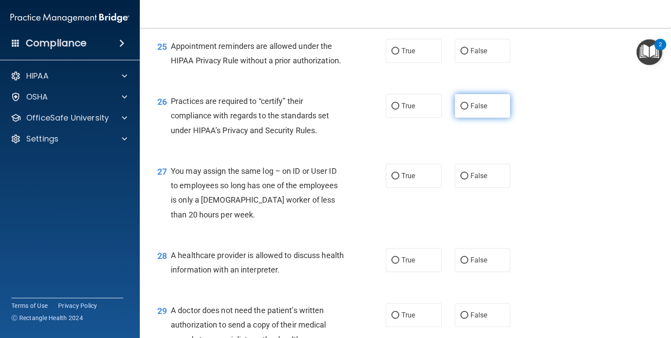
click at [456, 118] on label "False" at bounding box center [483, 106] width 56 height 24
click at [460, 110] on input "False" at bounding box center [464, 106] width 8 height 7
radio input "true"
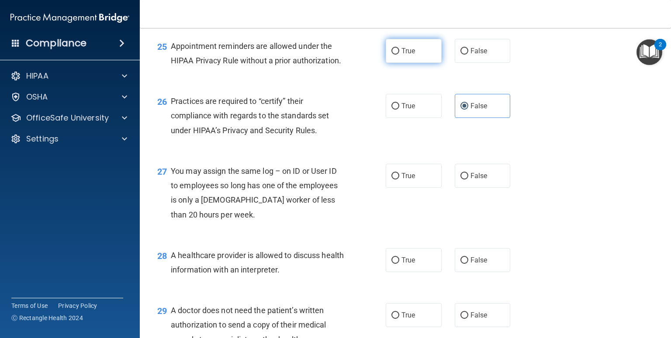
click at [418, 63] on label "True" at bounding box center [414, 51] width 56 height 24
click at [399, 55] on input "True" at bounding box center [395, 51] width 8 height 7
radio input "true"
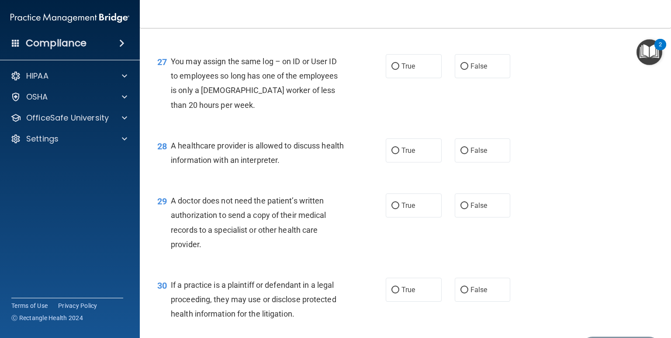
scroll to position [2010, 0]
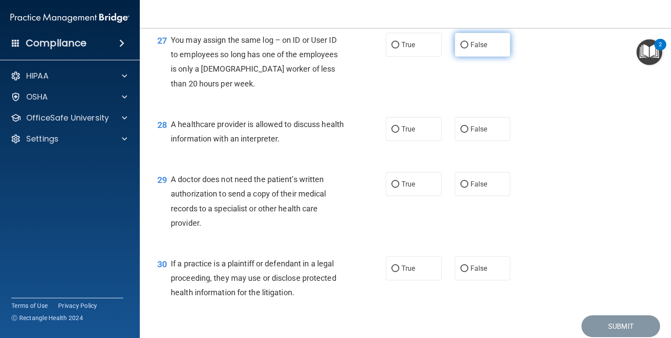
click at [456, 57] on label "False" at bounding box center [483, 45] width 56 height 24
click at [460, 48] on input "False" at bounding box center [464, 45] width 8 height 7
radio input "true"
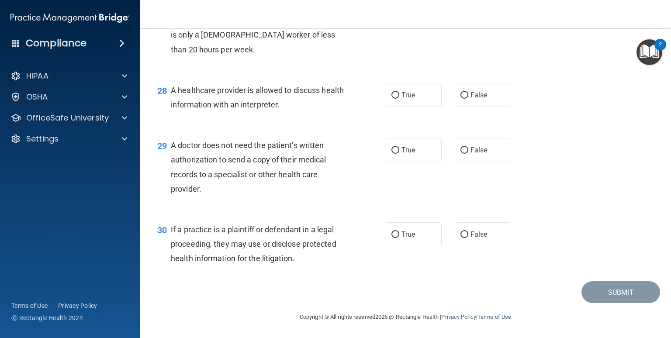
scroll to position [2073, 0]
click at [436, 94] on label "True" at bounding box center [414, 95] width 56 height 24
click at [399, 94] on input "True" at bounding box center [395, 95] width 8 height 7
radio input "true"
click at [412, 144] on label "True" at bounding box center [414, 150] width 56 height 24
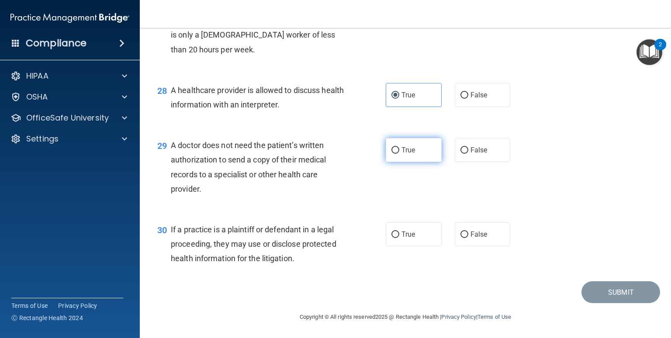
click at [399, 147] on input "True" at bounding box center [395, 150] width 8 height 7
radio input "true"
click at [405, 238] on label "True" at bounding box center [414, 234] width 56 height 24
click at [399, 238] on input "True" at bounding box center [395, 235] width 8 height 7
radio input "true"
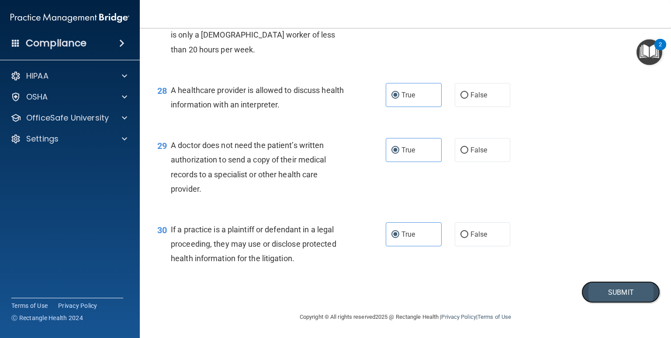
click at [609, 287] on button "Submit" at bounding box center [620, 292] width 79 height 22
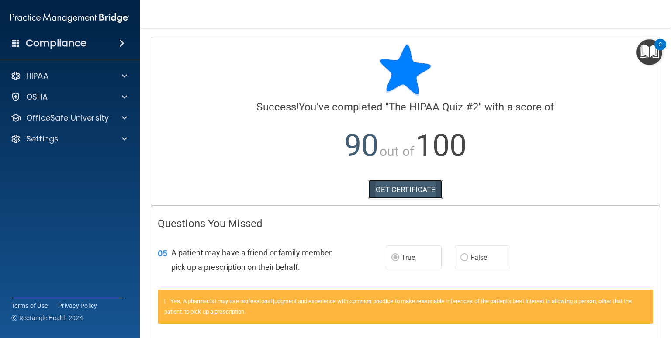
click at [397, 190] on link "GET CERTIFICATE" at bounding box center [405, 189] width 75 height 19
click at [66, 126] on div "OfficeSafe University" at bounding box center [70, 117] width 140 height 17
click at [82, 119] on p "OfficeSafe University" at bounding box center [67, 118] width 83 height 10
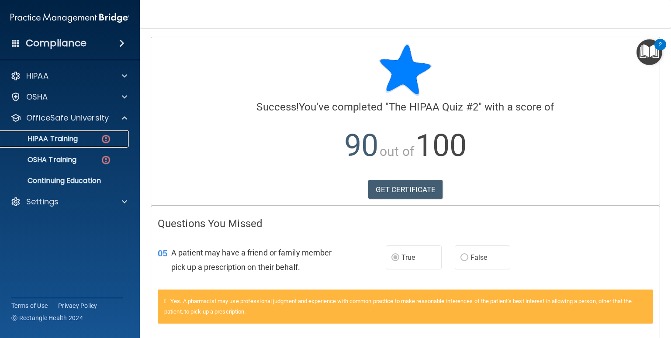
click at [83, 138] on div "HIPAA Training" at bounding box center [65, 139] width 119 height 9
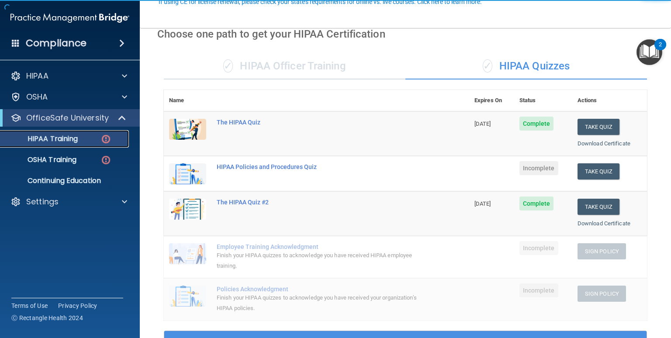
scroll to position [87, 0]
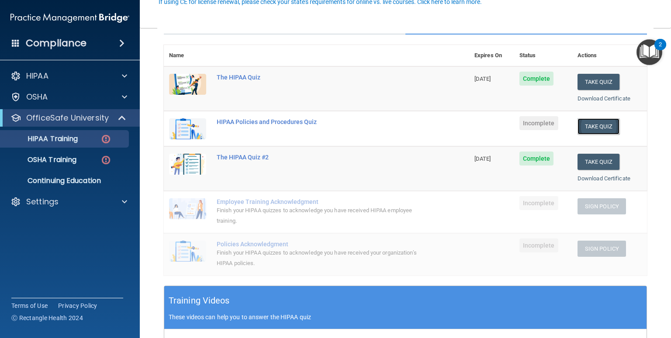
click at [601, 128] on button "Take Quiz" at bounding box center [599, 126] width 42 height 16
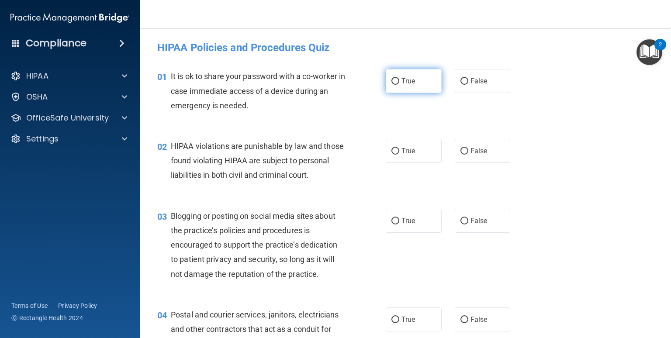
click at [400, 86] on label "True" at bounding box center [414, 81] width 56 height 24
click at [399, 85] on input "True" at bounding box center [395, 81] width 8 height 7
radio input "true"
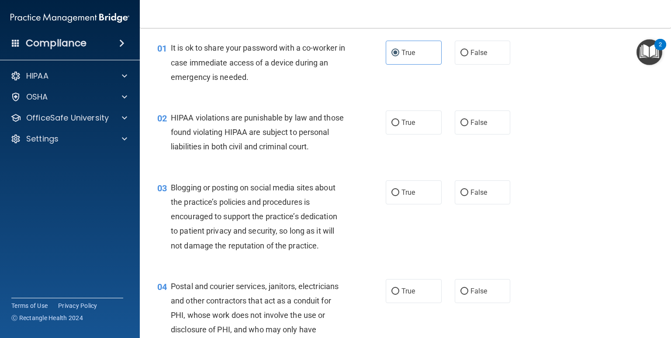
scroll to position [44, 0]
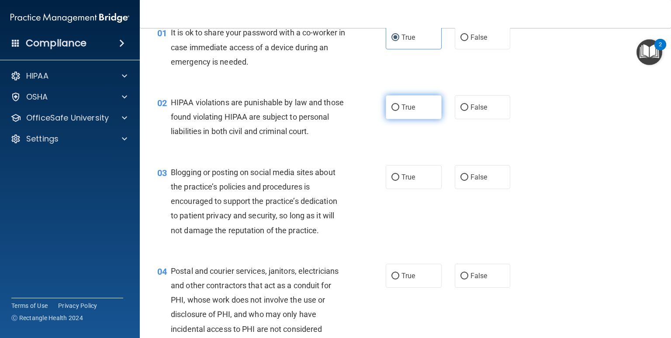
click at [397, 113] on label "True" at bounding box center [414, 107] width 56 height 24
click at [397, 111] on input "True" at bounding box center [395, 107] width 8 height 7
radio input "true"
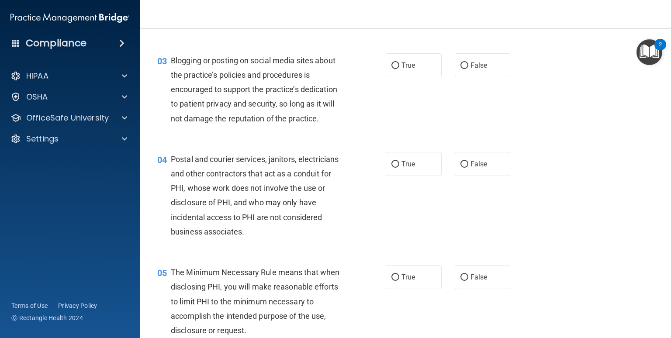
scroll to position [175, 0]
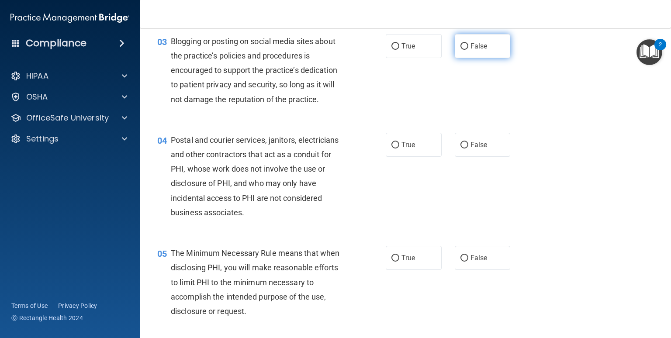
click at [474, 50] on span "False" at bounding box center [479, 46] width 17 height 8
click at [468, 50] on input "False" at bounding box center [464, 46] width 8 height 7
radio input "true"
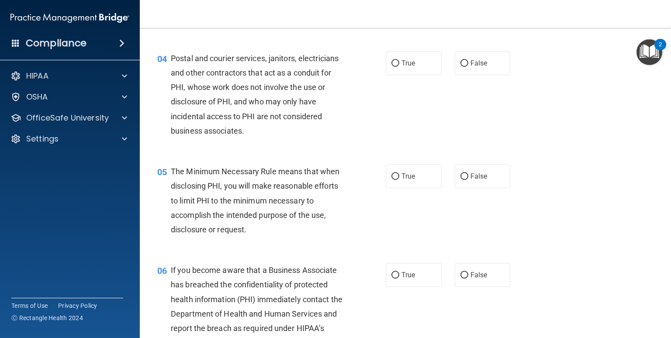
scroll to position [262, 0]
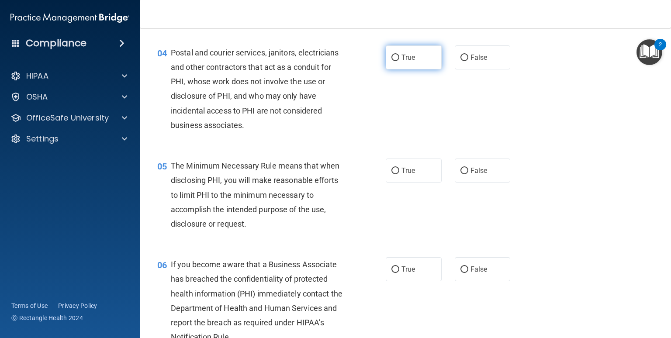
click at [411, 69] on label "True" at bounding box center [414, 57] width 56 height 24
click at [399, 61] on input "True" at bounding box center [395, 58] width 8 height 7
radio input "true"
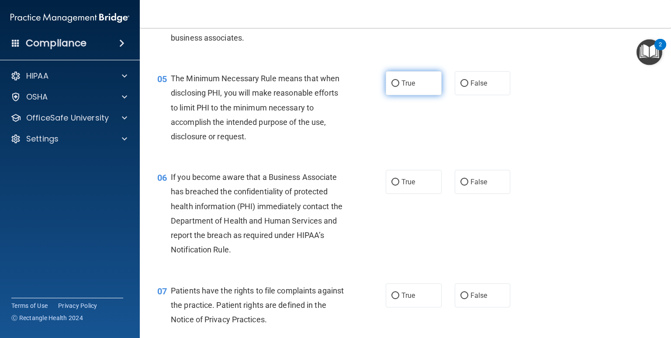
click at [412, 95] on label "True" at bounding box center [414, 83] width 56 height 24
click at [399, 87] on input "True" at bounding box center [395, 83] width 8 height 7
radio input "true"
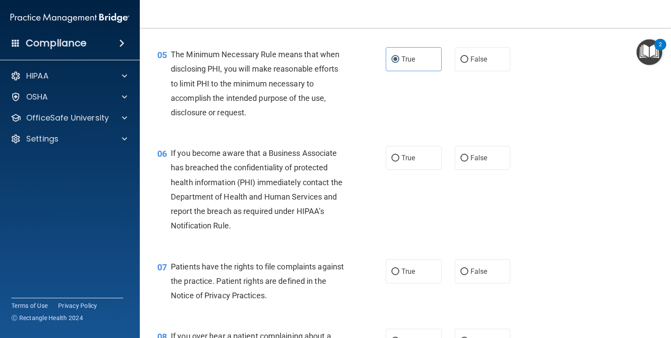
scroll to position [437, 0]
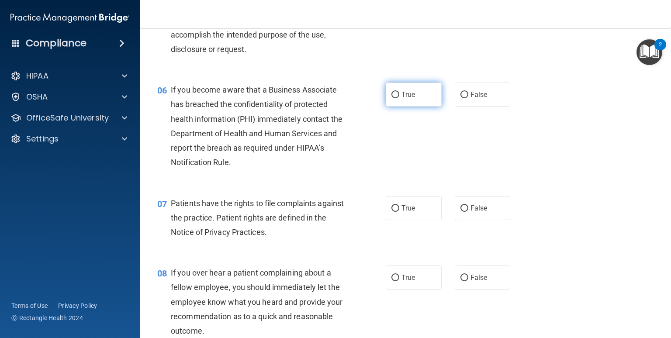
click at [413, 107] on label "True" at bounding box center [414, 95] width 56 height 24
click at [399, 98] on input "True" at bounding box center [395, 95] width 8 height 7
radio input "true"
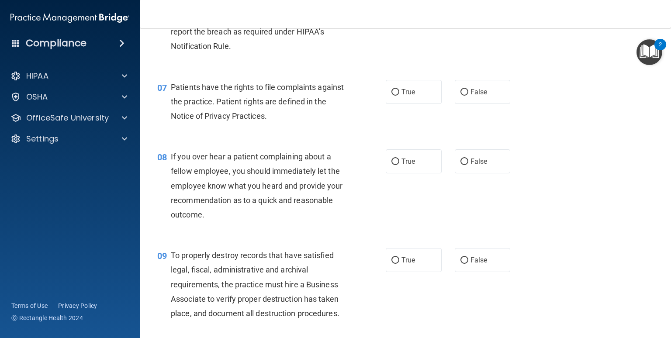
scroll to position [568, 0]
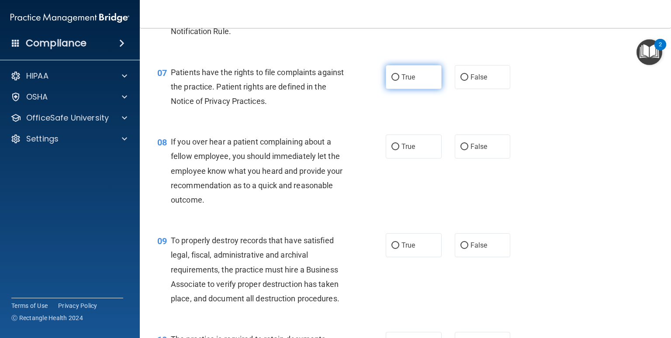
click at [400, 89] on label "True" at bounding box center [414, 77] width 56 height 24
click at [399, 81] on input "True" at bounding box center [395, 77] width 8 height 7
radio input "true"
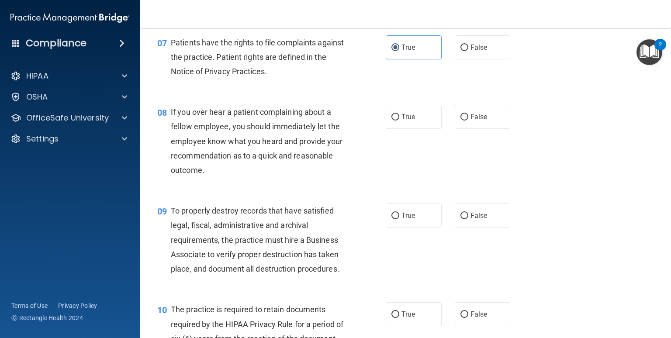
scroll to position [655, 0]
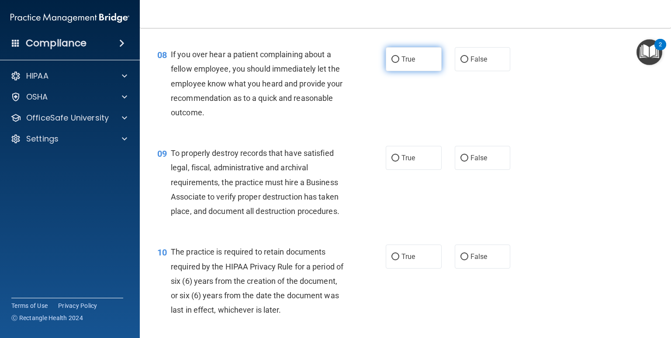
click at [395, 71] on label "True" at bounding box center [414, 59] width 56 height 24
click at [395, 63] on input "True" at bounding box center [395, 59] width 8 height 7
radio input "true"
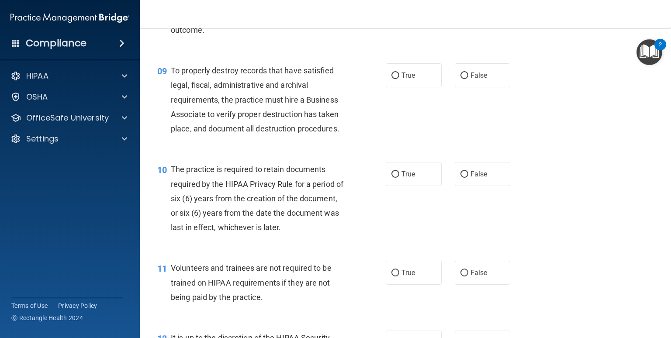
scroll to position [743, 0]
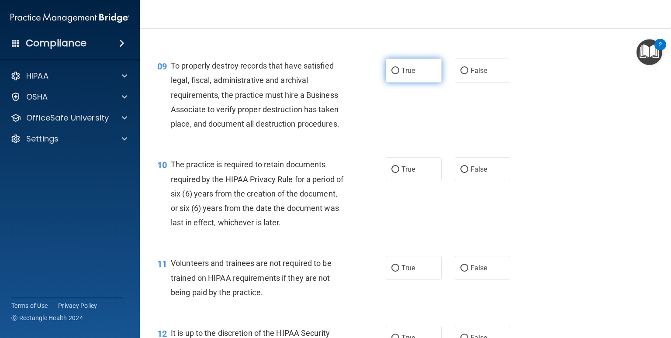
click at [398, 83] on label "True" at bounding box center [414, 71] width 56 height 24
click at [398, 74] on input "True" at bounding box center [395, 71] width 8 height 7
radio input "true"
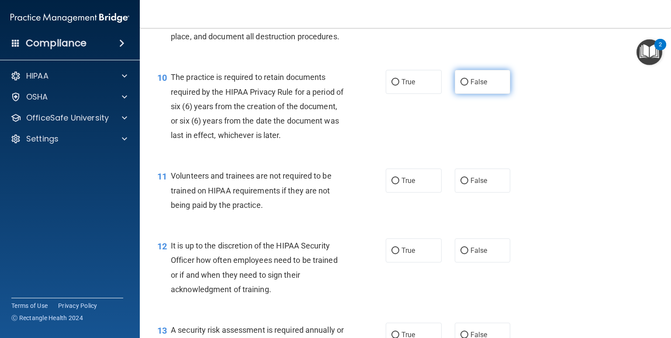
click at [469, 94] on label "False" at bounding box center [483, 82] width 56 height 24
click at [468, 86] on input "False" at bounding box center [464, 82] width 8 height 7
radio input "true"
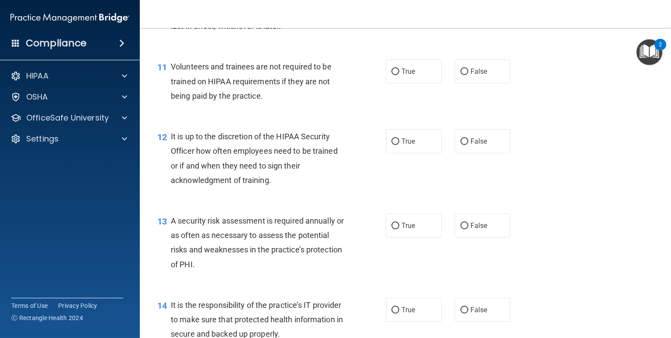
scroll to position [961, 0]
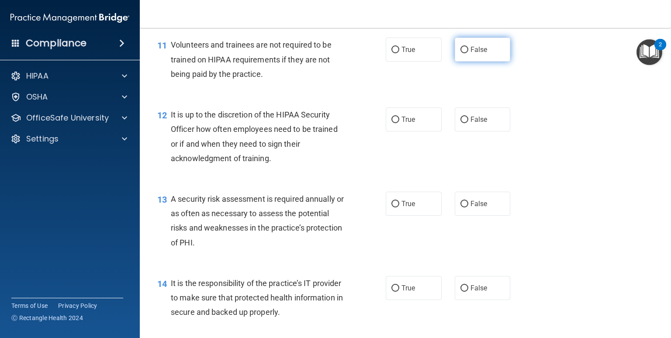
click at [468, 62] on label "False" at bounding box center [483, 50] width 56 height 24
click at [468, 53] on input "False" at bounding box center [464, 50] width 8 height 7
radio input "true"
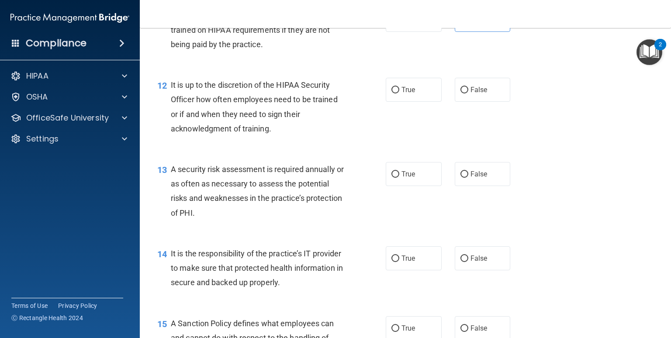
scroll to position [1005, 0]
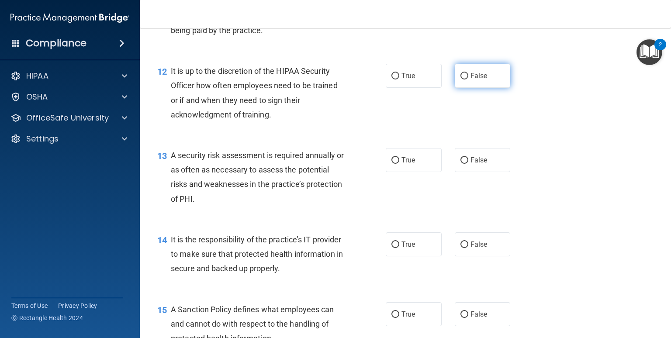
click at [471, 80] on span "False" at bounding box center [479, 76] width 17 height 8
click at [468, 80] on input "False" at bounding box center [464, 76] width 8 height 7
radio input "true"
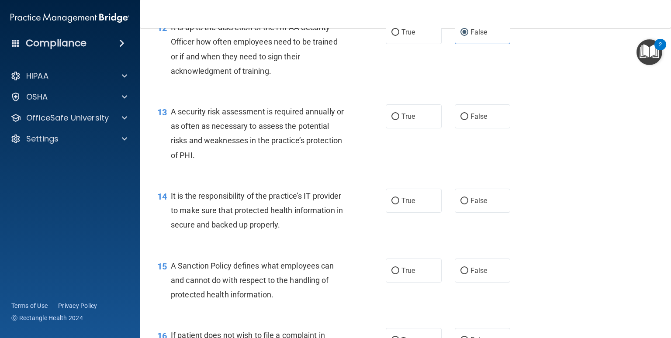
scroll to position [1092, 0]
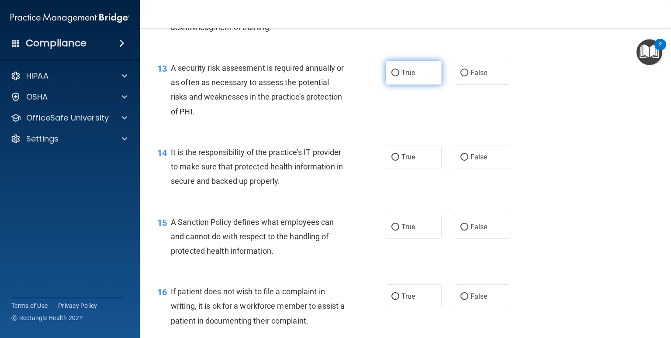
click at [398, 85] on label "True" at bounding box center [414, 73] width 56 height 24
click at [398, 76] on input "True" at bounding box center [395, 73] width 8 height 7
radio input "true"
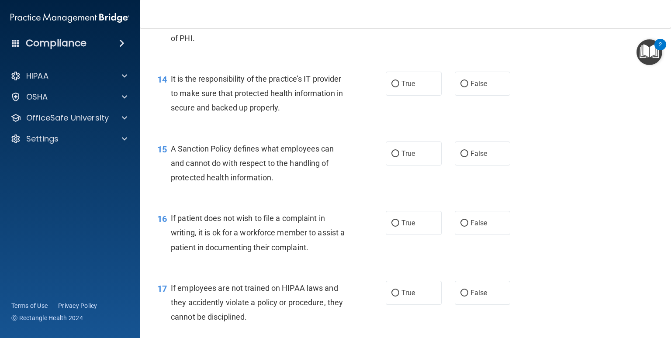
scroll to position [1180, 0]
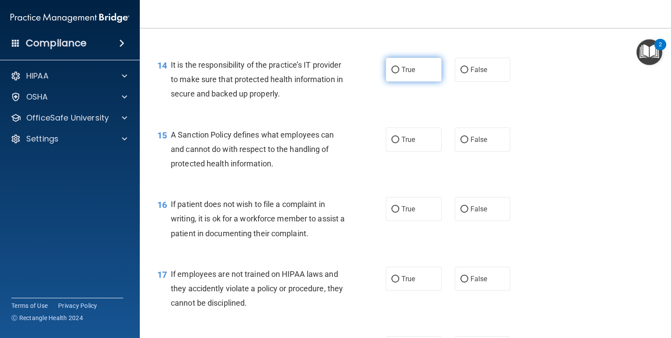
click at [395, 82] on label "True" at bounding box center [414, 70] width 56 height 24
click at [395, 73] on input "True" at bounding box center [395, 70] width 8 height 7
radio input "true"
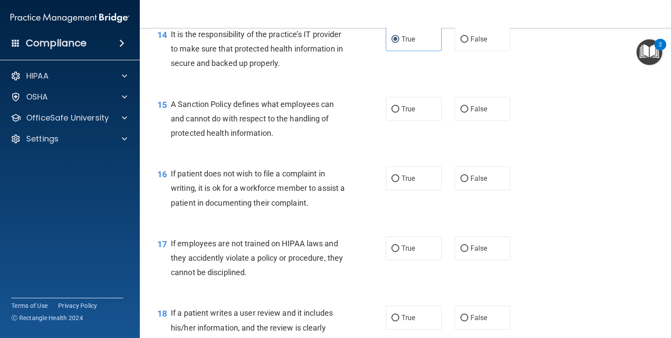
scroll to position [1223, 0]
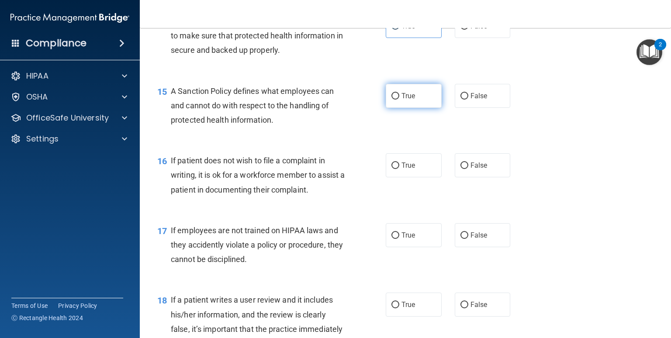
click at [386, 108] on label "True" at bounding box center [414, 96] width 56 height 24
click at [391, 100] on input "True" at bounding box center [395, 96] width 8 height 7
radio input "true"
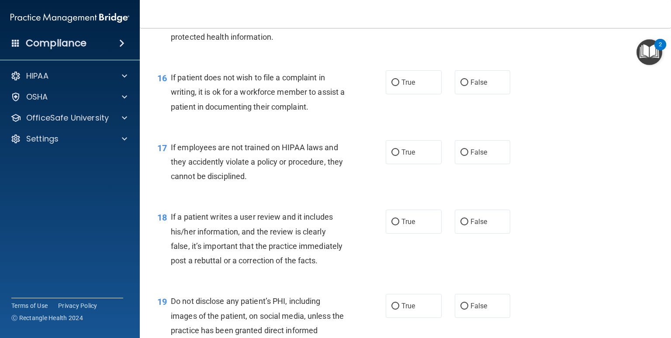
scroll to position [1311, 0]
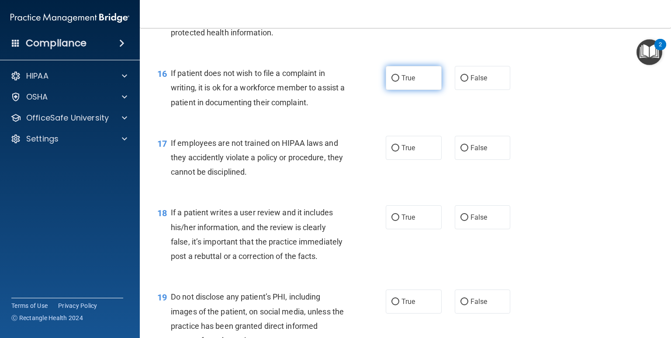
click at [388, 90] on label "True" at bounding box center [414, 78] width 56 height 24
click at [391, 82] on input "True" at bounding box center [395, 78] width 8 height 7
radio input "true"
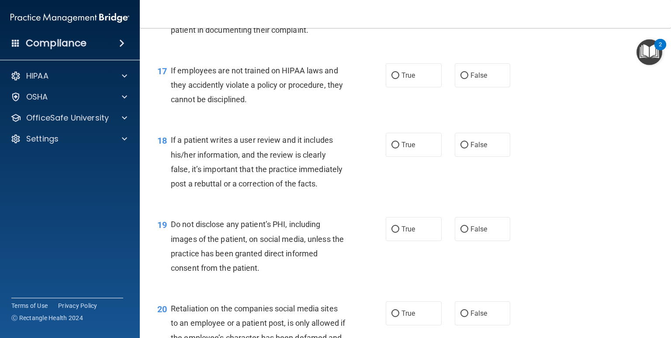
scroll to position [1398, 0]
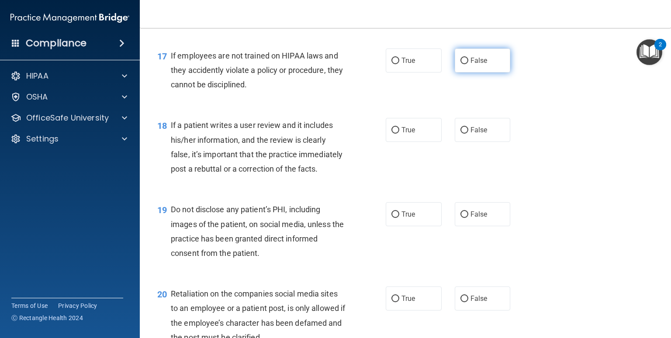
click at [493, 73] on label "False" at bounding box center [483, 60] width 56 height 24
click at [468, 64] on input "False" at bounding box center [464, 61] width 8 height 7
radio input "true"
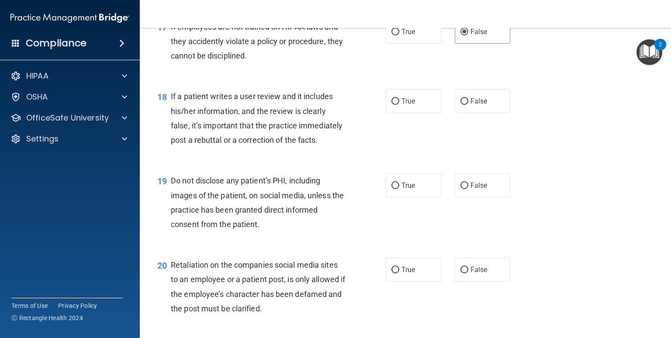
scroll to position [1442, 0]
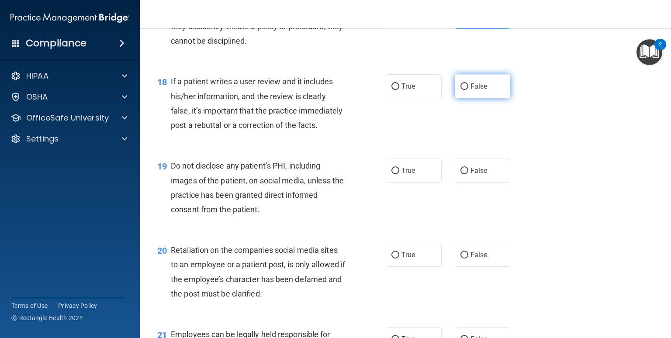
click at [469, 98] on label "False" at bounding box center [483, 86] width 56 height 24
click at [468, 90] on input "False" at bounding box center [464, 86] width 8 height 7
radio input "true"
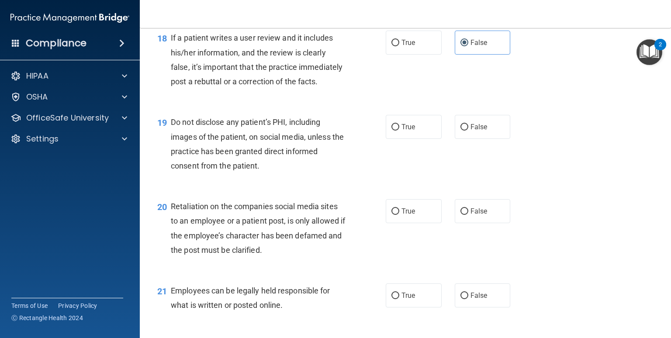
click at [405, 70] on div "18 If a patient writes a user review and it includes his/her information, and t…" at bounding box center [405, 62] width 509 height 84
click at [408, 55] on label "True" at bounding box center [414, 43] width 56 height 24
click at [399, 46] on input "True" at bounding box center [395, 43] width 8 height 7
radio input "true"
radio input "false"
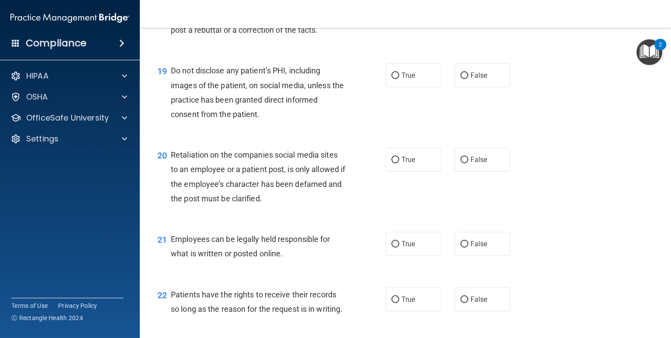
scroll to position [1573, 0]
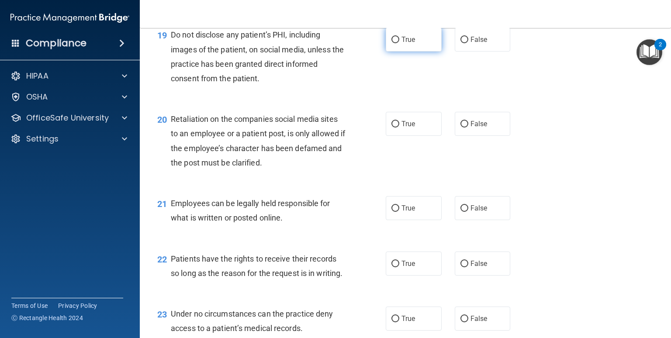
click at [386, 52] on label "True" at bounding box center [414, 40] width 56 height 24
click at [391, 43] on input "True" at bounding box center [395, 40] width 8 height 7
radio input "true"
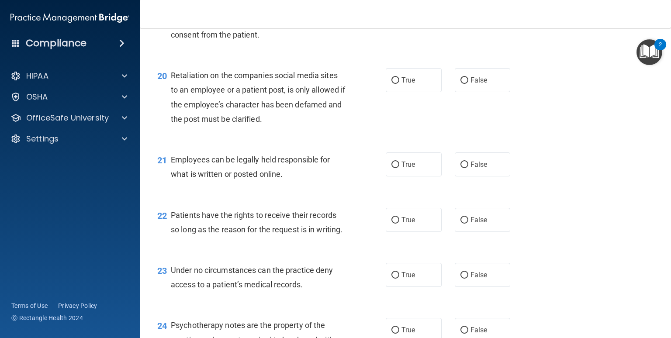
scroll to position [1660, 0]
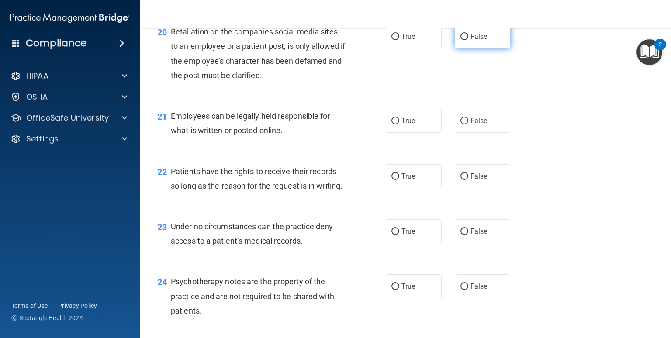
click at [455, 48] on label "False" at bounding box center [483, 36] width 56 height 24
click at [460, 40] on input "False" at bounding box center [464, 37] width 8 height 7
radio input "true"
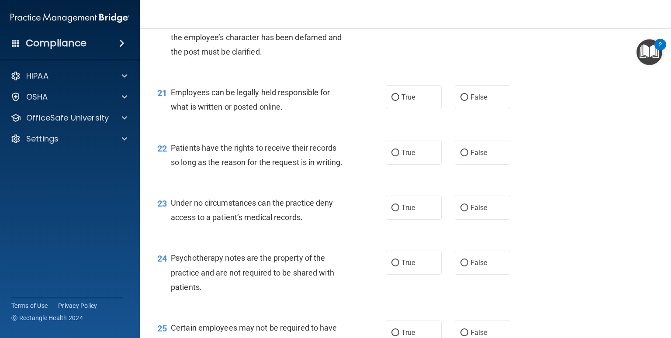
scroll to position [1704, 0]
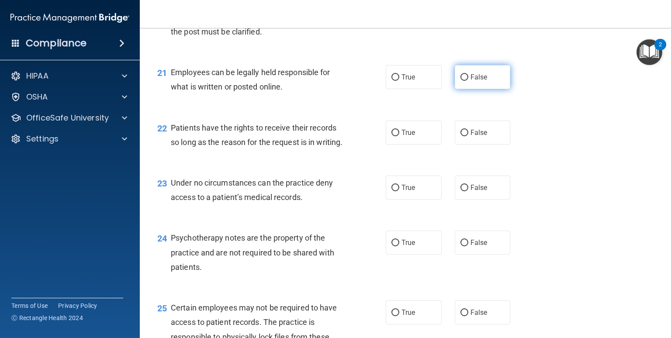
click at [455, 89] on label "False" at bounding box center [483, 77] width 56 height 24
click at [460, 81] on input "False" at bounding box center [464, 77] width 8 height 7
radio input "true"
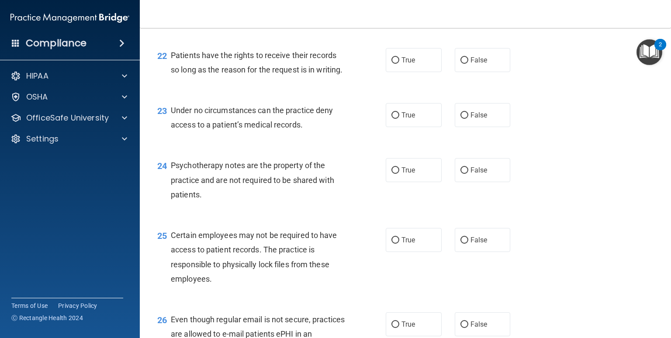
scroll to position [1791, 0]
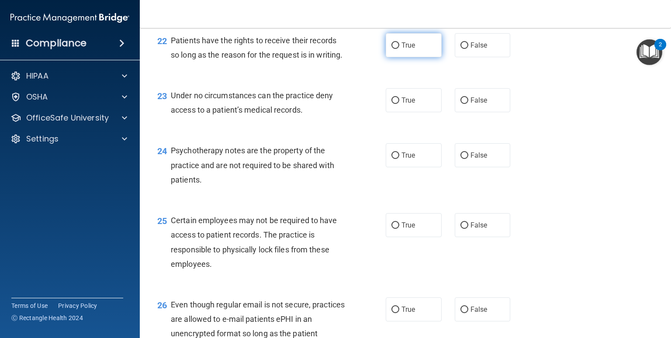
click at [401, 57] on label "True" at bounding box center [414, 45] width 56 height 24
click at [399, 49] on input "True" at bounding box center [395, 45] width 8 height 7
radio input "true"
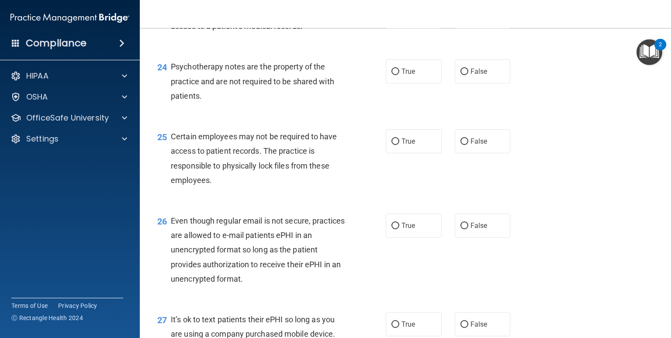
scroll to position [1879, 0]
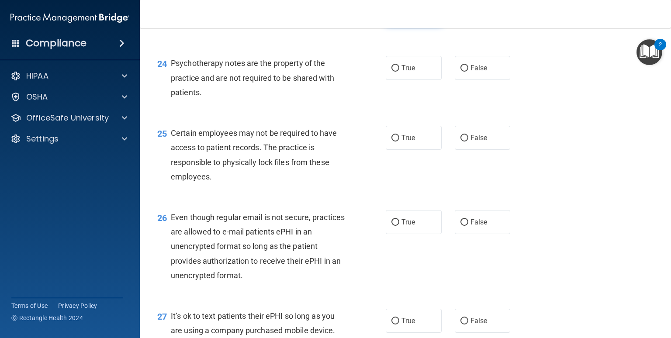
click at [402, 25] on label "True" at bounding box center [414, 13] width 56 height 24
click at [399, 17] on input "True" at bounding box center [395, 13] width 8 height 7
radio input "true"
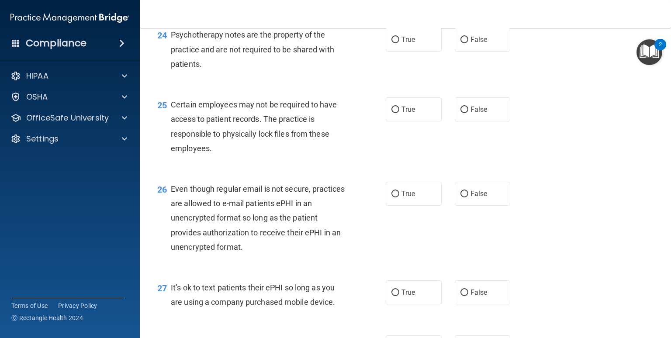
scroll to position [1922, 0]
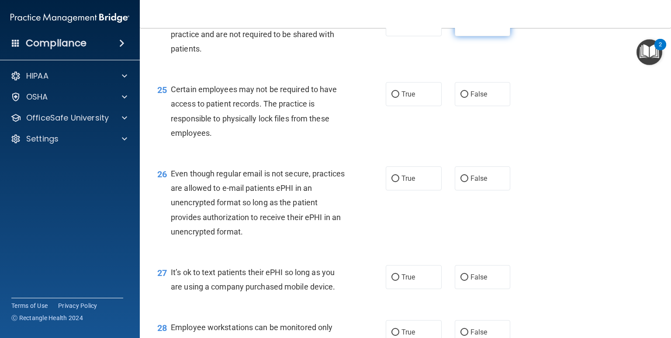
click at [475, 28] on span "False" at bounding box center [479, 24] width 17 height 8
click at [468, 28] on input "False" at bounding box center [464, 24] width 8 height 7
radio input "true"
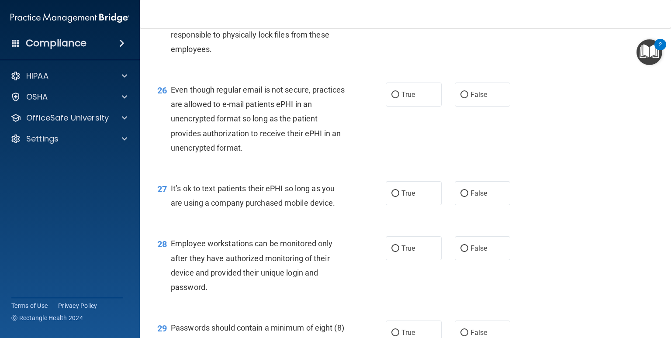
scroll to position [2010, 0]
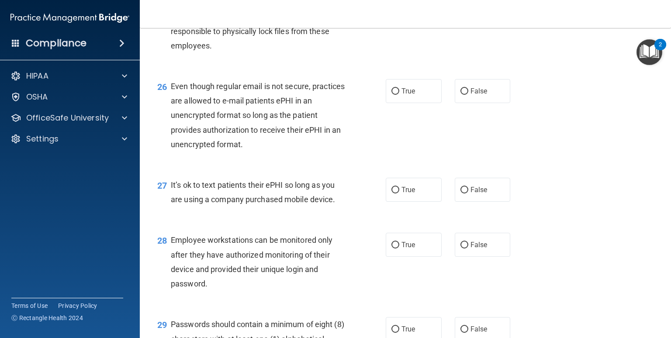
click at [405, 19] on label "True" at bounding box center [414, 7] width 56 height 24
click at [399, 10] on input "True" at bounding box center [395, 7] width 8 height 7
radio input "true"
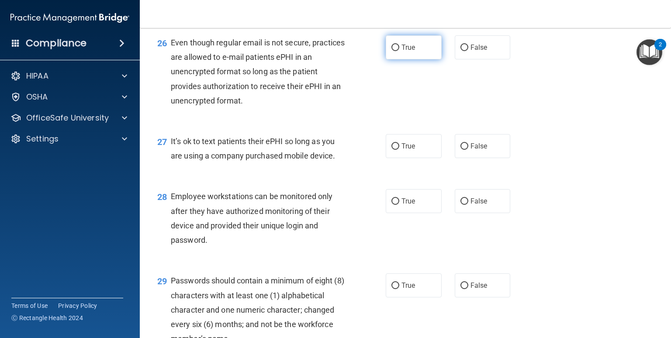
click at [393, 51] on input "True" at bounding box center [395, 48] width 8 height 7
radio input "true"
click at [467, 59] on label "False" at bounding box center [483, 47] width 56 height 24
click at [467, 51] on input "False" at bounding box center [464, 48] width 8 height 7
radio input "true"
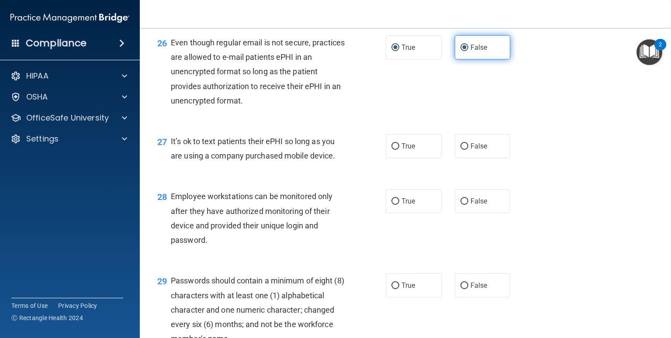
radio input "false"
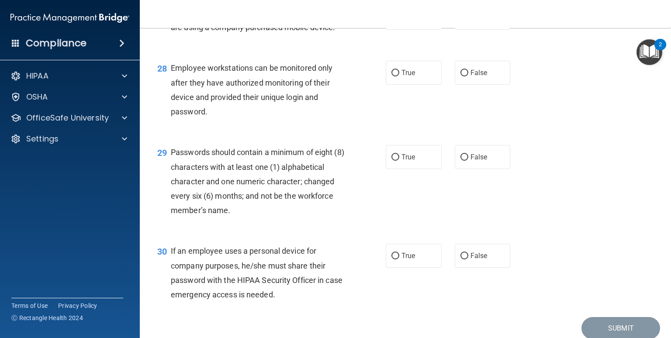
scroll to position [2184, 0]
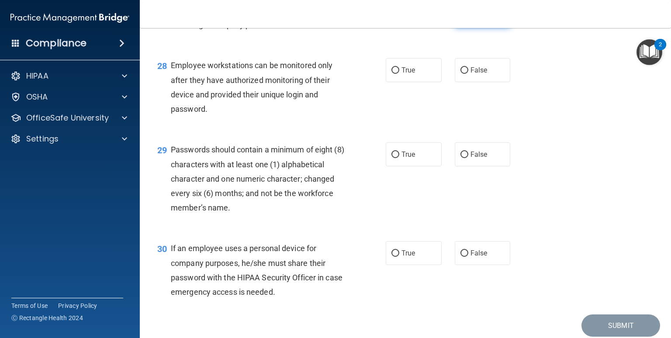
click at [464, 27] on label "False" at bounding box center [483, 15] width 56 height 24
click at [464, 19] on input "False" at bounding box center [464, 15] width 8 height 7
radio input "true"
click at [395, 82] on label "True" at bounding box center [414, 70] width 56 height 24
click at [395, 74] on input "True" at bounding box center [395, 70] width 8 height 7
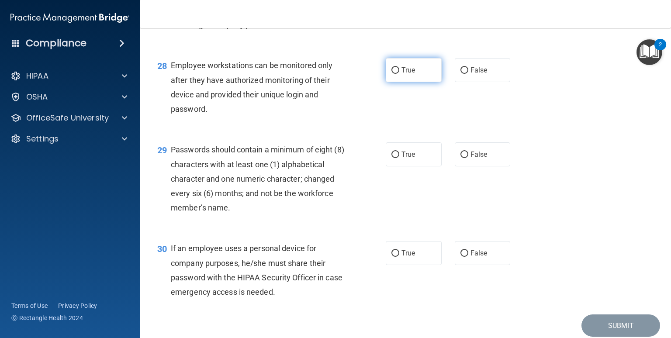
radio input "true"
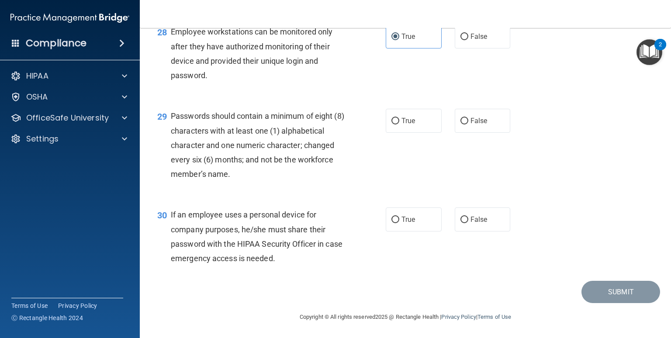
scroll to position [2262, 0]
click at [403, 122] on span "True" at bounding box center [408, 121] width 14 height 8
click at [399, 122] on input "True" at bounding box center [395, 121] width 8 height 7
radio input "true"
click at [484, 219] on label "False" at bounding box center [483, 220] width 56 height 24
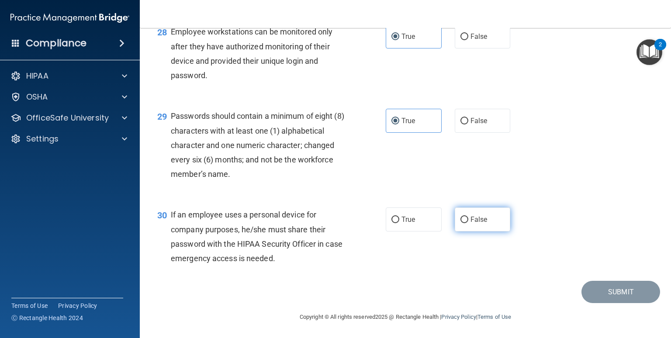
click at [468, 219] on input "False" at bounding box center [464, 220] width 8 height 7
radio input "true"
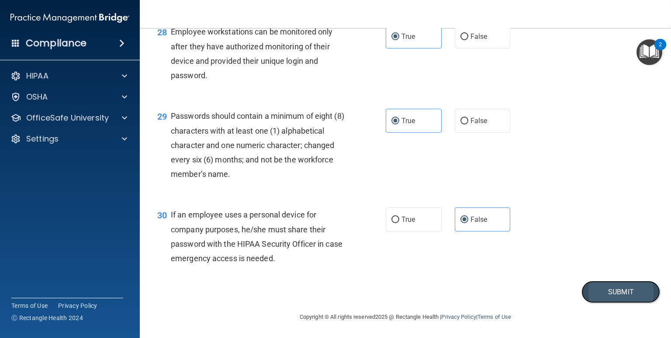
click at [616, 300] on button "Submit" at bounding box center [620, 292] width 79 height 22
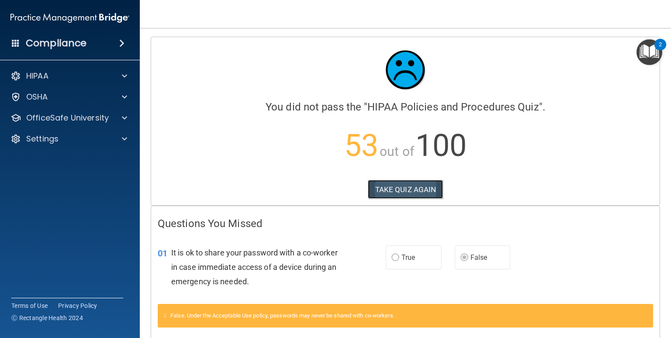
click at [384, 189] on button "TAKE QUIZ AGAIN" at bounding box center [406, 189] width 76 height 19
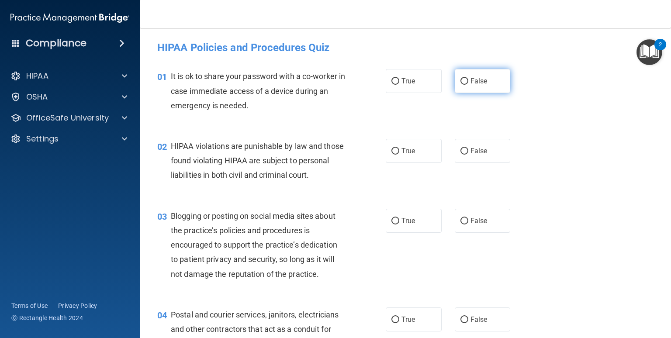
click at [462, 73] on label "False" at bounding box center [483, 81] width 56 height 24
click at [462, 78] on input "False" at bounding box center [464, 81] width 8 height 7
radio input "true"
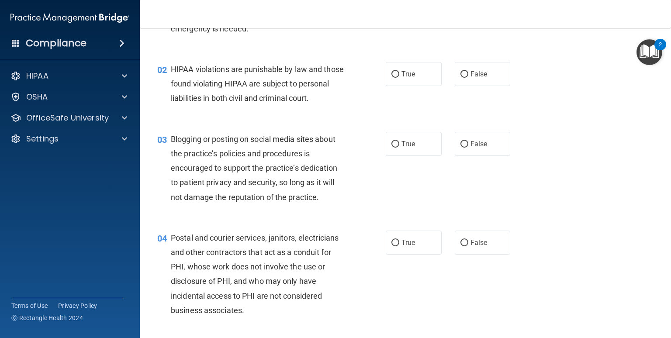
scroll to position [87, 0]
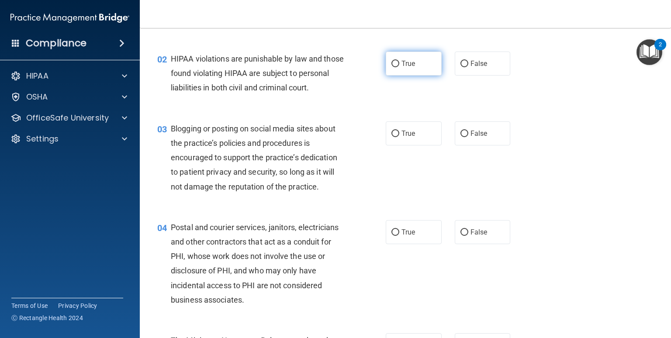
click at [413, 73] on label "True" at bounding box center [414, 64] width 56 height 24
click at [399, 67] on input "True" at bounding box center [395, 64] width 8 height 7
radio input "true"
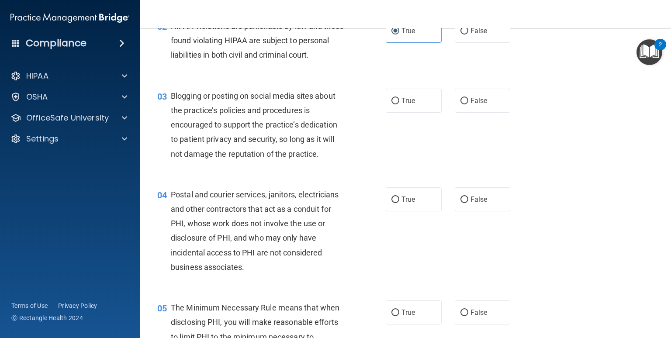
scroll to position [175, 0]
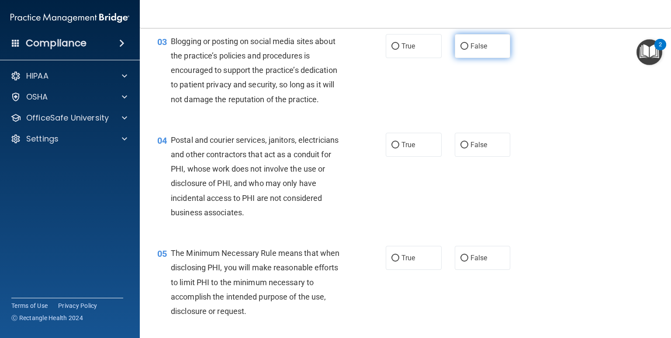
click at [475, 58] on label "False" at bounding box center [483, 46] width 56 height 24
click at [468, 50] on input "False" at bounding box center [464, 46] width 8 height 7
radio input "true"
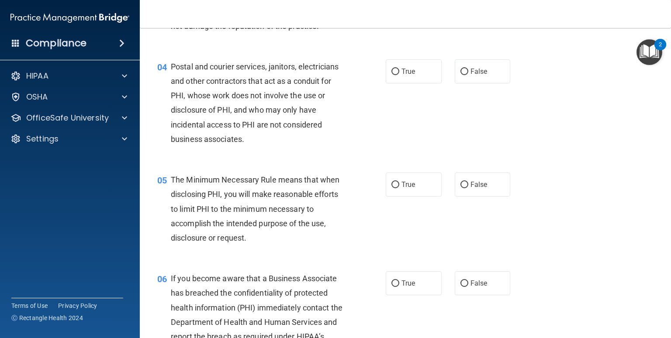
scroll to position [262, 0]
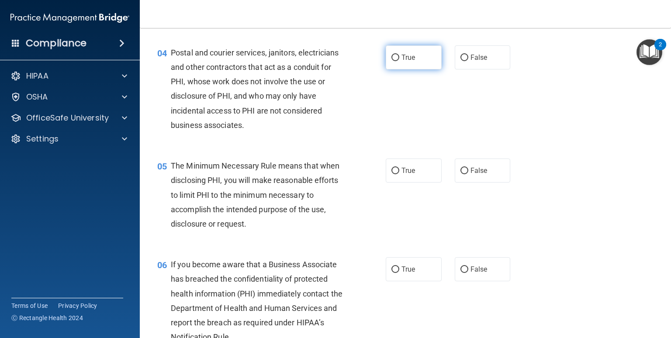
click at [412, 69] on label "True" at bounding box center [414, 57] width 56 height 24
click at [399, 61] on input "True" at bounding box center [395, 58] width 8 height 7
radio input "true"
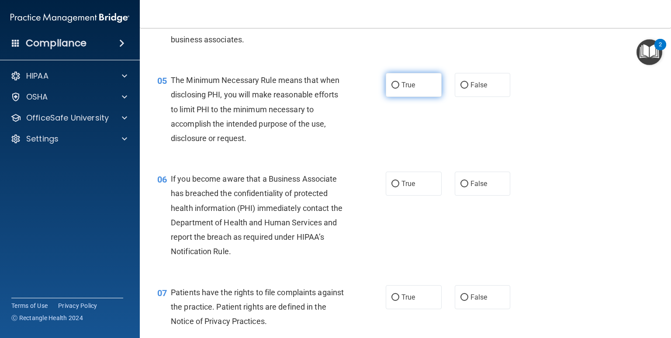
scroll to position [350, 0]
click at [397, 95] on label "True" at bounding box center [414, 83] width 56 height 24
click at [397, 87] on input "True" at bounding box center [395, 83] width 8 height 7
radio input "true"
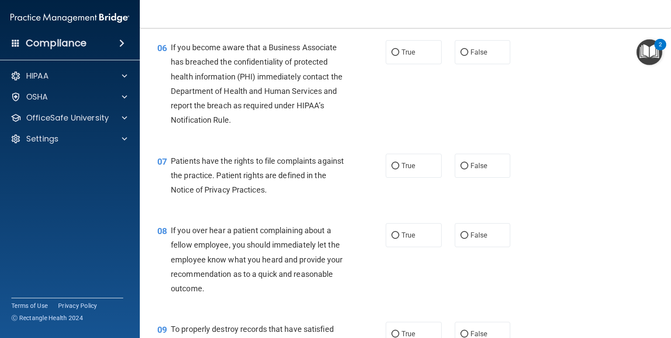
scroll to position [481, 0]
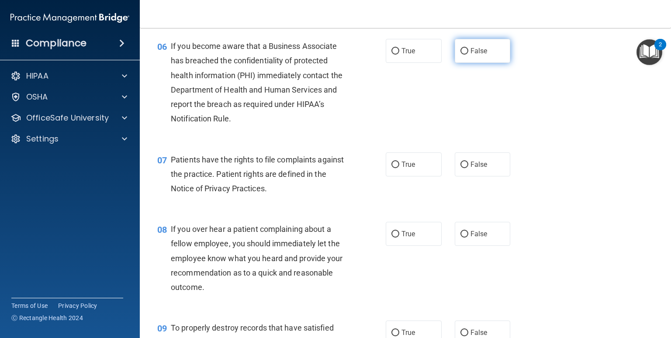
click at [461, 63] on label "False" at bounding box center [483, 51] width 56 height 24
click at [461, 55] on input "False" at bounding box center [464, 51] width 8 height 7
radio input "true"
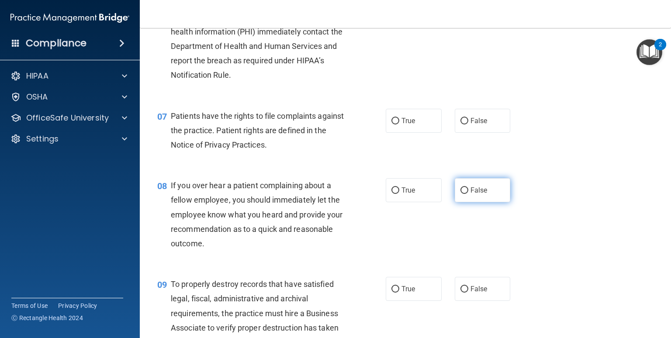
click at [462, 198] on label "False" at bounding box center [483, 190] width 56 height 24
click at [462, 194] on input "False" at bounding box center [464, 190] width 8 height 7
radio input "true"
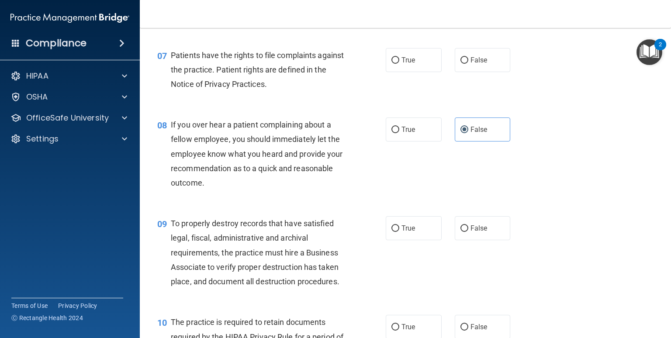
scroll to position [612, 0]
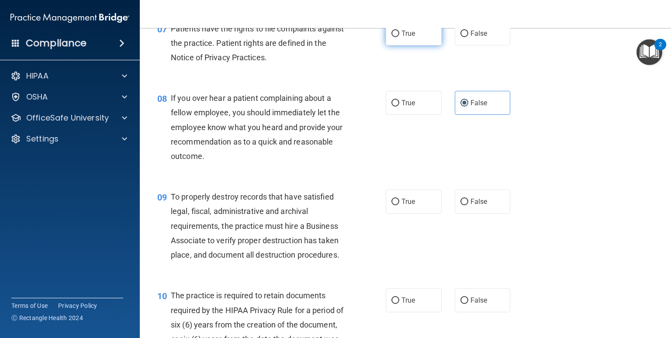
click at [404, 45] on label "True" at bounding box center [414, 33] width 56 height 24
click at [399, 37] on input "True" at bounding box center [395, 34] width 8 height 7
radio input "true"
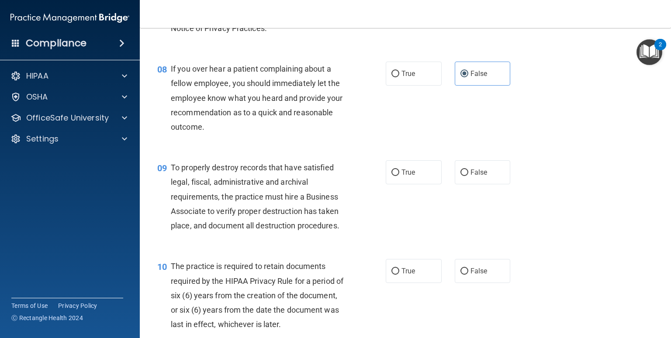
scroll to position [699, 0]
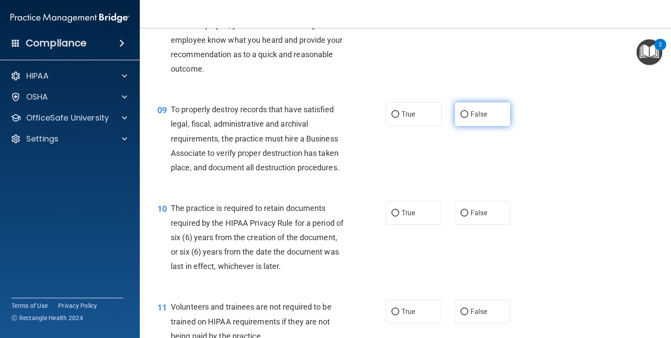
click at [476, 118] on span "False" at bounding box center [479, 114] width 17 height 8
click at [468, 118] on input "False" at bounding box center [464, 114] width 8 height 7
radio input "true"
click at [454, 211] on div "10 The practice is required to retain documents required by the HIPAA Privacy R…" at bounding box center [405, 239] width 509 height 99
click at [460, 217] on input "False" at bounding box center [464, 213] width 8 height 7
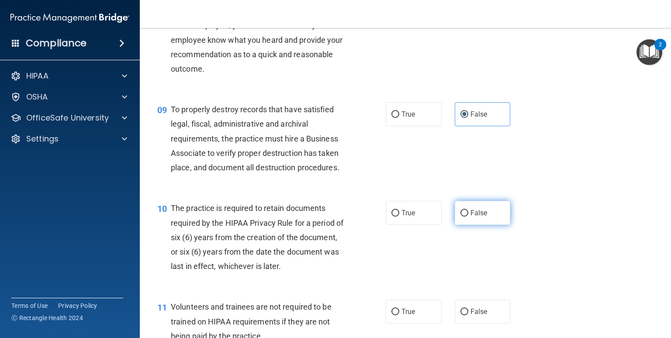
radio input "true"
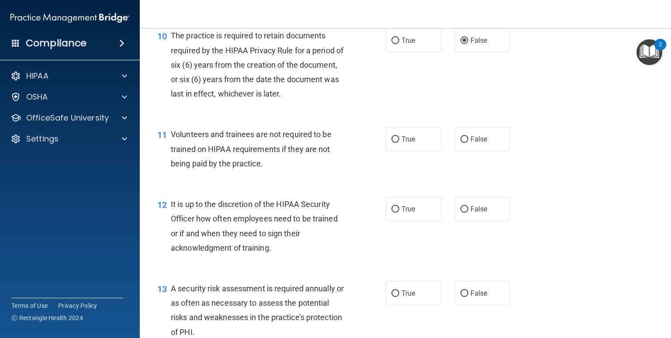
scroll to position [874, 0]
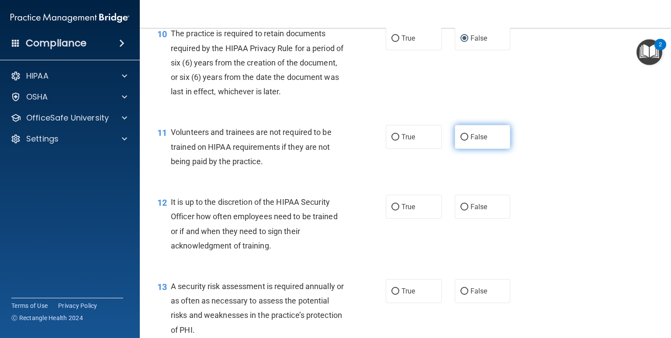
click at [472, 149] on label "False" at bounding box center [483, 137] width 56 height 24
click at [468, 141] on input "False" at bounding box center [464, 137] width 8 height 7
radio input "true"
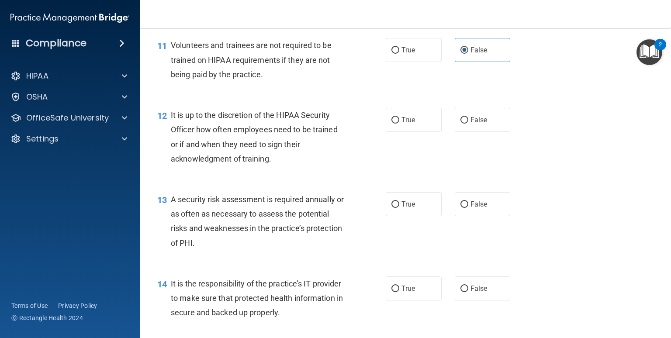
scroll to position [961, 0]
click at [487, 147] on div "12 It is up to the discretion of the HIPAA Security Officer how often employees…" at bounding box center [405, 139] width 509 height 84
click at [487, 132] on label "False" at bounding box center [483, 119] width 56 height 24
click at [468, 123] on input "False" at bounding box center [464, 120] width 8 height 7
radio input "true"
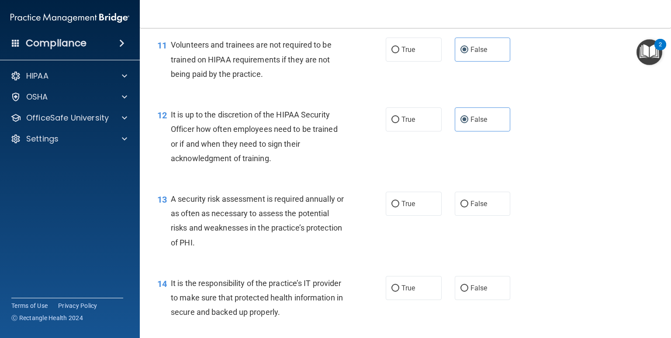
scroll to position [1049, 0]
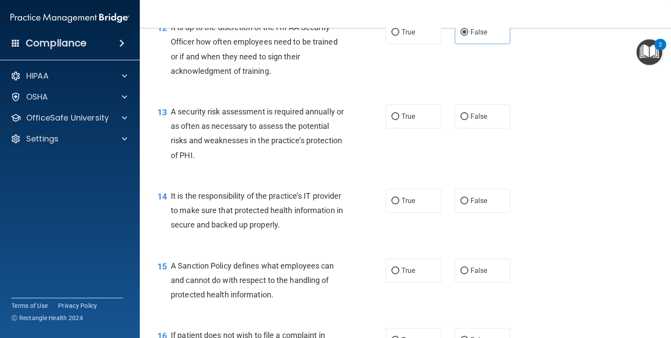
click at [415, 145] on div "13 A security risk assessment is required annually or as often as necessary to …" at bounding box center [405, 135] width 509 height 84
click at [411, 121] on span "True" at bounding box center [408, 116] width 14 height 8
click at [399, 120] on input "True" at bounding box center [395, 117] width 8 height 7
radio input "true"
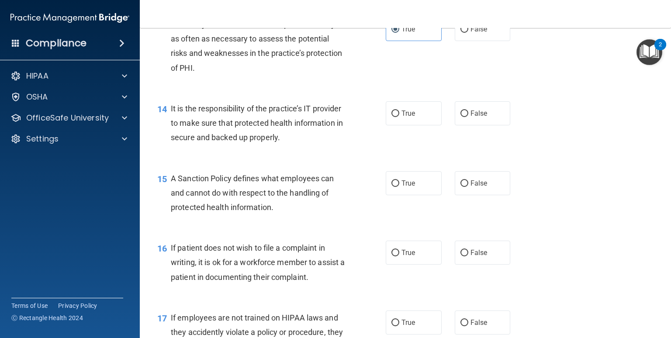
click at [515, 130] on div "14 It is the responsibility of the practice’s IT provider to make sure that pro…" at bounding box center [405, 125] width 509 height 70
click at [498, 125] on label "False" at bounding box center [483, 113] width 56 height 24
click at [468, 117] on input "False" at bounding box center [464, 114] width 8 height 7
radio input "true"
click at [474, 187] on span "False" at bounding box center [479, 183] width 17 height 8
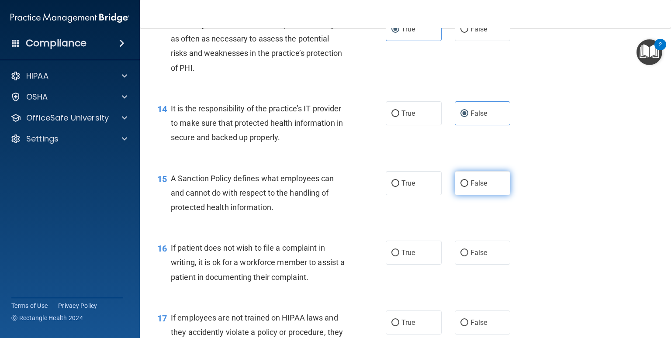
click at [468, 187] on input "False" at bounding box center [464, 183] width 8 height 7
radio input "true"
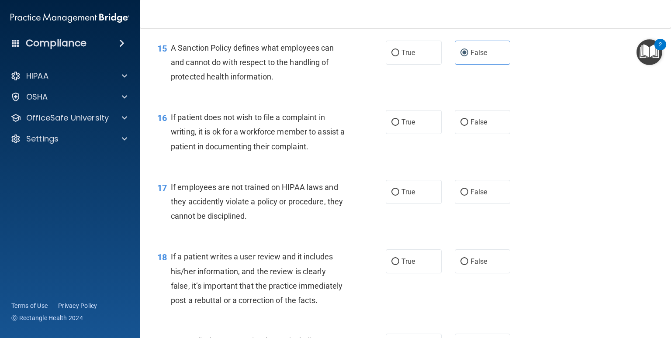
scroll to position [1267, 0]
click at [500, 134] on label "False" at bounding box center [483, 122] width 56 height 24
click at [468, 125] on input "False" at bounding box center [464, 122] width 8 height 7
radio input "true"
click at [423, 134] on label "True" at bounding box center [414, 122] width 56 height 24
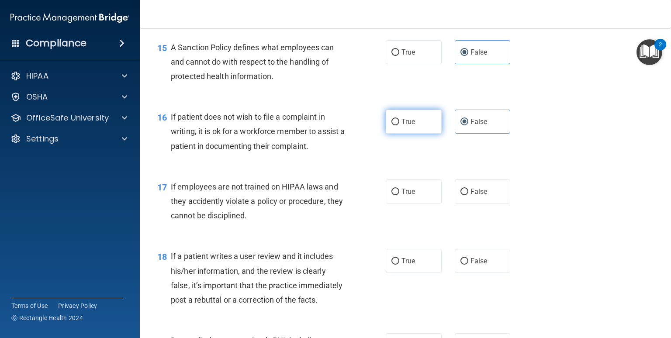
click at [399, 125] on input "True" at bounding box center [395, 122] width 8 height 7
radio input "true"
radio input "false"
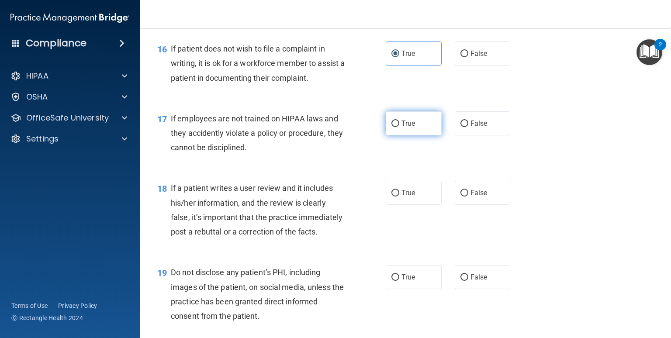
scroll to position [1354, 0]
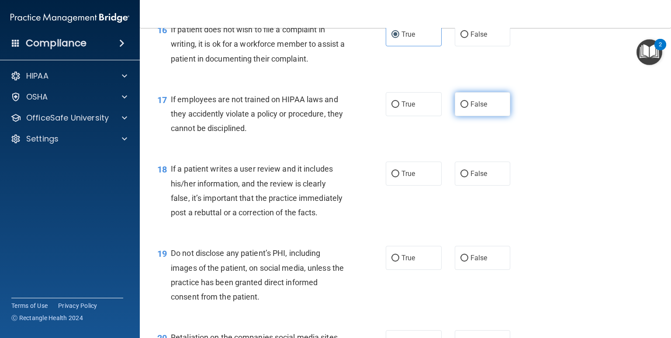
click at [481, 116] on label "False" at bounding box center [483, 104] width 56 height 24
click at [468, 108] on input "False" at bounding box center [464, 104] width 8 height 7
radio input "true"
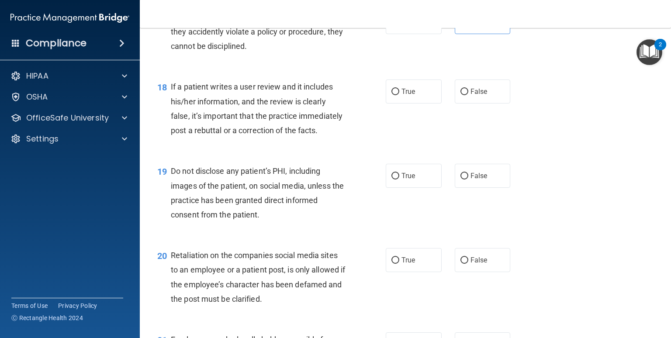
scroll to position [1442, 0]
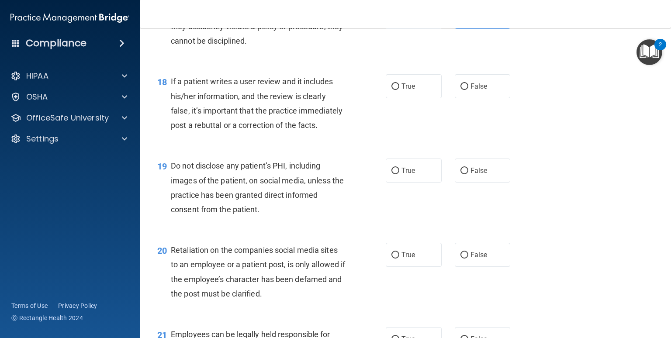
click at [471, 113] on div "18 If a patient writes a user review and it includes his/her information, and t…" at bounding box center [405, 105] width 509 height 84
click at [472, 90] on span "False" at bounding box center [479, 86] width 17 height 8
click at [468, 90] on input "False" at bounding box center [464, 86] width 8 height 7
radio input "true"
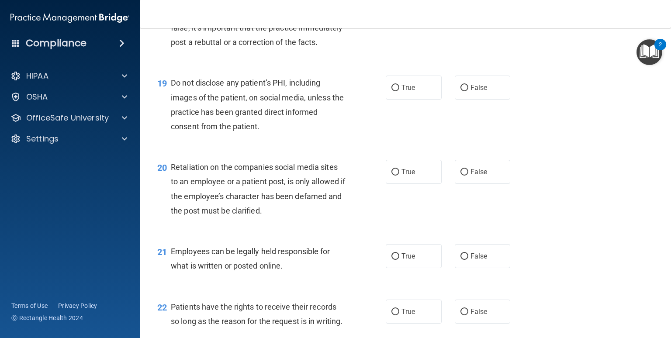
scroll to position [1529, 0]
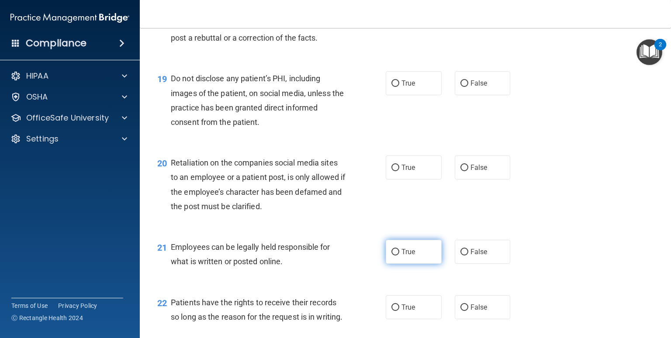
click at [396, 264] on label "True" at bounding box center [414, 252] width 56 height 24
click at [396, 256] on input "True" at bounding box center [395, 252] width 8 height 7
radio input "true"
click at [471, 172] on span "False" at bounding box center [479, 167] width 17 height 8
click at [468, 171] on input "False" at bounding box center [464, 168] width 8 height 7
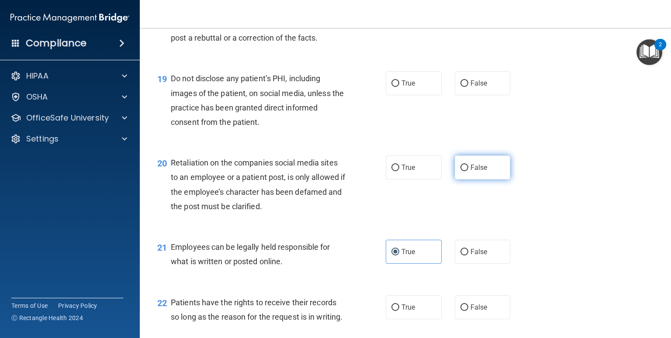
radio input "true"
click at [374, 119] on div "19 Do not disclose any patient’s PHI, including images of the patient, on socia…" at bounding box center [271, 102] width 255 height 62
click at [386, 95] on label "True" at bounding box center [414, 83] width 56 height 24
click at [391, 87] on input "True" at bounding box center [395, 83] width 8 height 7
radio input "true"
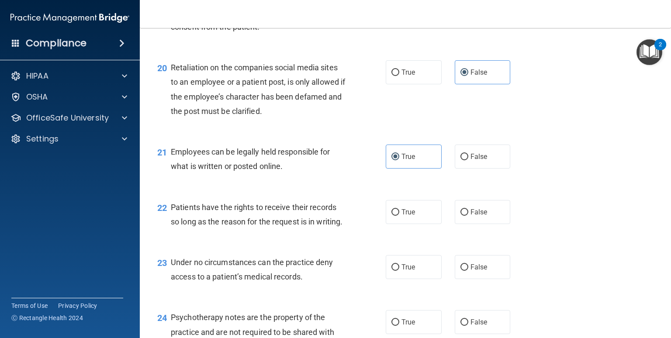
scroll to position [1704, 0]
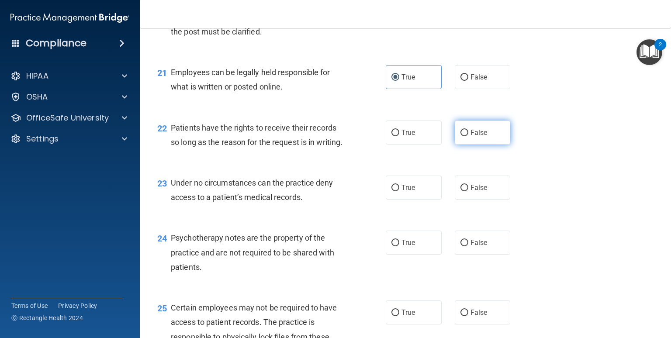
click at [479, 145] on label "False" at bounding box center [483, 133] width 56 height 24
click at [468, 136] on input "False" at bounding box center [464, 133] width 8 height 7
radio input "true"
click at [471, 192] on span "False" at bounding box center [479, 187] width 17 height 8
click at [467, 191] on input "False" at bounding box center [464, 188] width 8 height 7
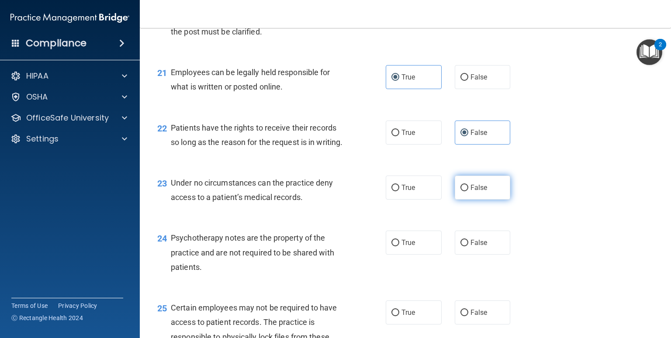
radio input "true"
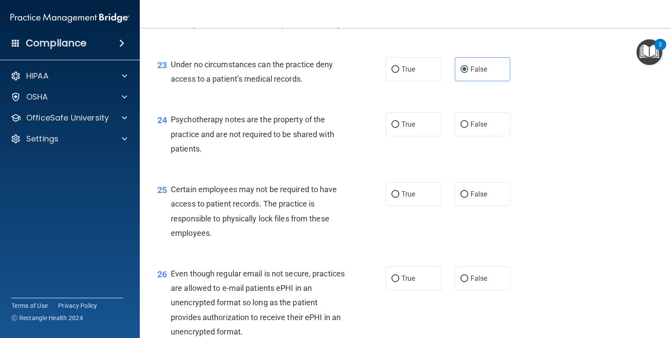
scroll to position [1835, 0]
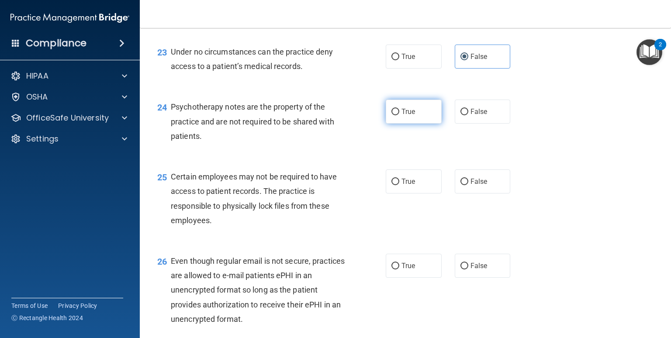
click at [405, 116] on span "True" at bounding box center [408, 111] width 14 height 8
click at [399, 115] on input "True" at bounding box center [395, 112] width 8 height 7
radio input "true"
click at [396, 297] on div "26 Even though regular email is not secure, practices are allowed to e-mail pat…" at bounding box center [405, 292] width 509 height 99
click at [391, 270] on input "True" at bounding box center [395, 266] width 8 height 7
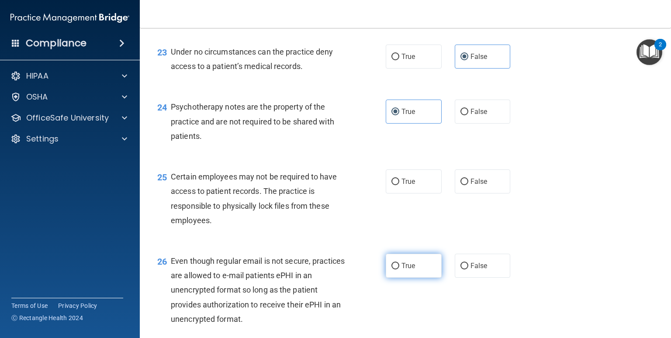
radio input "true"
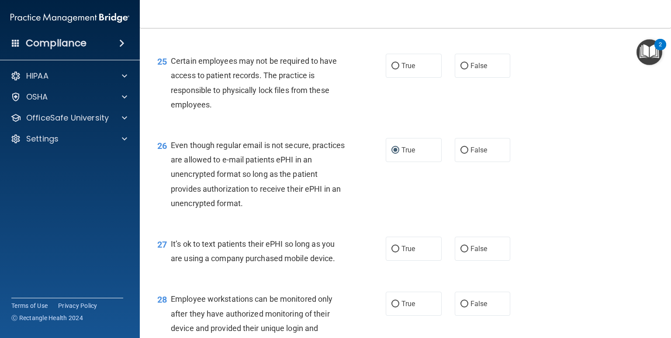
scroll to position [1966, 0]
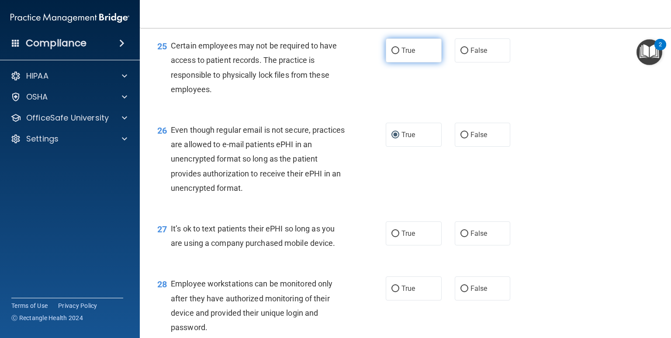
click at [417, 62] on label "True" at bounding box center [414, 50] width 56 height 24
click at [399, 54] on input "True" at bounding box center [395, 51] width 8 height 7
radio input "true"
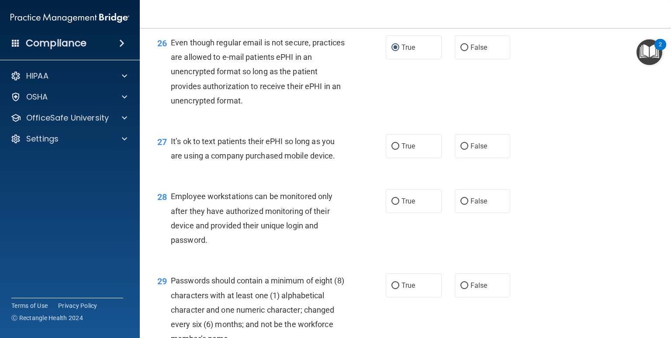
scroll to position [2097, 0]
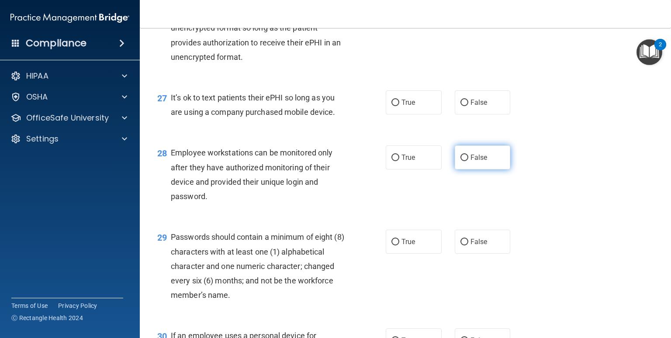
click at [471, 162] on span "False" at bounding box center [479, 157] width 17 height 8
click at [467, 161] on input "False" at bounding box center [464, 158] width 8 height 7
radio input "true"
drag, startPoint x: 475, startPoint y: 147, endPoint x: 471, endPoint y: 147, distance: 4.8
click at [476, 107] on span "False" at bounding box center [479, 102] width 17 height 8
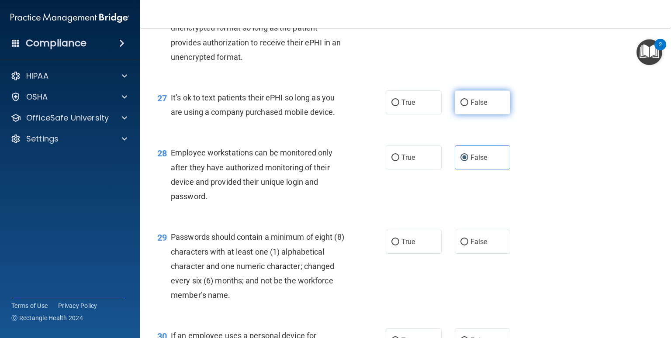
click at [468, 106] on input "False" at bounding box center [464, 103] width 8 height 7
radio input "true"
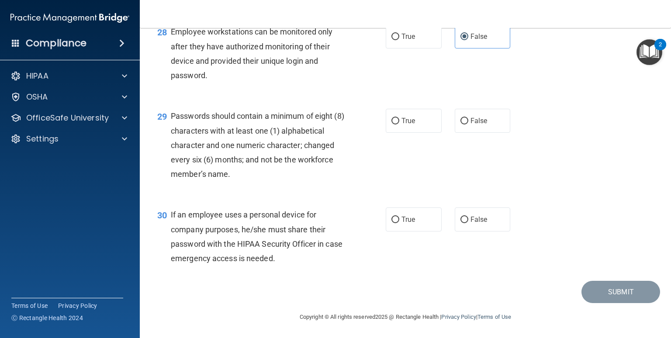
scroll to position [2262, 0]
click at [393, 123] on input "True" at bounding box center [395, 121] width 8 height 7
radio input "true"
click at [484, 216] on label "False" at bounding box center [483, 220] width 56 height 24
click at [468, 217] on input "False" at bounding box center [464, 220] width 8 height 7
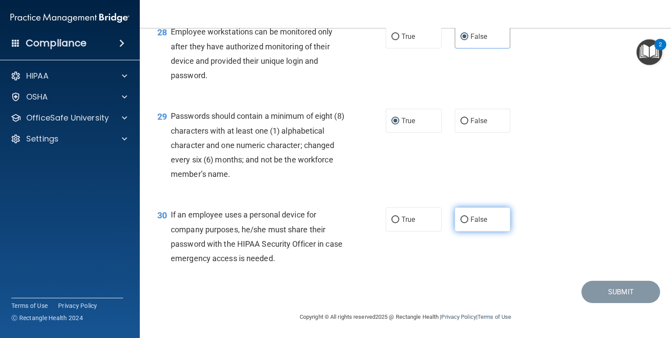
radio input "true"
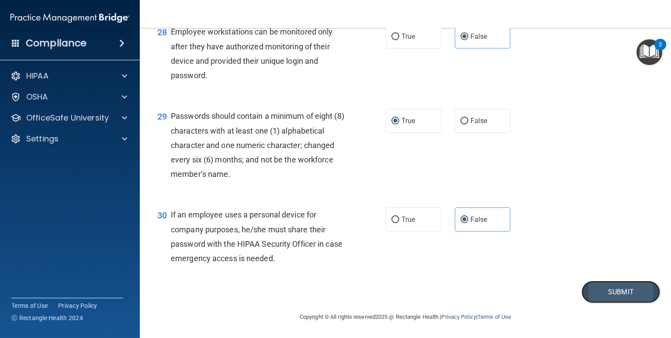
click at [606, 302] on button "Submit" at bounding box center [620, 292] width 79 height 22
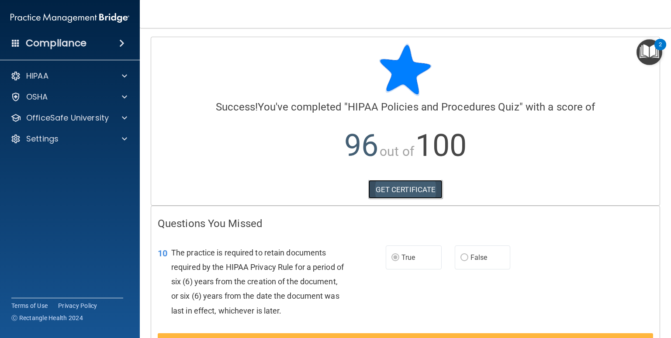
click at [435, 192] on link "GET CERTIFICATE" at bounding box center [405, 189] width 75 height 19
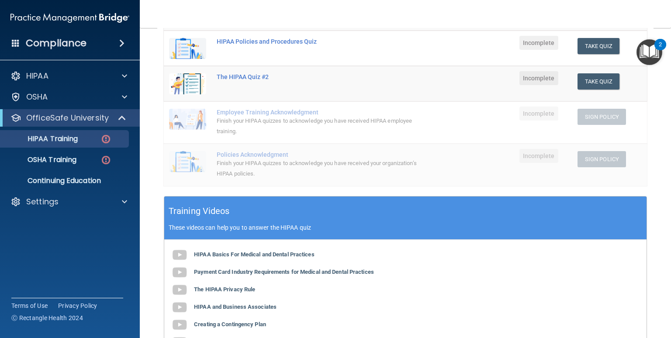
scroll to position [175, 0]
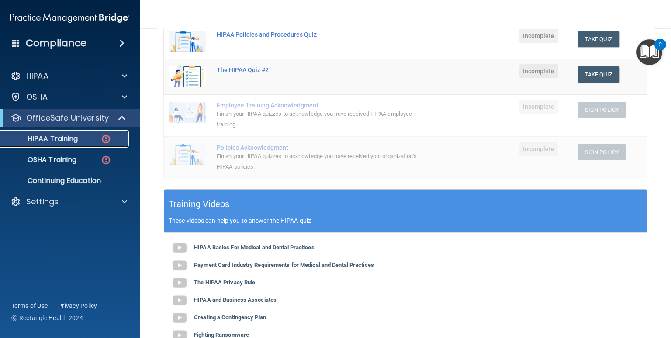
click at [54, 145] on link "HIPAA Training" at bounding box center [60, 138] width 138 height 17
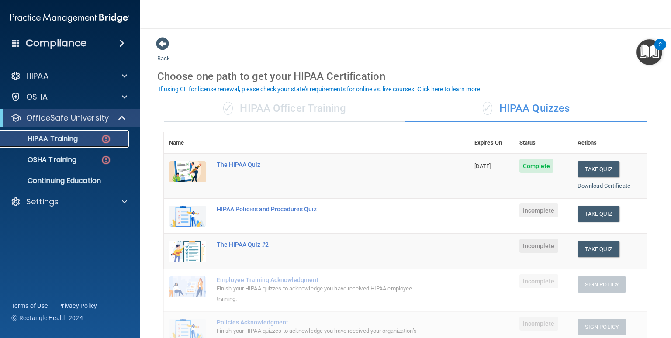
scroll to position [44, 0]
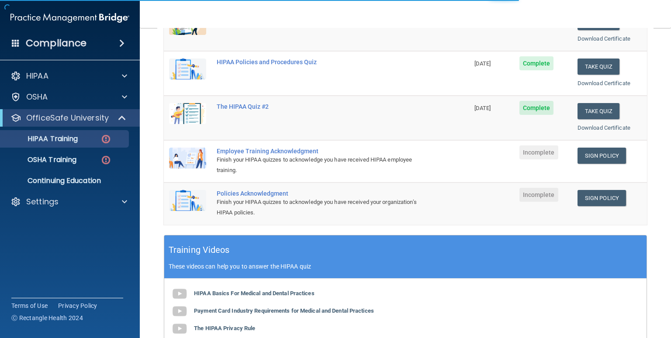
scroll to position [175, 0]
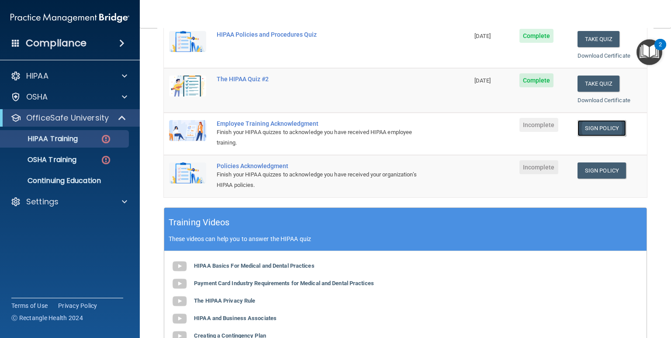
click at [609, 131] on link "Sign Policy" at bounding box center [602, 128] width 48 height 16
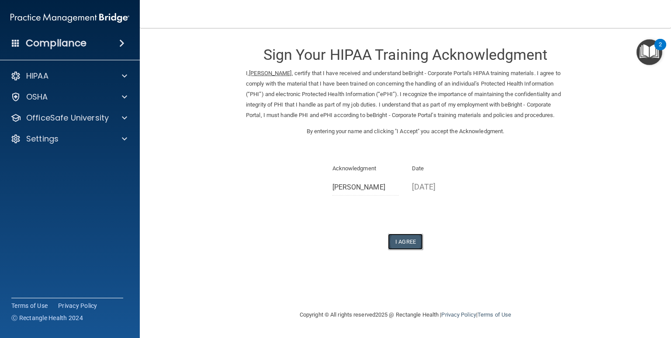
click at [404, 250] on button "I Agree" at bounding box center [405, 242] width 35 height 16
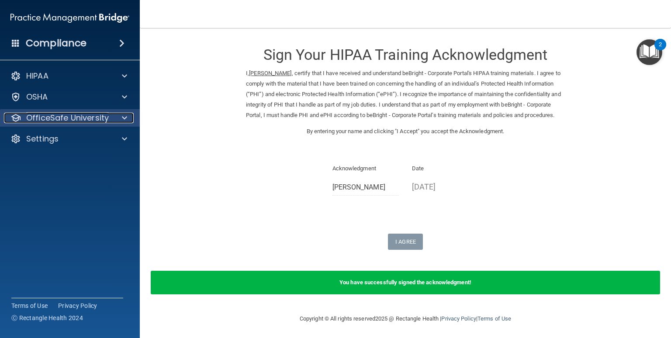
click at [71, 122] on p "OfficeSafe University" at bounding box center [67, 118] width 83 height 10
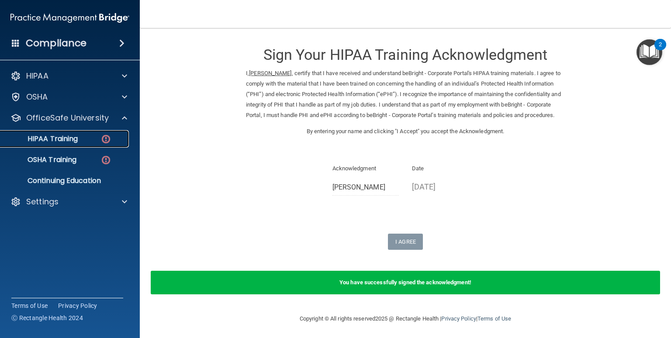
click at [69, 144] on link "HIPAA Training" at bounding box center [60, 138] width 138 height 17
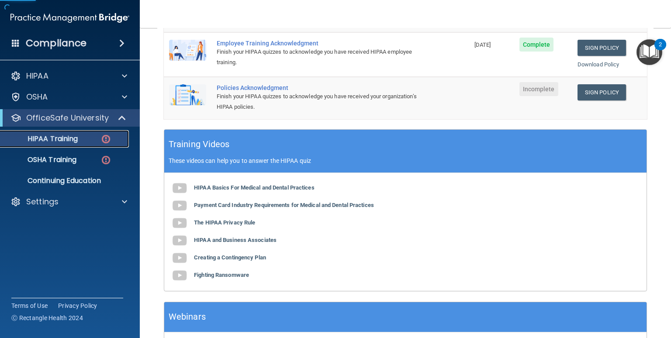
scroll to position [262, 0]
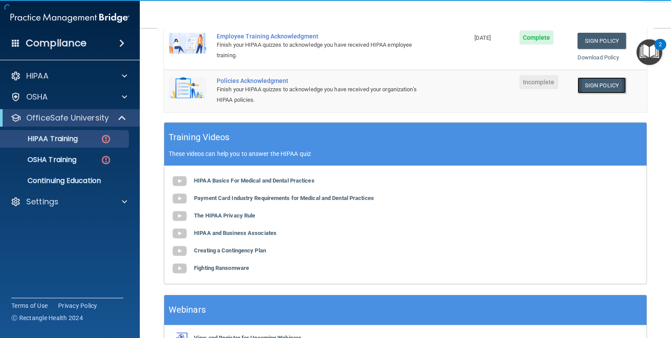
click at [593, 86] on link "Sign Policy" at bounding box center [602, 85] width 48 height 16
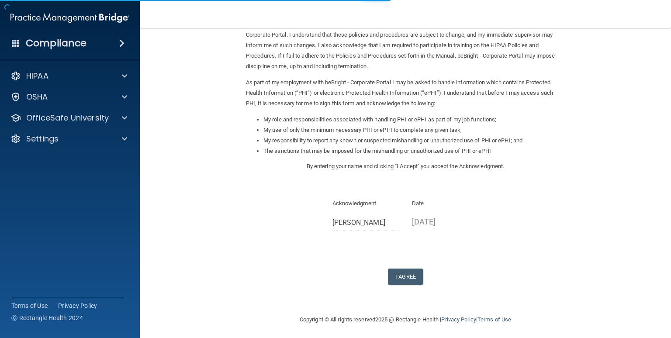
scroll to position [62, 0]
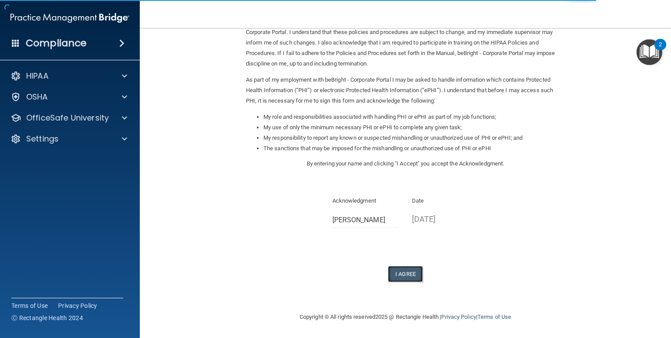
click at [398, 277] on button "I Agree" at bounding box center [405, 274] width 35 height 16
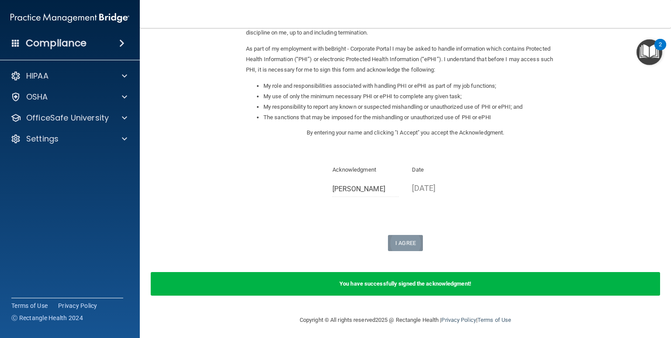
scroll to position [96, 0]
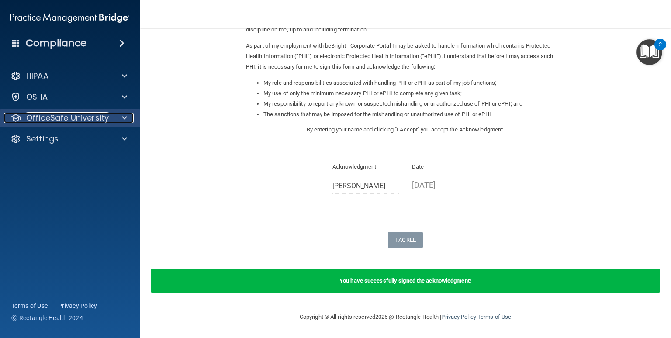
click at [36, 114] on p "OfficeSafe University" at bounding box center [67, 118] width 83 height 10
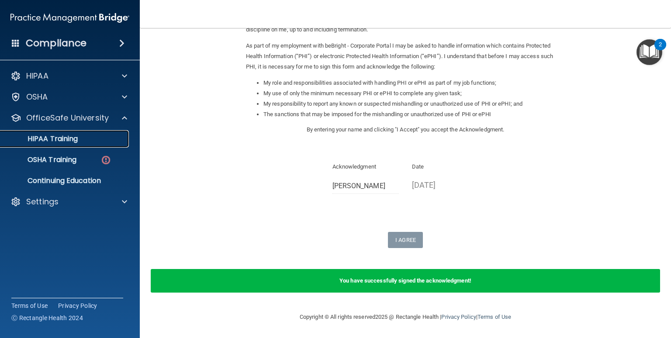
click at [73, 137] on p "HIPAA Training" at bounding box center [42, 139] width 72 height 9
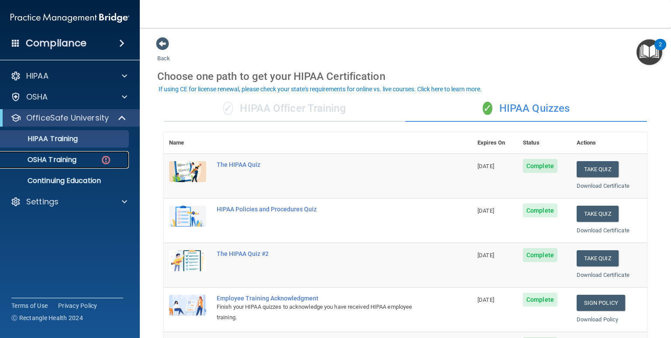
click at [54, 162] on p "OSHA Training" at bounding box center [41, 160] width 71 height 9
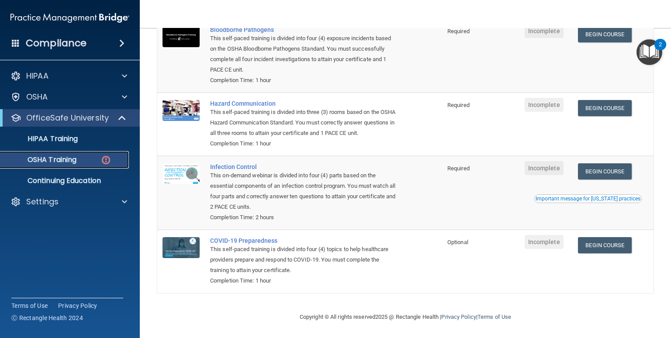
scroll to position [61, 0]
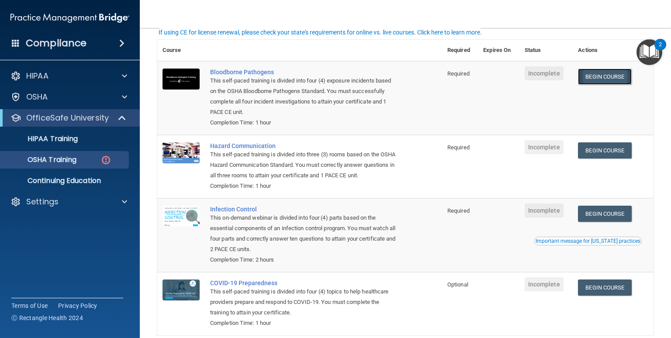
click at [608, 76] on link "Begin Course" at bounding box center [604, 77] width 53 height 16
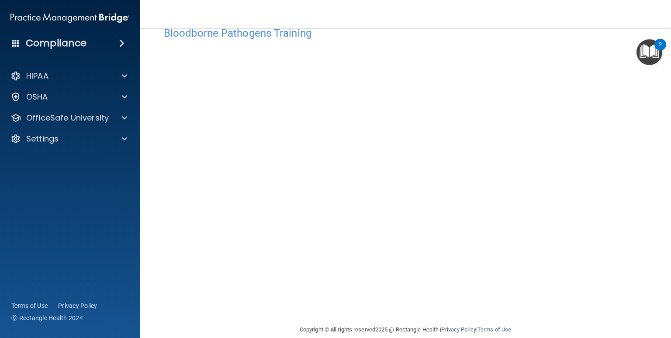
scroll to position [36, 0]
